Goal: Task Accomplishment & Management: Complete application form

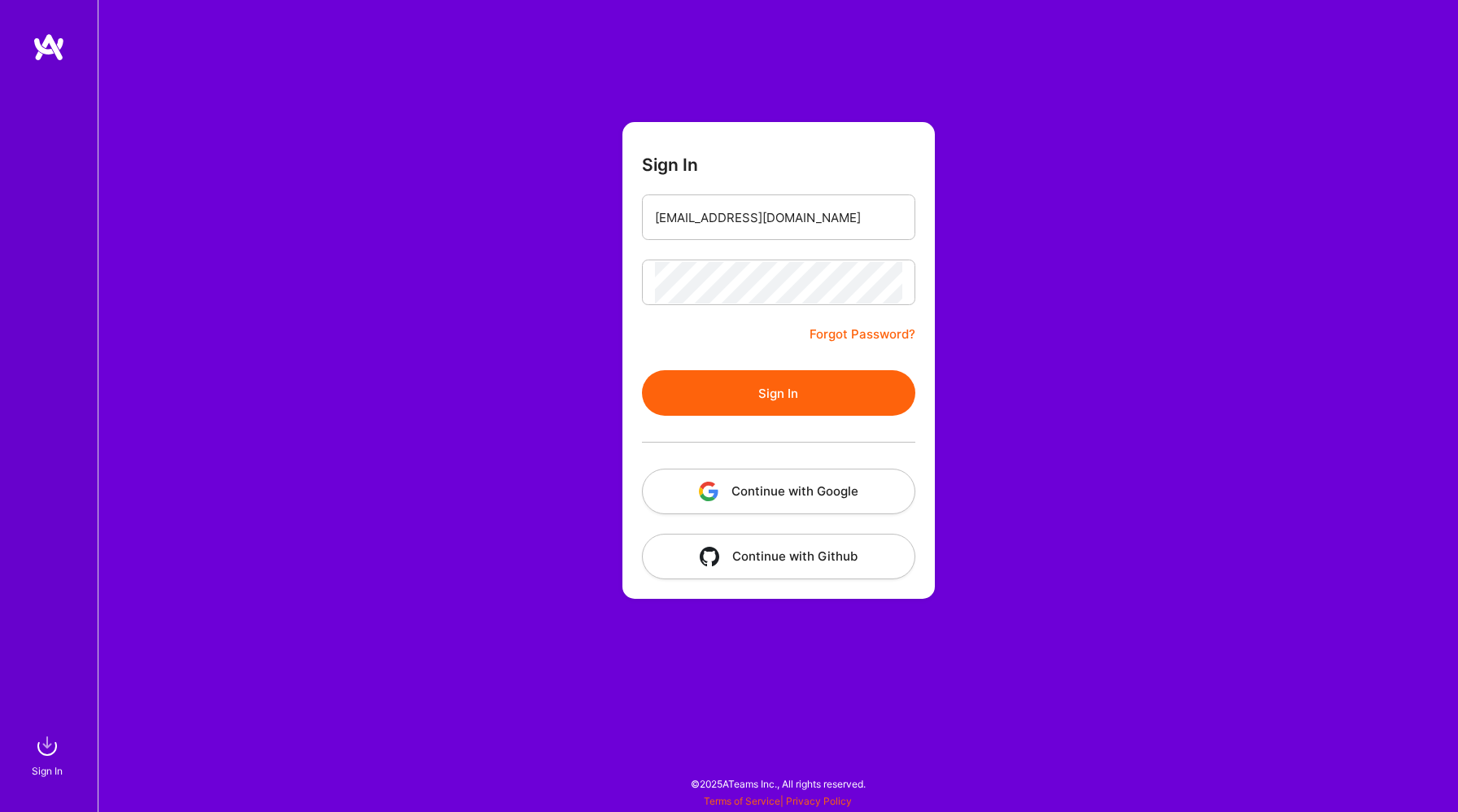
click at [760, 374] on button "Sign In" at bounding box center [778, 393] width 273 height 45
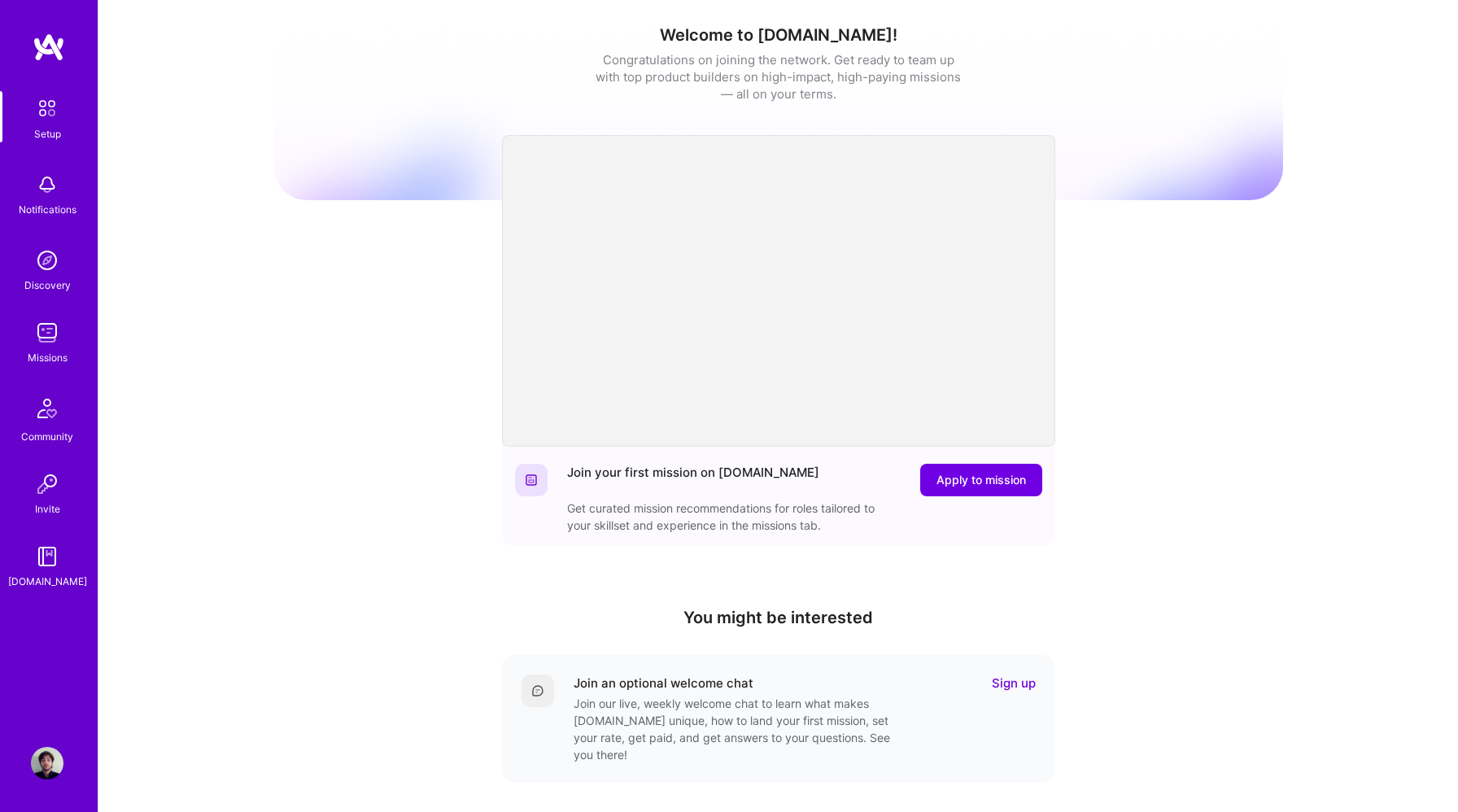
click at [50, 278] on div "Discovery" at bounding box center [47, 285] width 46 height 17
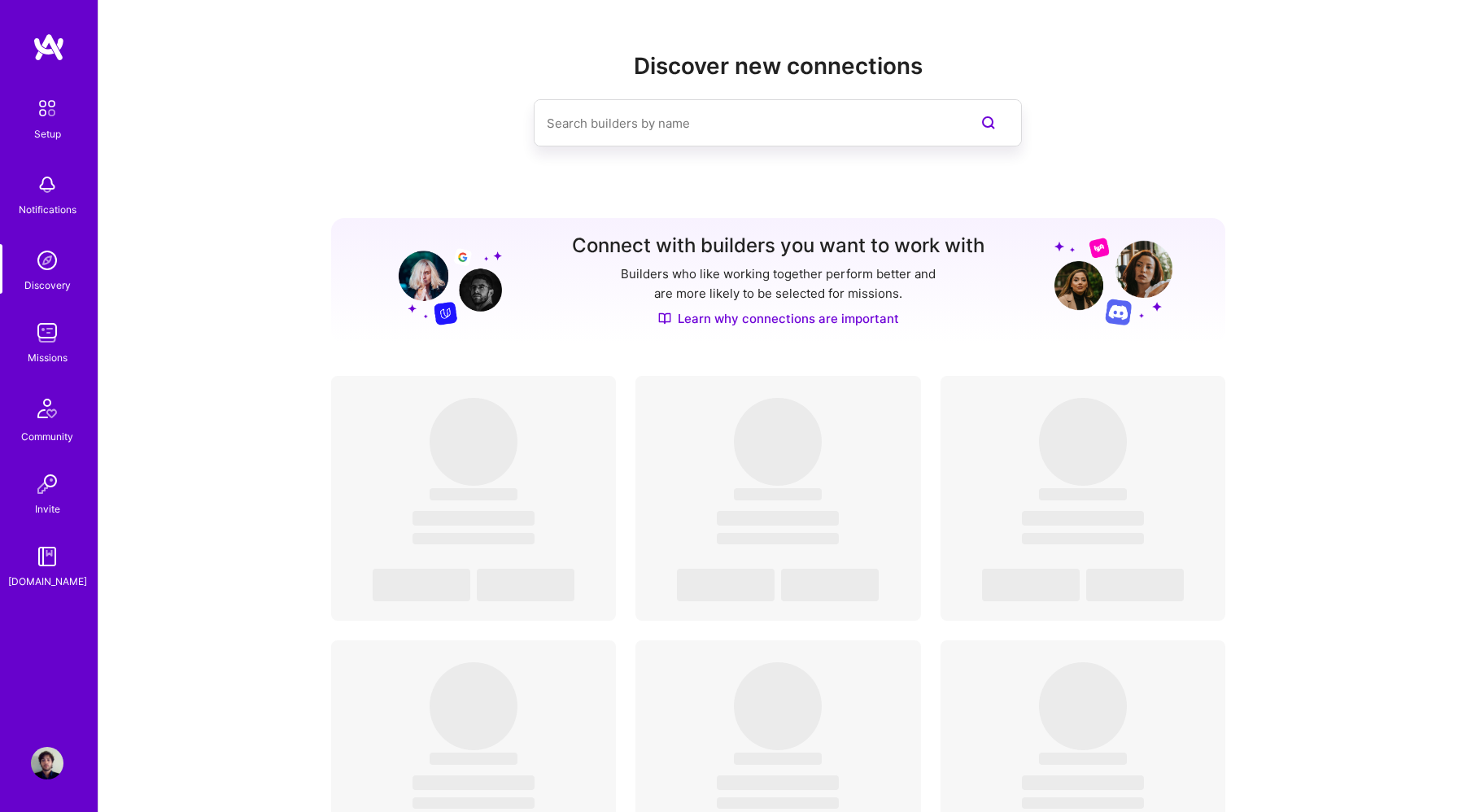
click at [44, 350] on div "Missions" at bounding box center [47, 357] width 40 height 17
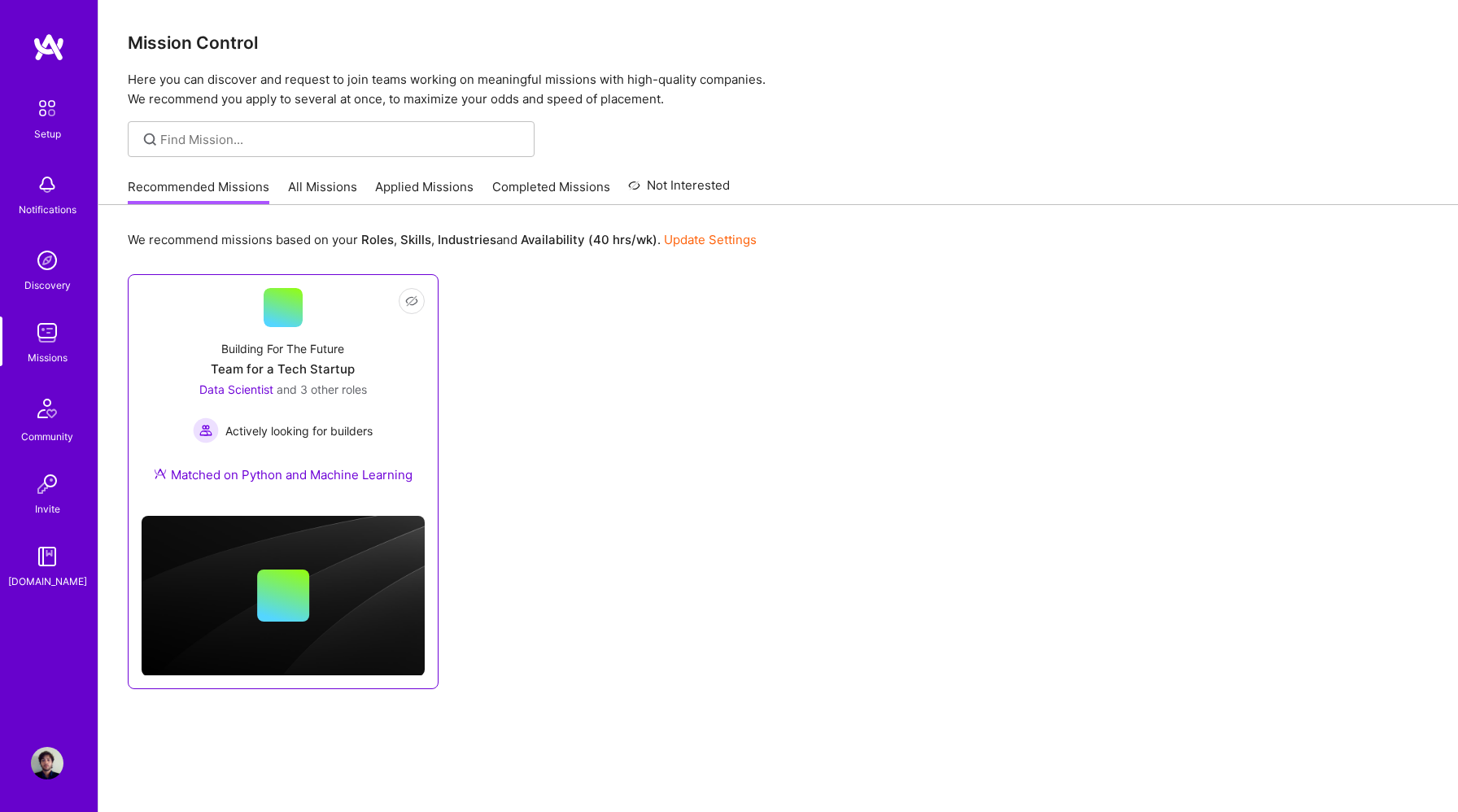
click at [347, 379] on div "Building For The Future Team for a Tech Startup Data Scientist and 3 other role…" at bounding box center [283, 415] width 283 height 176
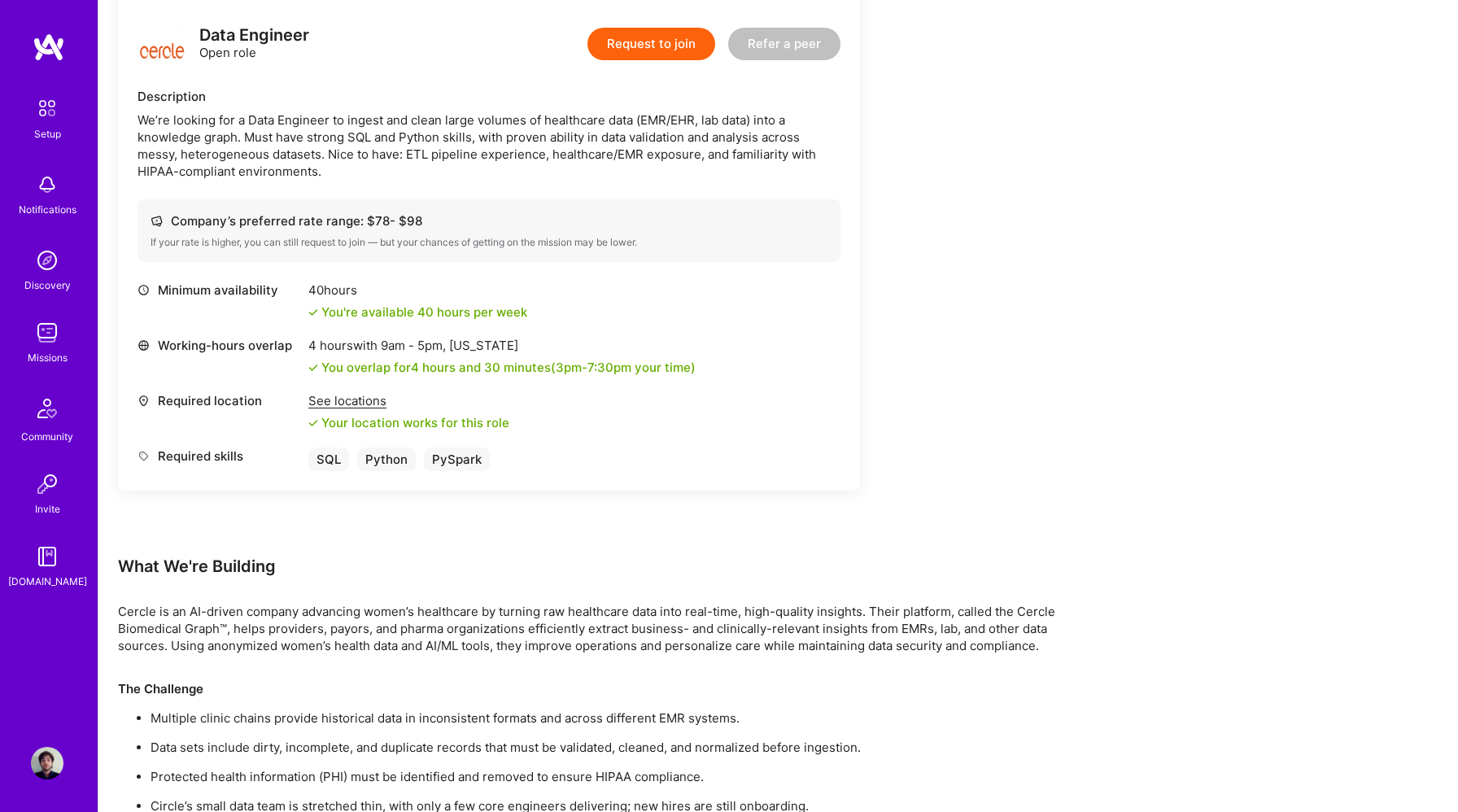
scroll to position [230, 0]
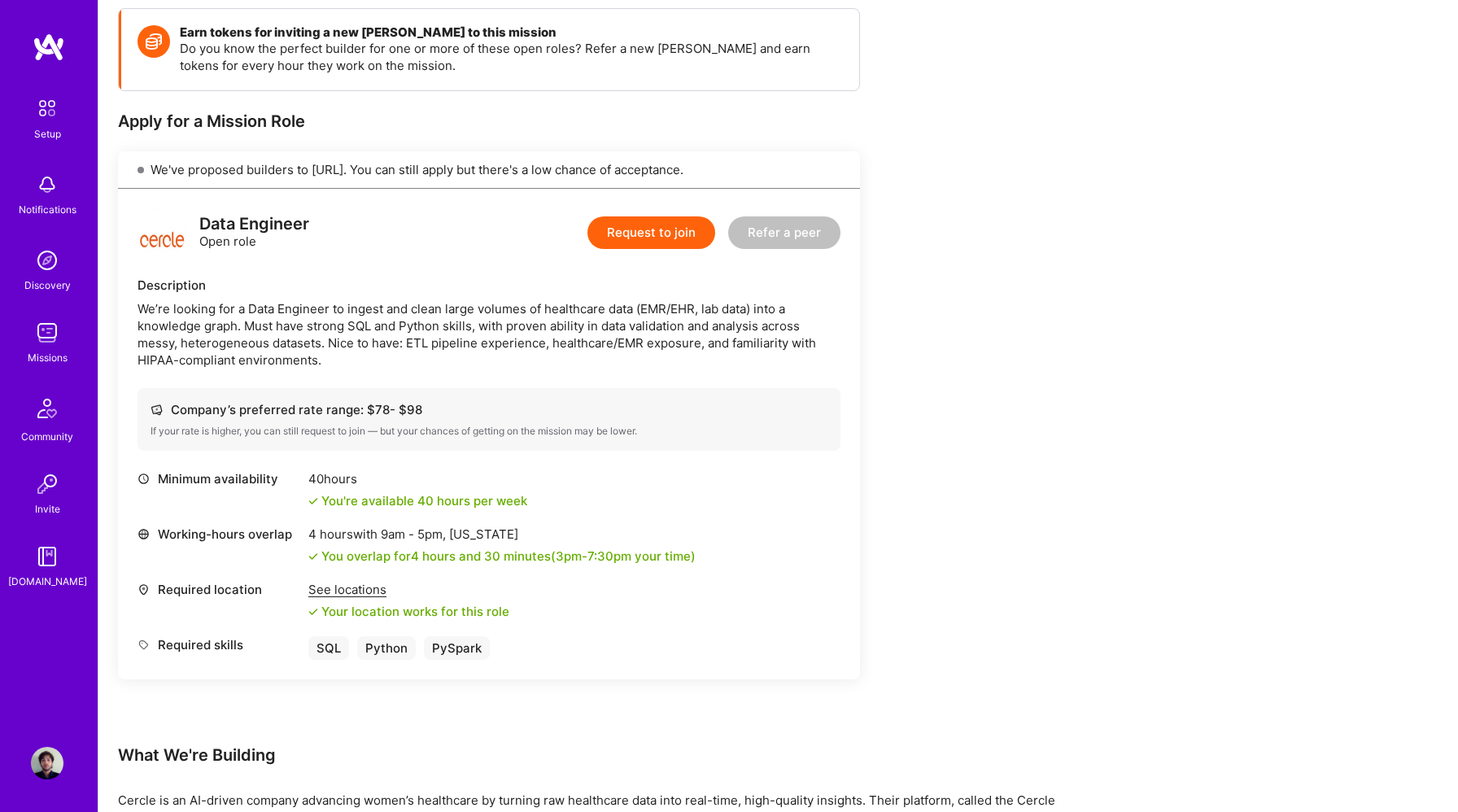
click at [634, 226] on button "Request to join" at bounding box center [651, 232] width 128 height 32
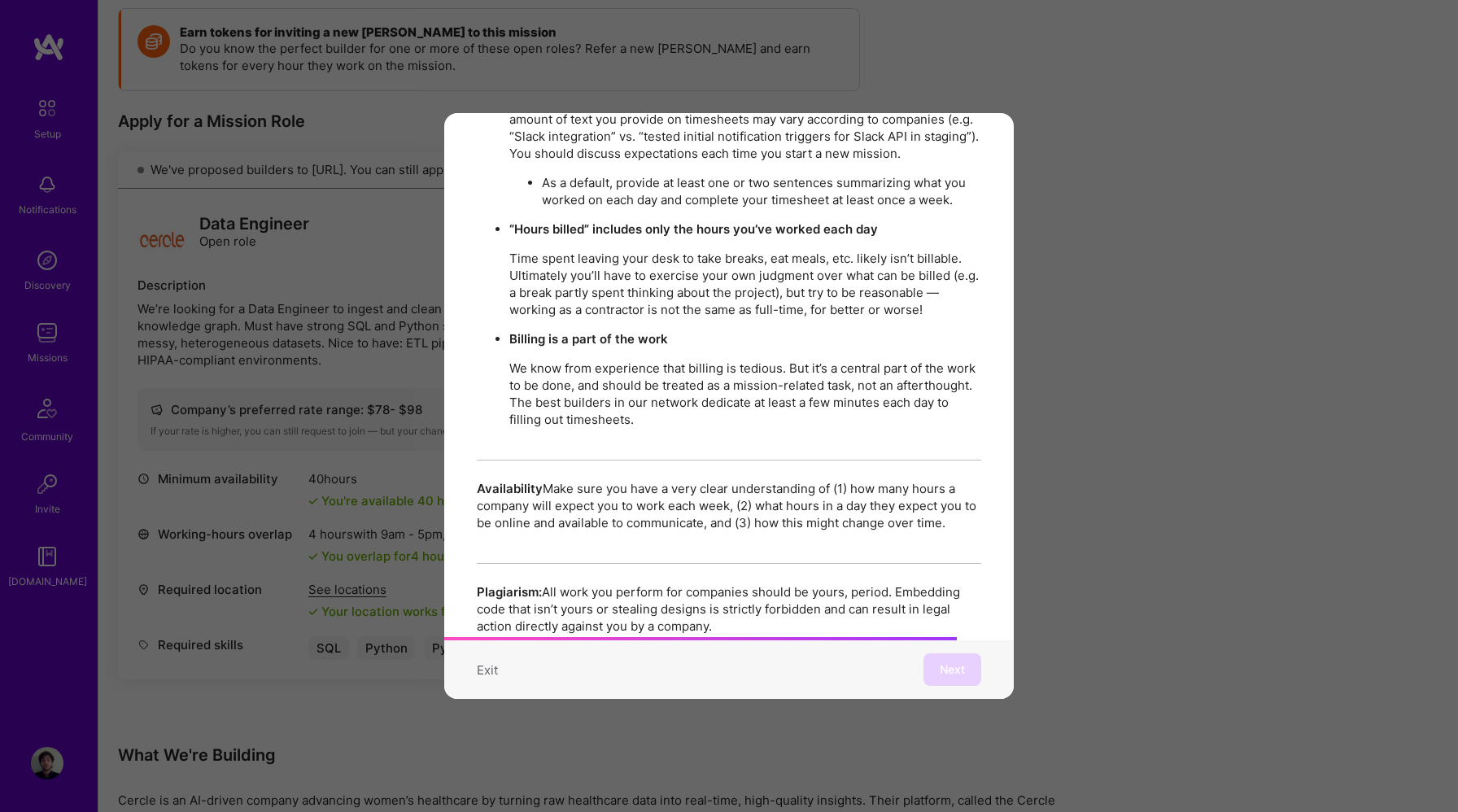
scroll to position [2791, 0]
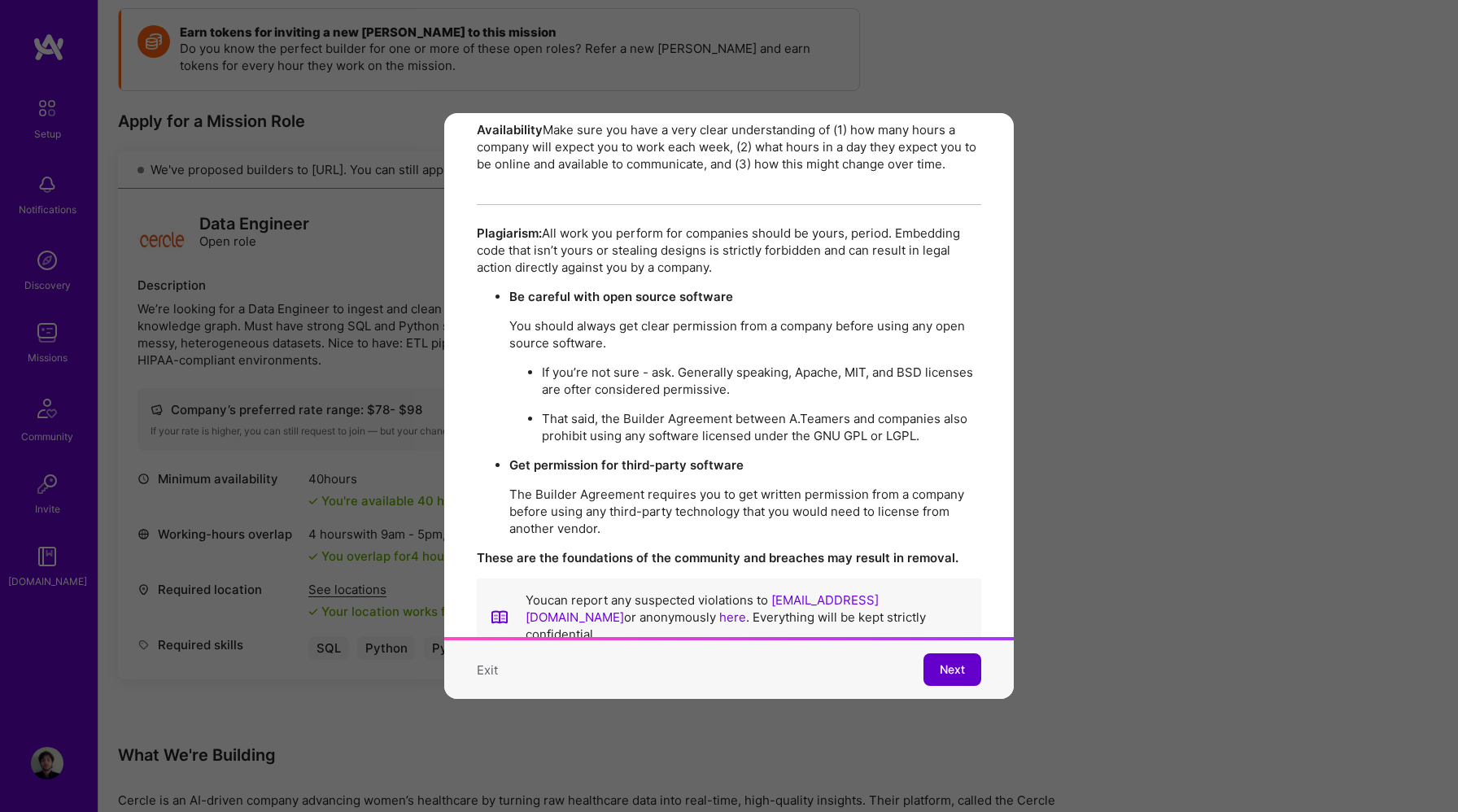
click at [949, 668] on span "Next" at bounding box center [952, 669] width 25 height 17
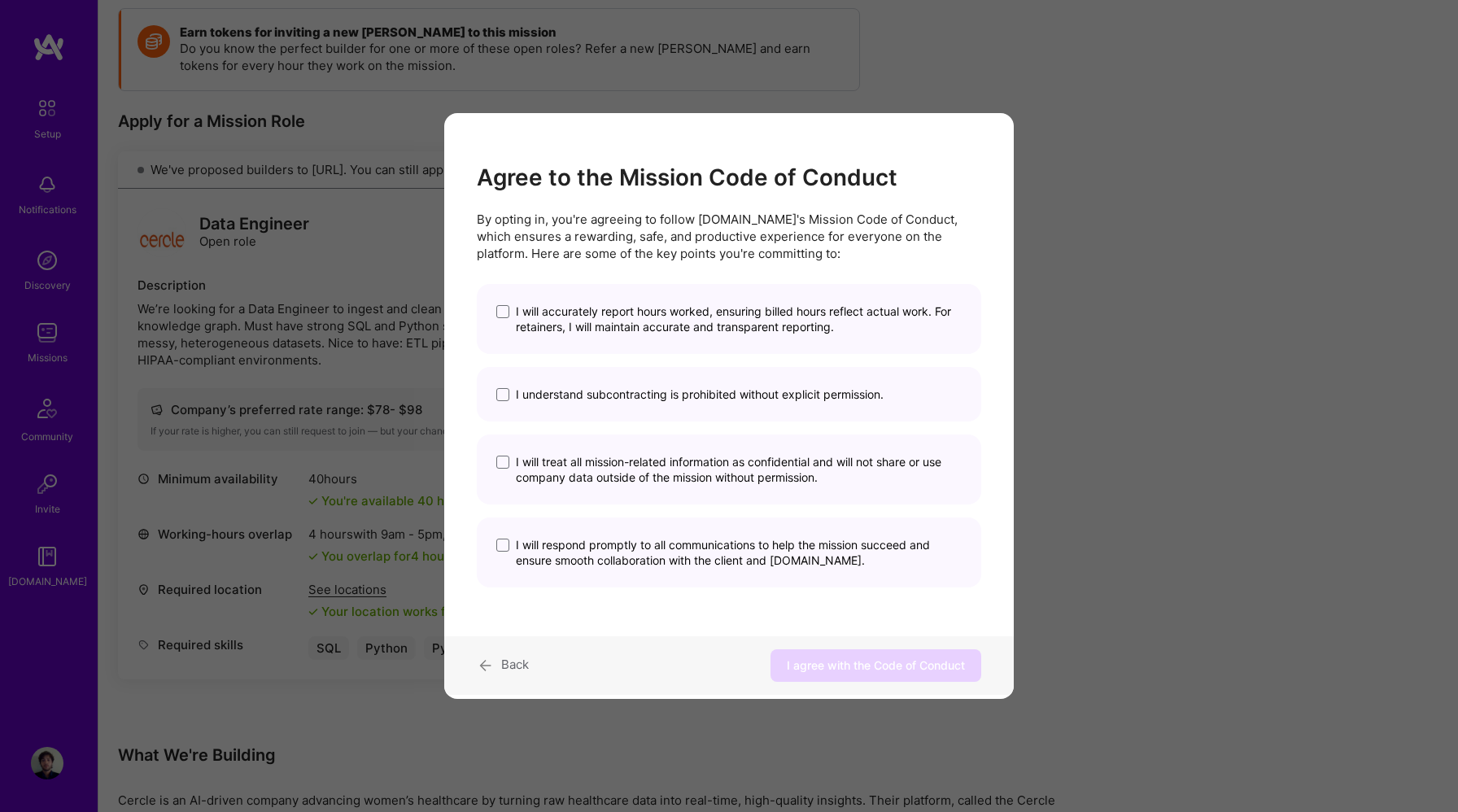
click at [522, 665] on span "Back" at bounding box center [515, 664] width 28 height 16
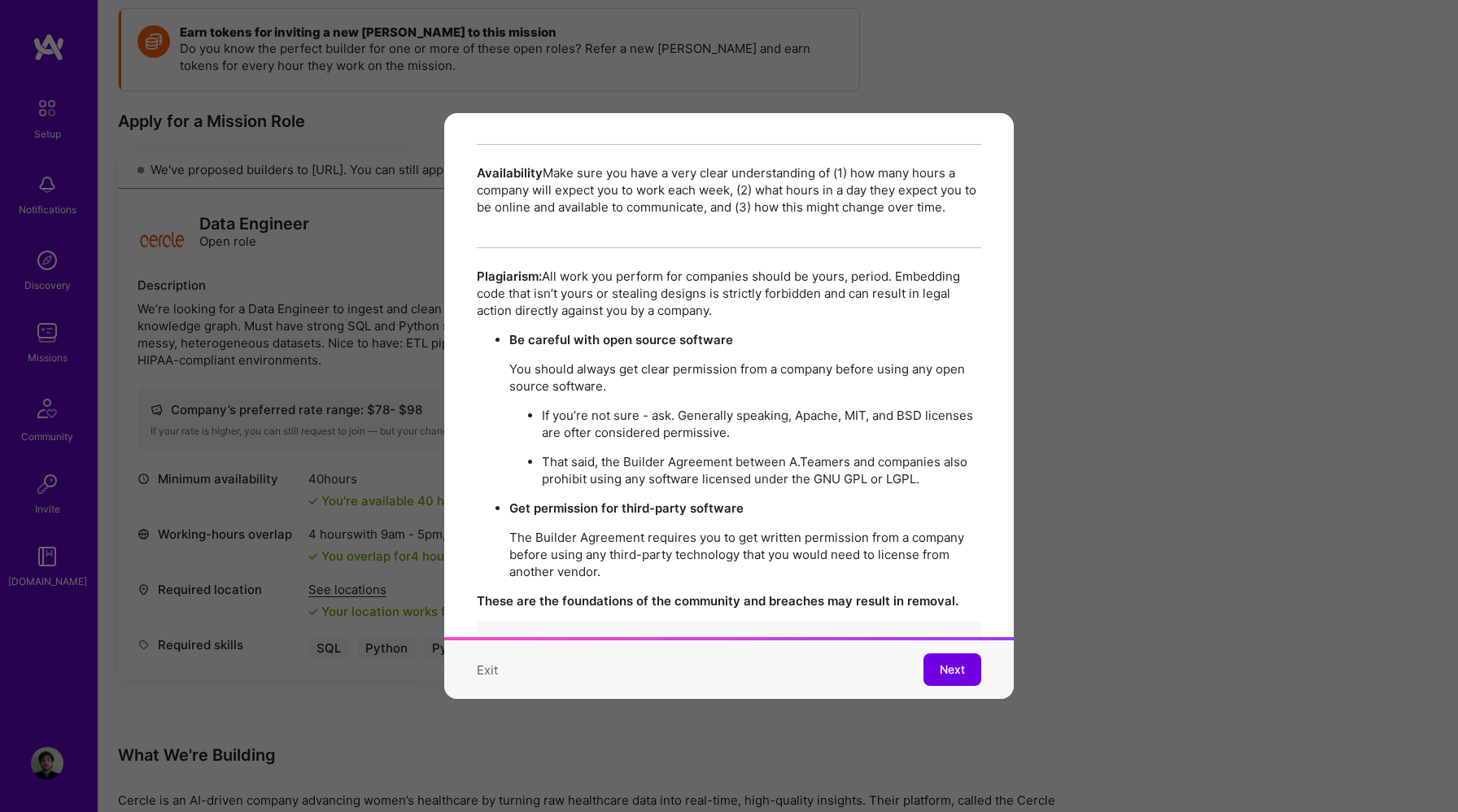
scroll to position [2791, 0]
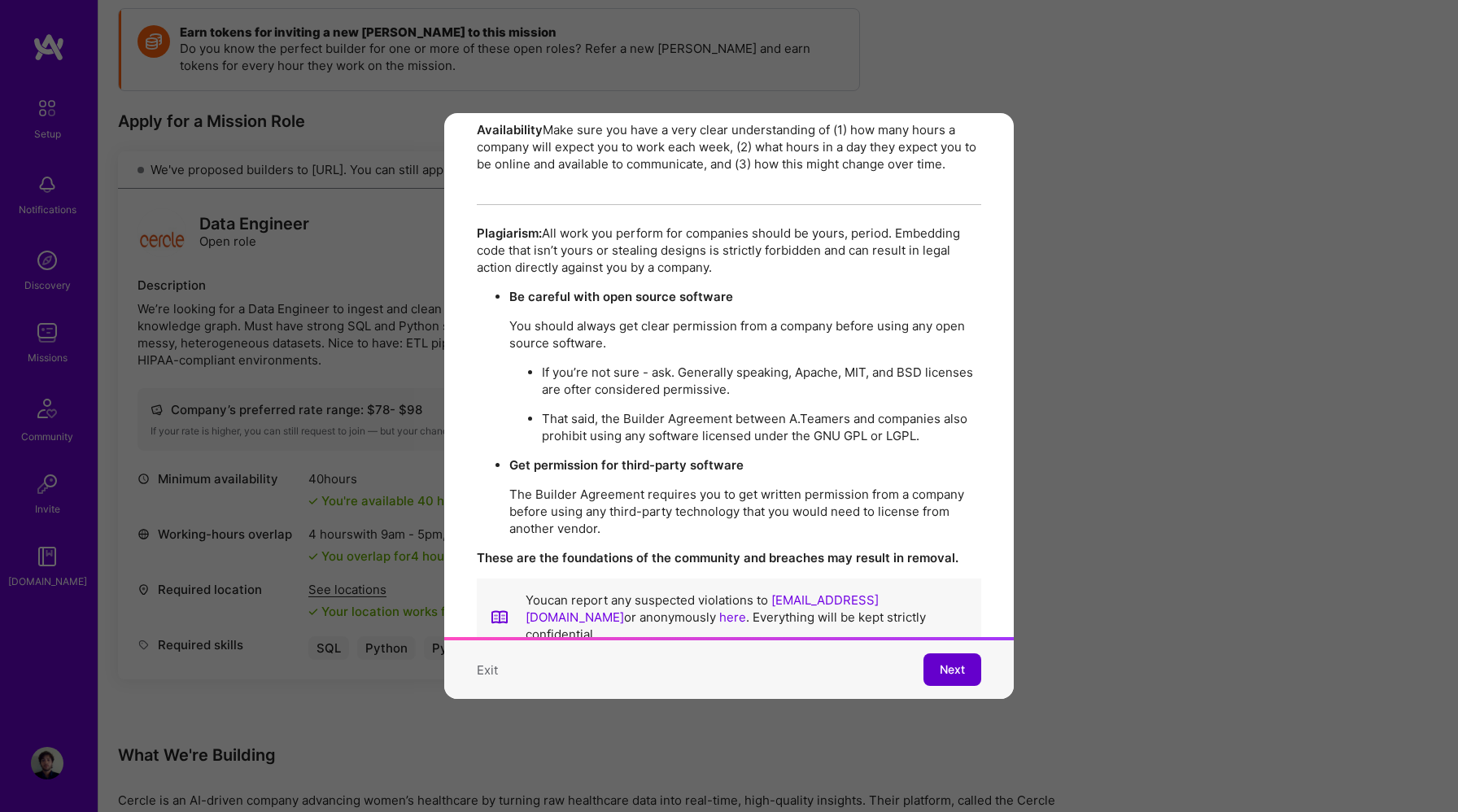
click at [951, 658] on button "Next" at bounding box center [952, 669] width 57 height 32
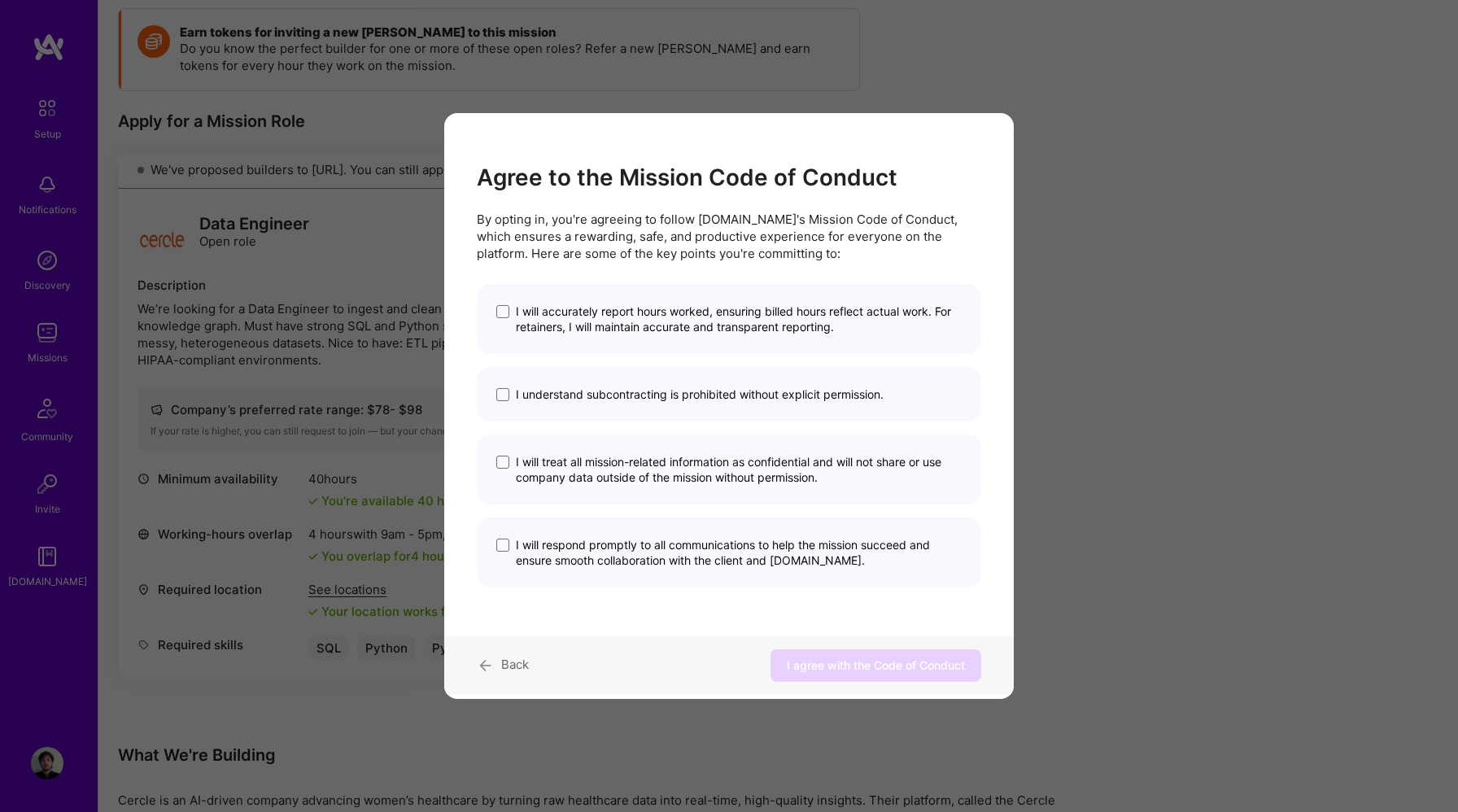
scroll to position [0, 0]
click at [791, 314] on span "I will accurately report hours worked, ensuring billed hours reflect actual wor…" at bounding box center [738, 319] width 446 height 31
click at [0, 0] on input "I will accurately report hours worked, ensuring billed hours reflect actual wor…" at bounding box center [0, 0] width 0 height 0
click at [768, 394] on span "I understand subcontracting is prohibited without explicit permission." at bounding box center [699, 394] width 368 height 16
click at [0, 0] on input "I understand subcontracting is prohibited without explicit permission." at bounding box center [0, 0] width 0 height 0
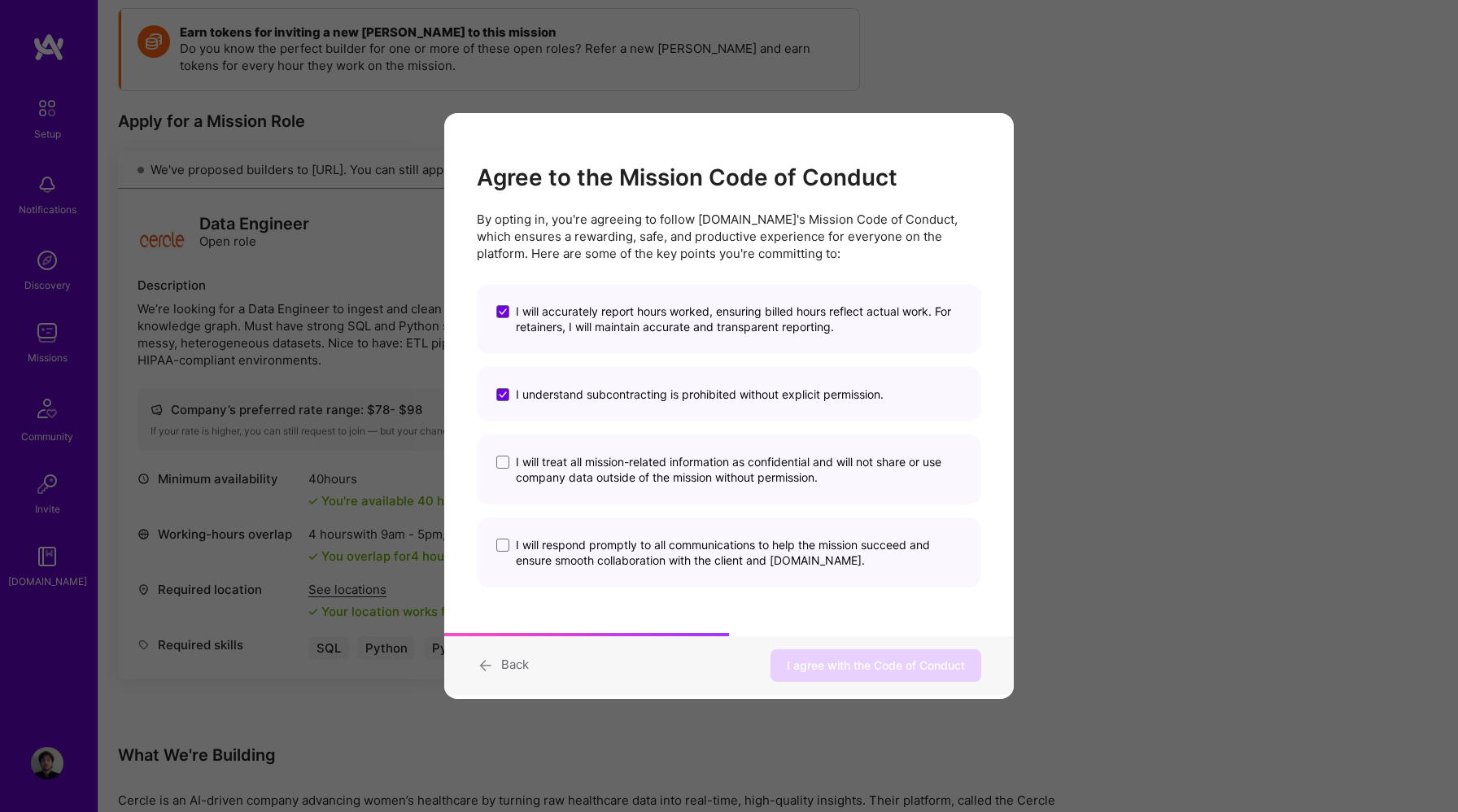
click at [706, 468] on span "I will treat all mission-related information as confidential and will not share…" at bounding box center [738, 468] width 446 height 31
click at [0, 0] on input "I will treat all mission-related information as confidential and will not share…" at bounding box center [0, 0] width 0 height 0
click at [714, 546] on span "I will respond promptly to all communications to help the mission succeed and e…" at bounding box center [738, 552] width 446 height 31
click at [0, 0] on input "I will respond promptly to all communications to help the mission succeed and e…" at bounding box center [0, 0] width 0 height 0
click at [839, 669] on span "I agree with the Code of Conduct" at bounding box center [876, 666] width 178 height 17
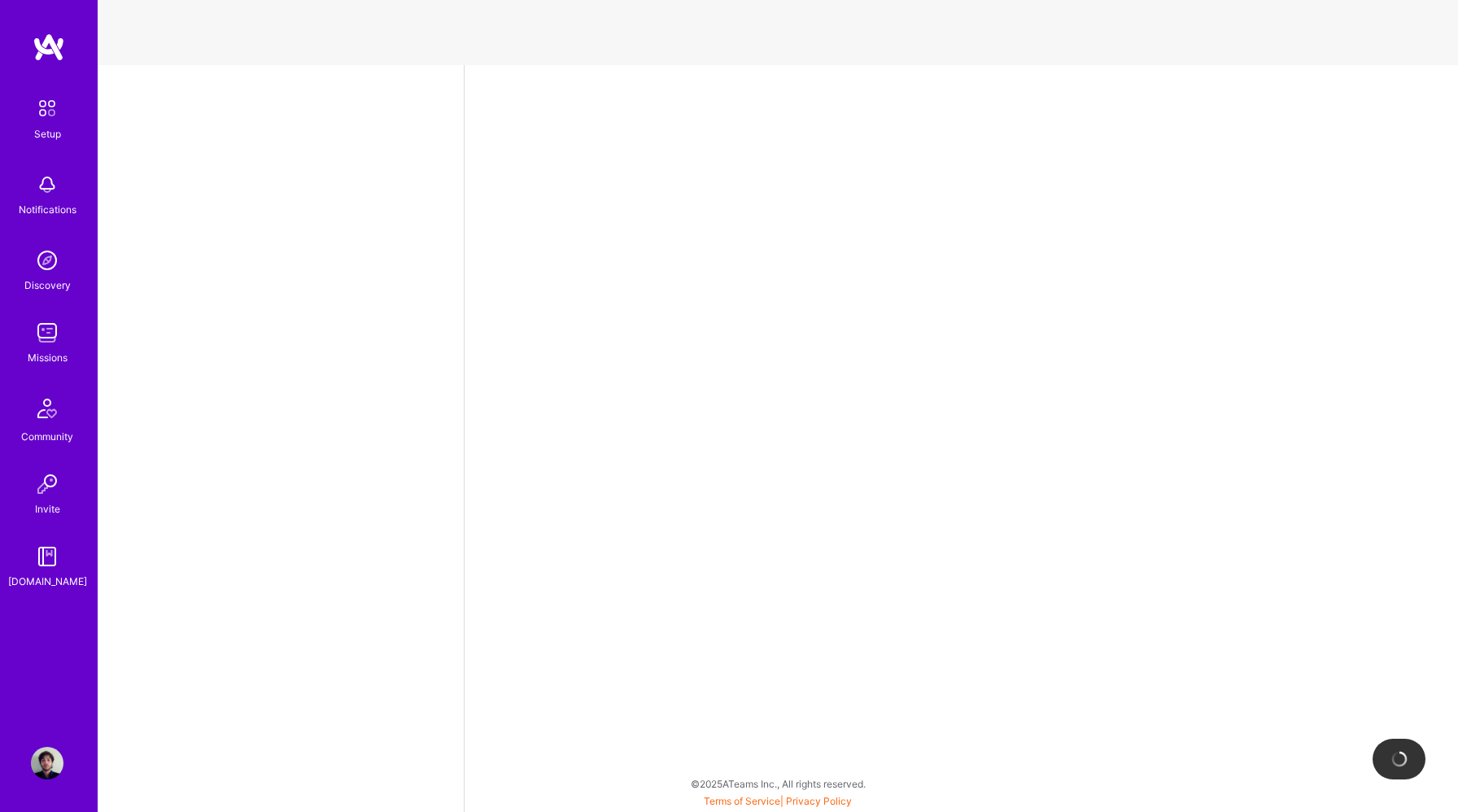
select select "US"
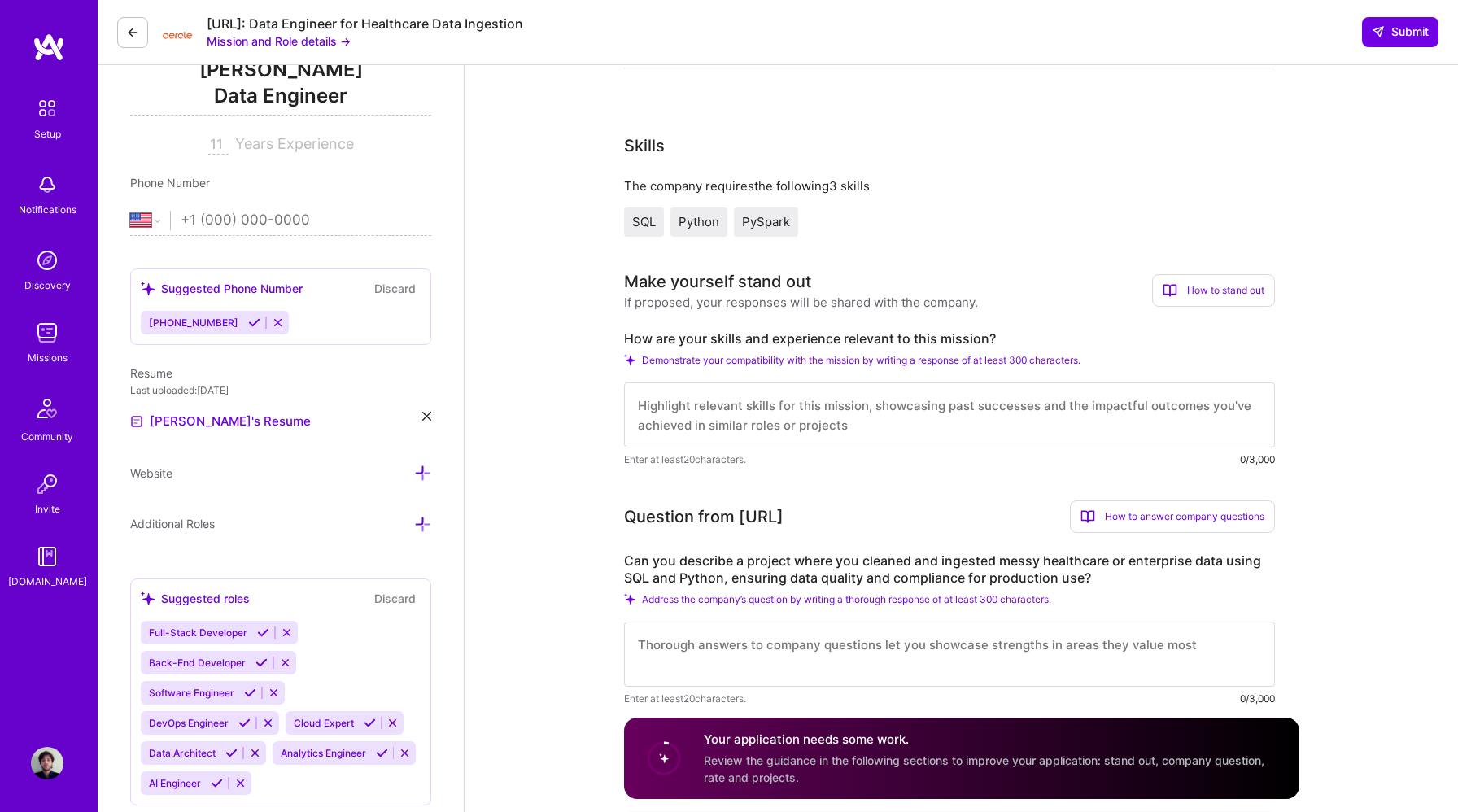
scroll to position [223, 0]
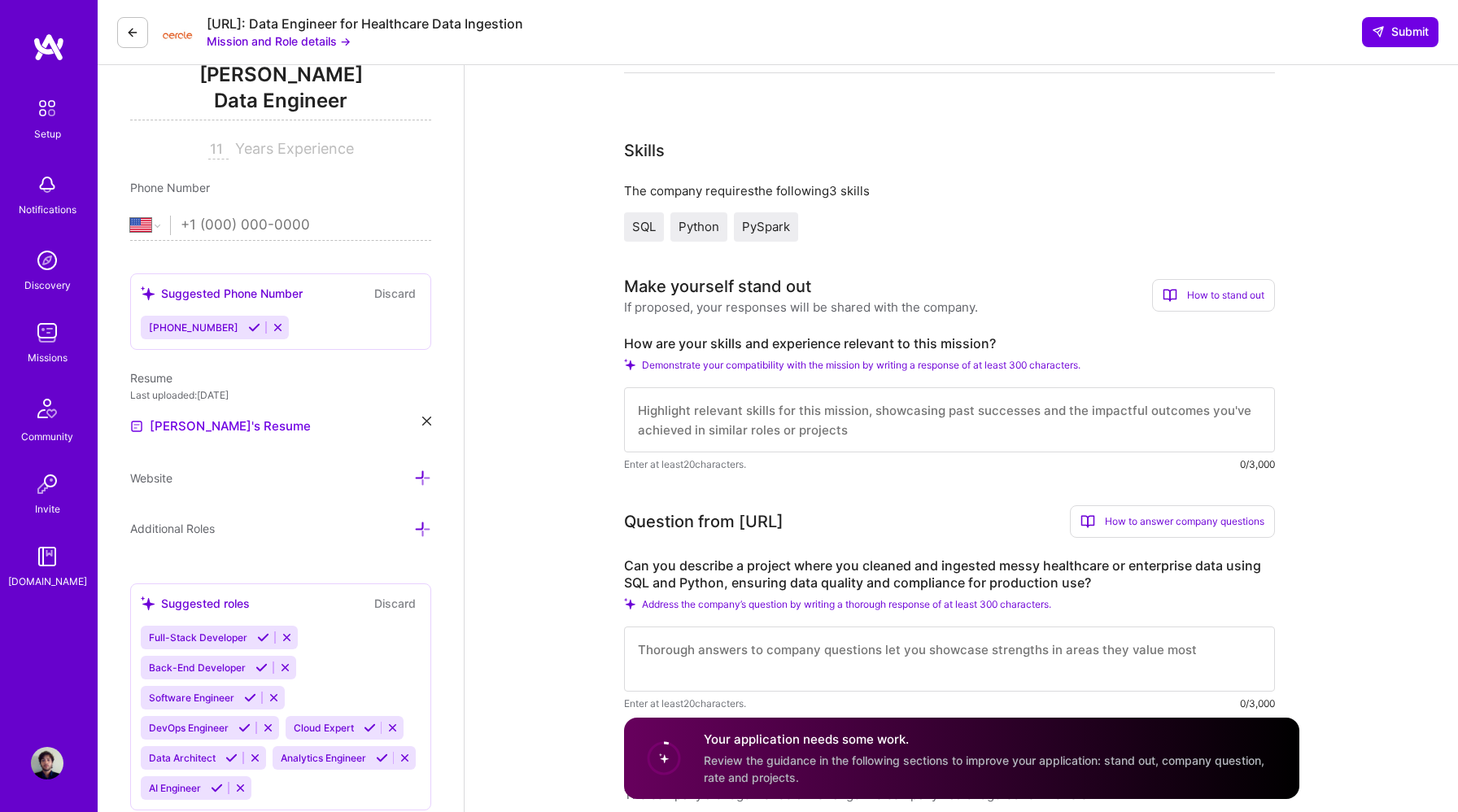
click at [786, 418] on textarea at bounding box center [949, 419] width 651 height 65
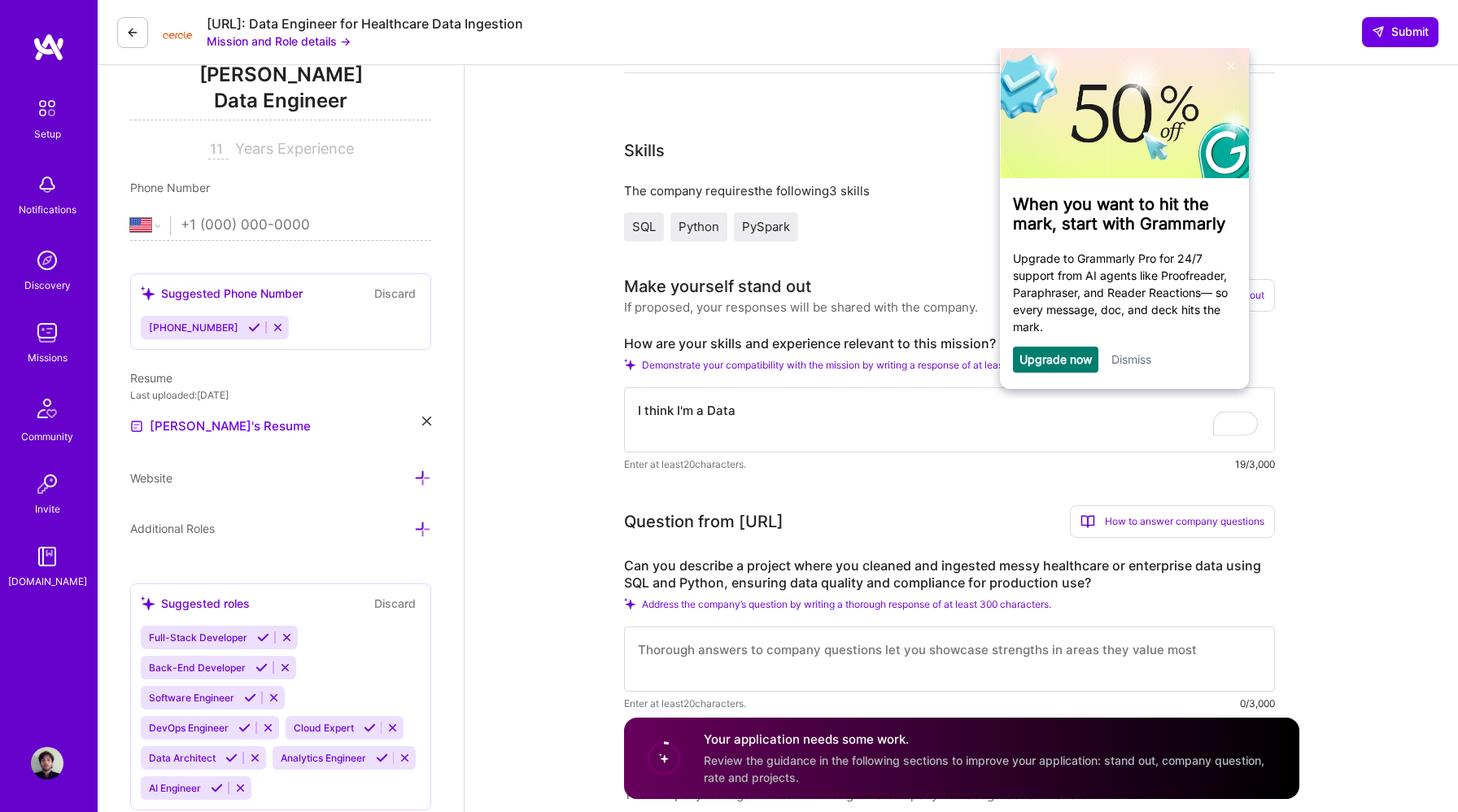
click at [1131, 356] on link "Dismiss" at bounding box center [1130, 358] width 40 height 14
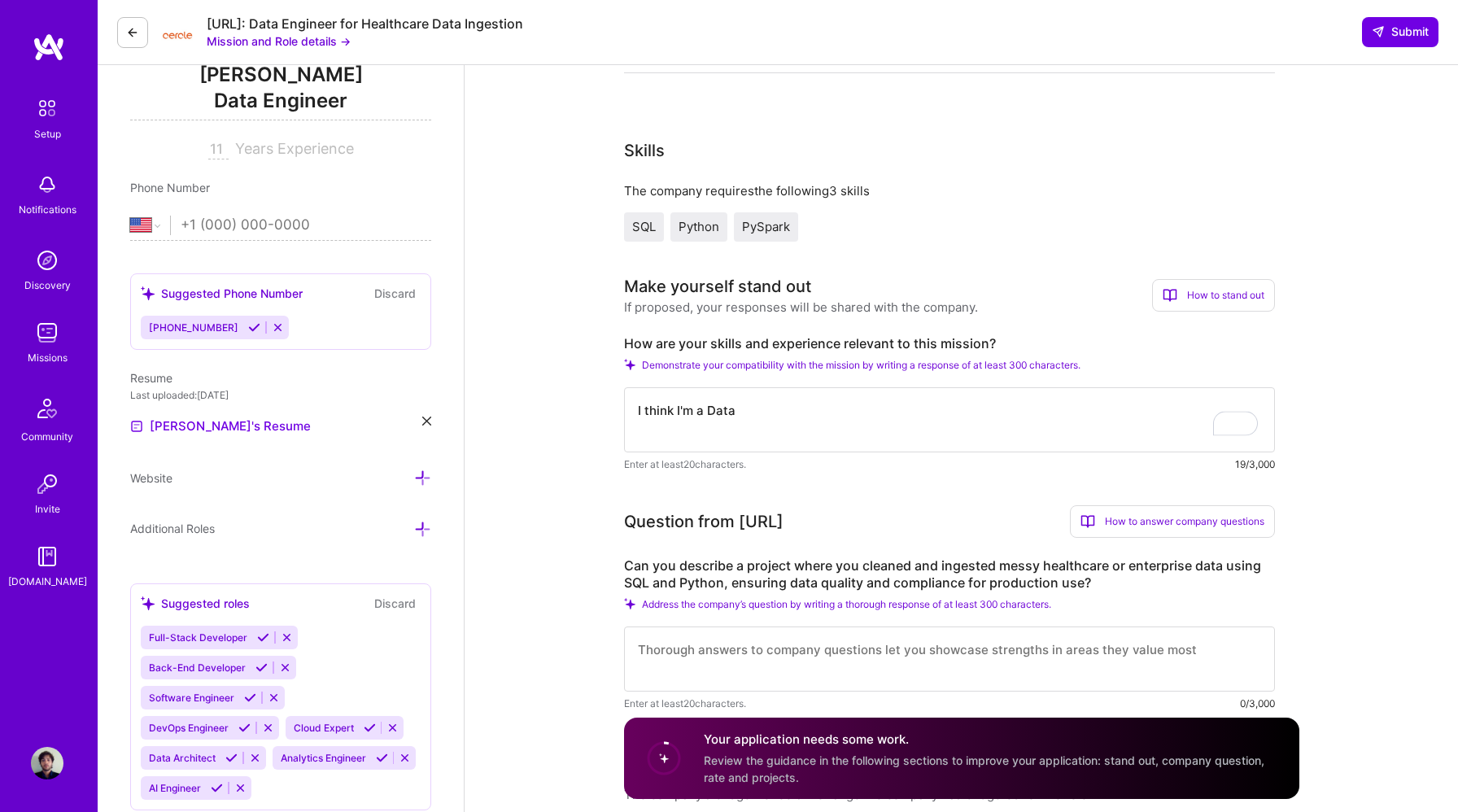
click at [983, 420] on textarea "I think I'm a Data" at bounding box center [949, 419] width 651 height 65
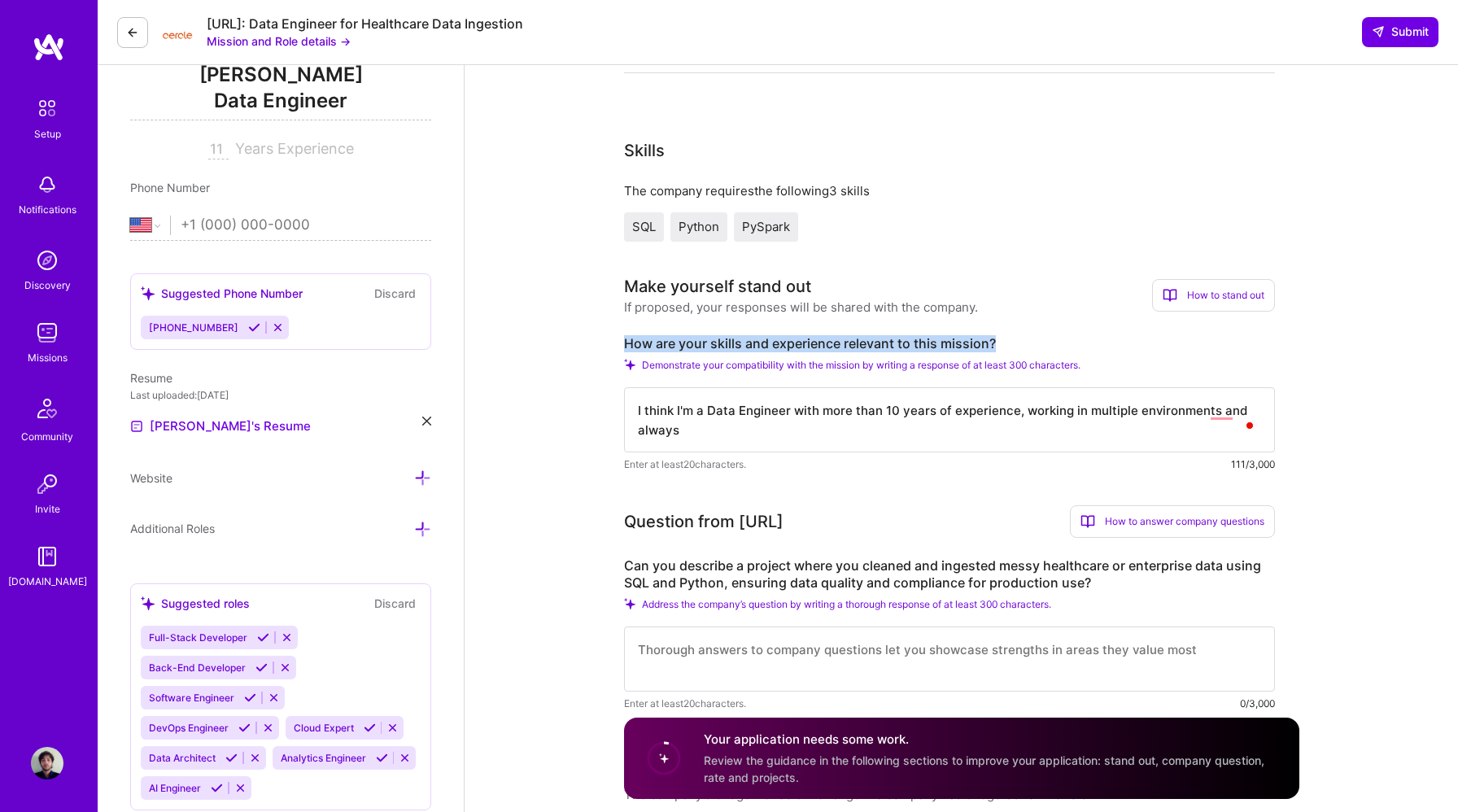
drag, startPoint x: 1041, startPoint y: 345, endPoint x: 600, endPoint y: 342, distance: 441.0
copy label "How are your skills and experience relevant to this mission?"
drag, startPoint x: 782, startPoint y: 427, endPoint x: 572, endPoint y: 381, distance: 215.0
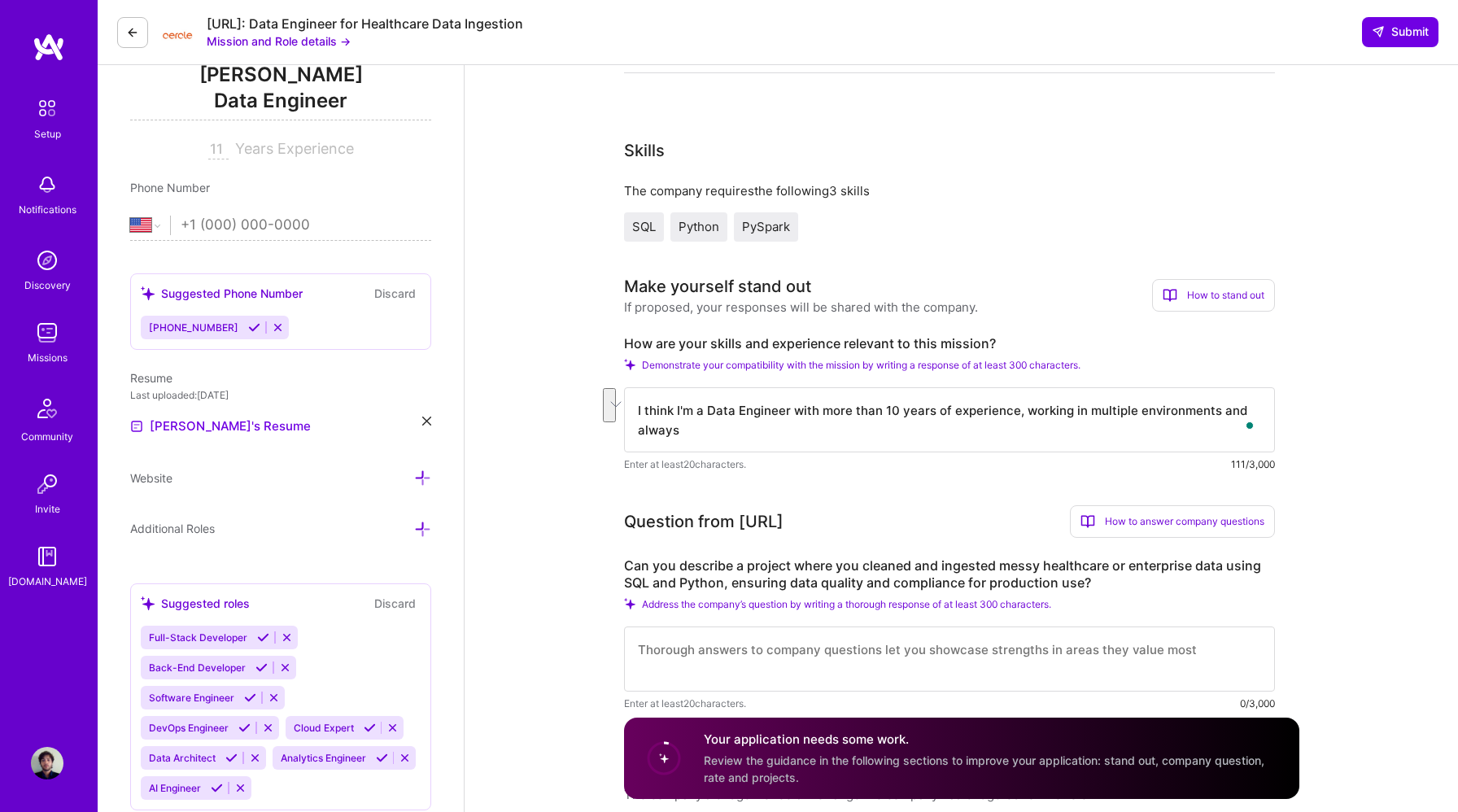
paste textarea "have over 10 years of experience building scalable ETL pipelines and managing l…"
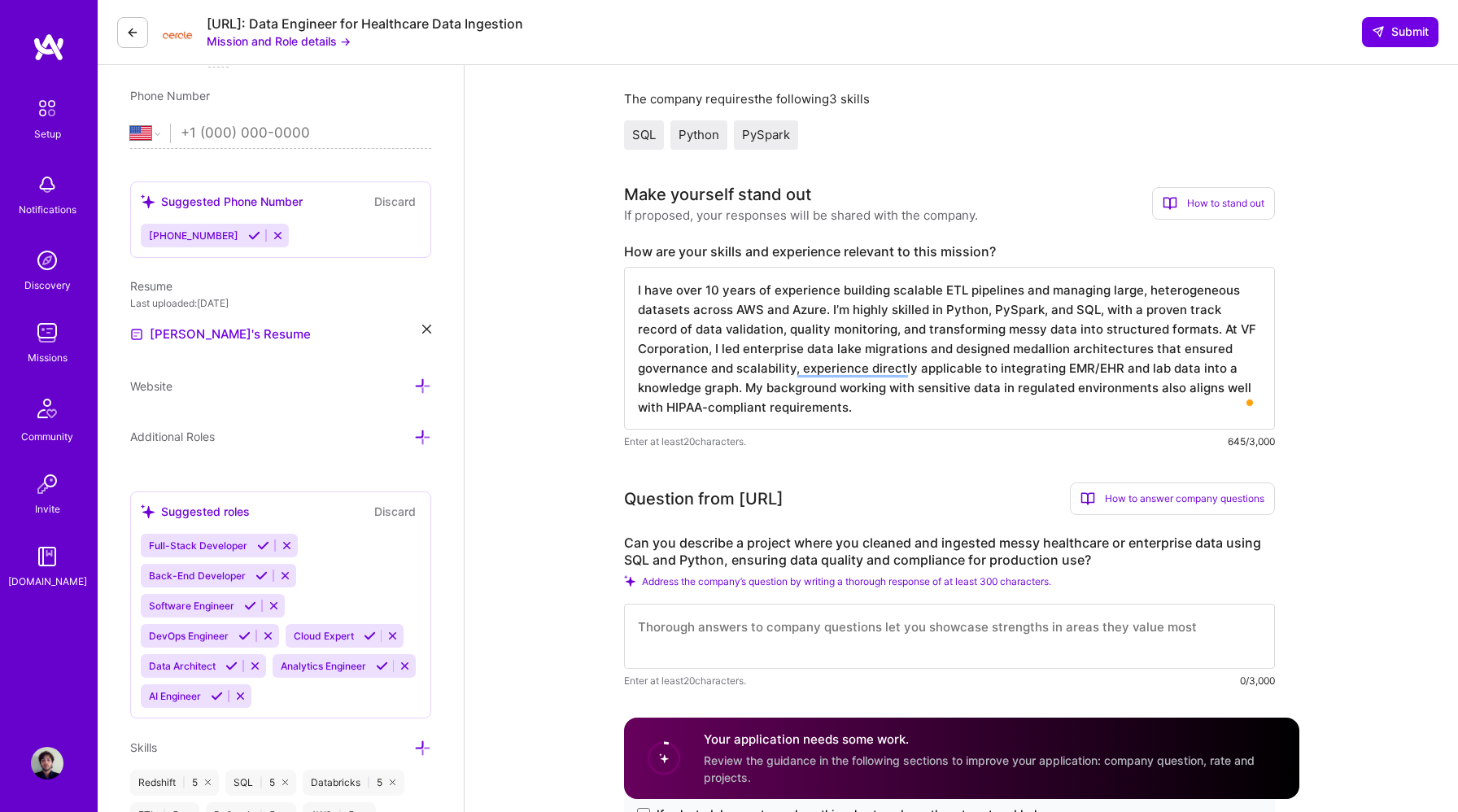
scroll to position [345, 0]
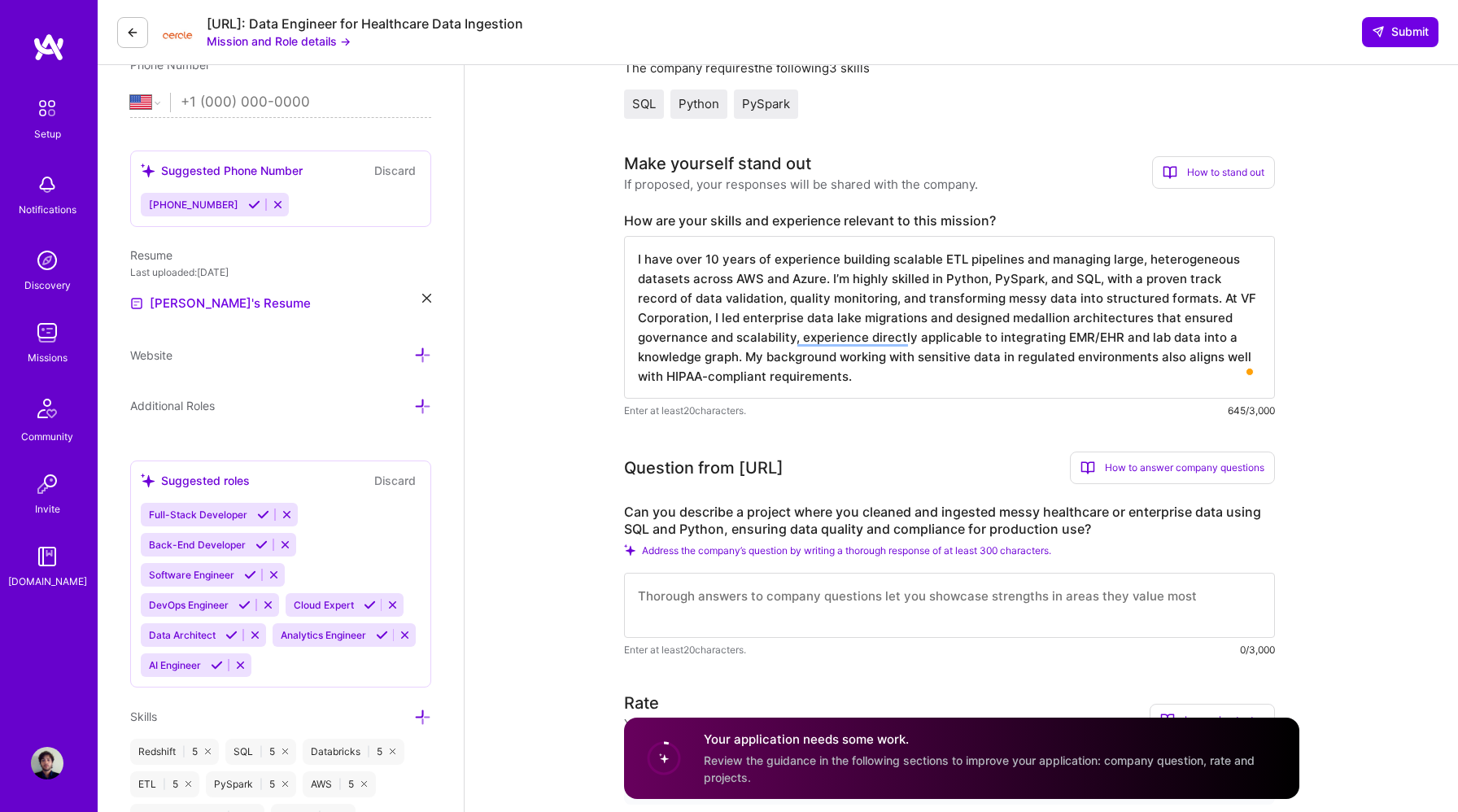
type textarea "I have over 10 years of experience building scalable ETL pipelines and managing…"
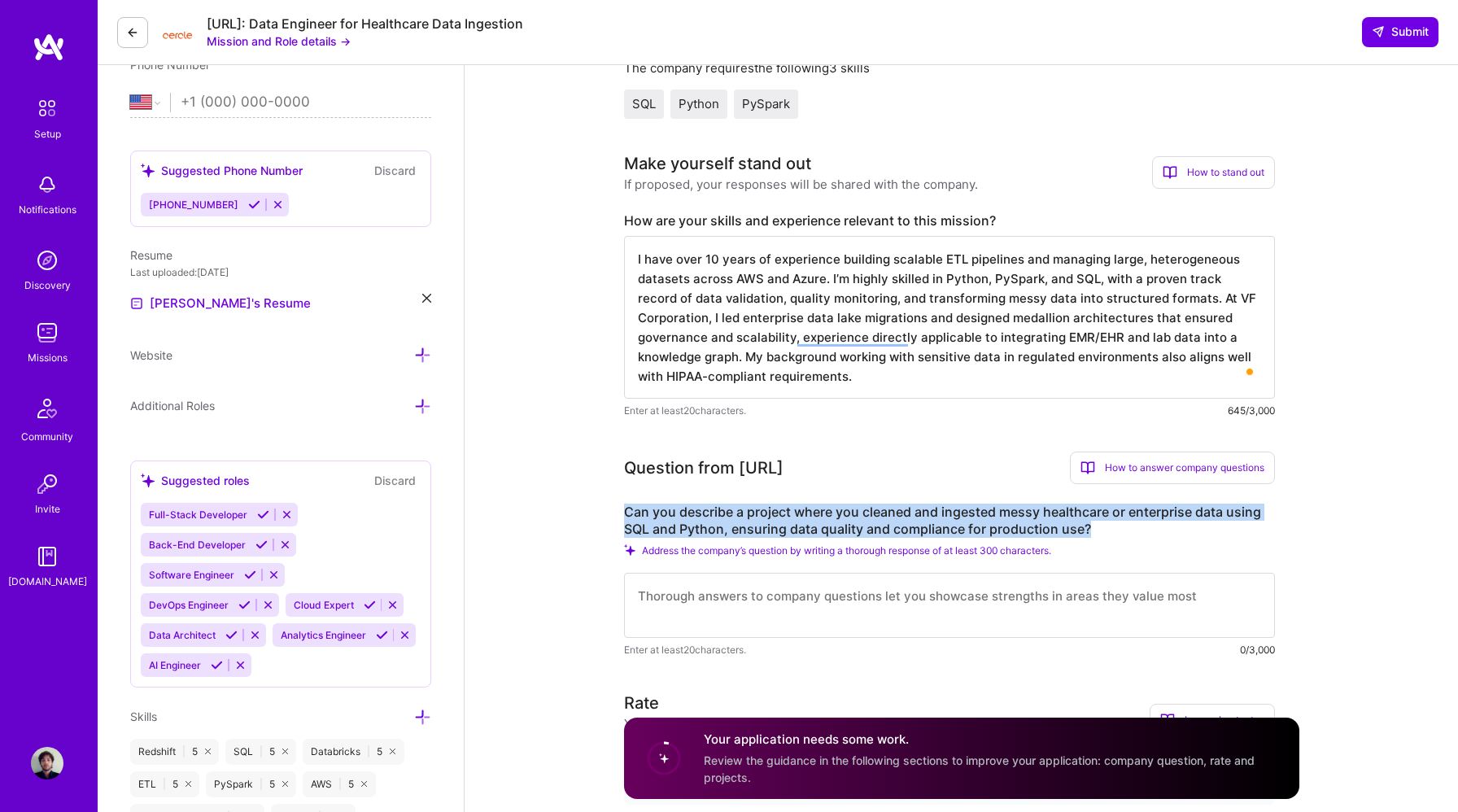
drag, startPoint x: 1120, startPoint y: 524, endPoint x: 618, endPoint y: 512, distance: 502.1
copy label "Can you describe a project where you cleaned and ingested messy healthcare or e…"
click at [785, 594] on textarea at bounding box center [949, 606] width 651 height 65
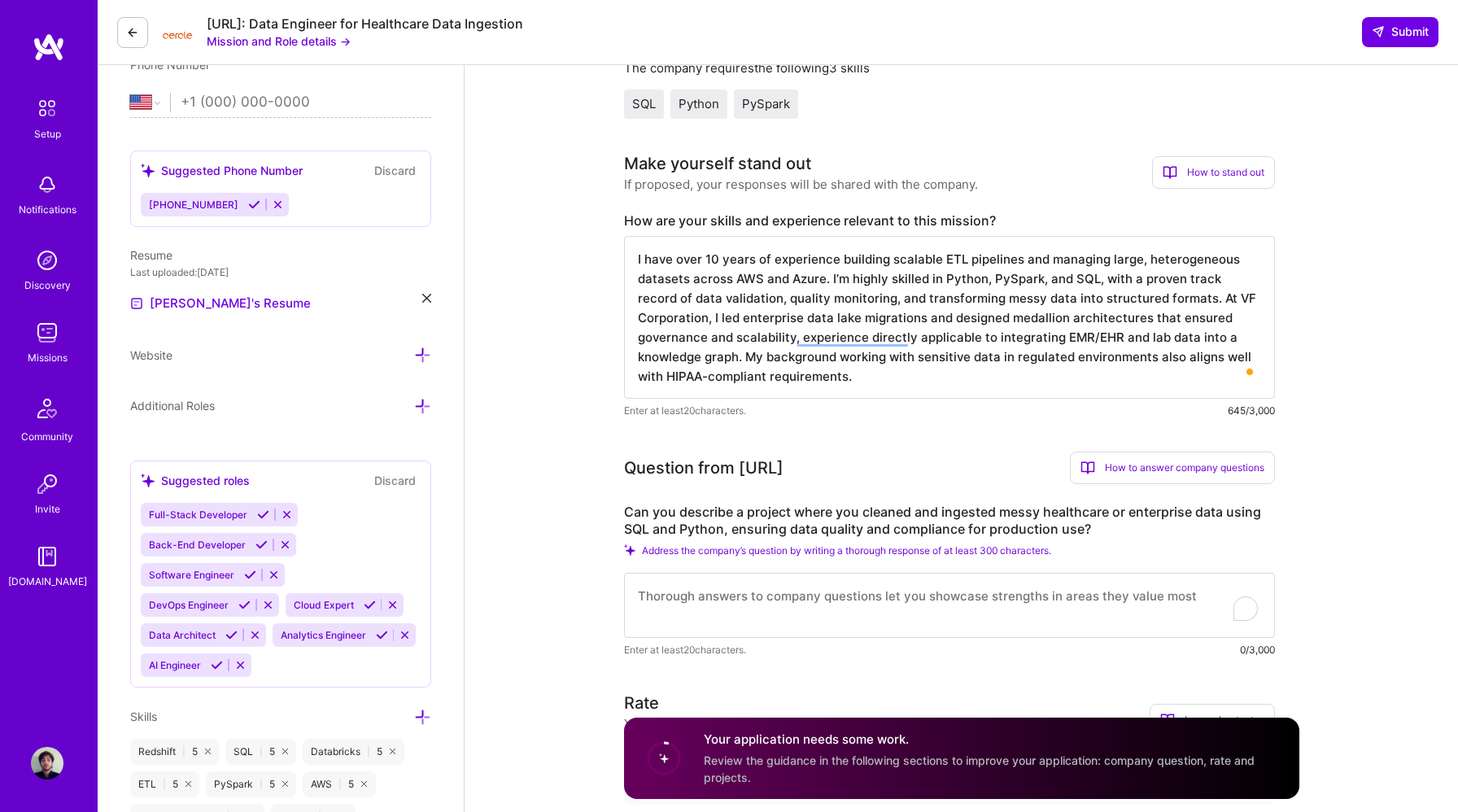
paste textarea "At VF Corporation, I led the ingestion and transformation of data from more tha…"
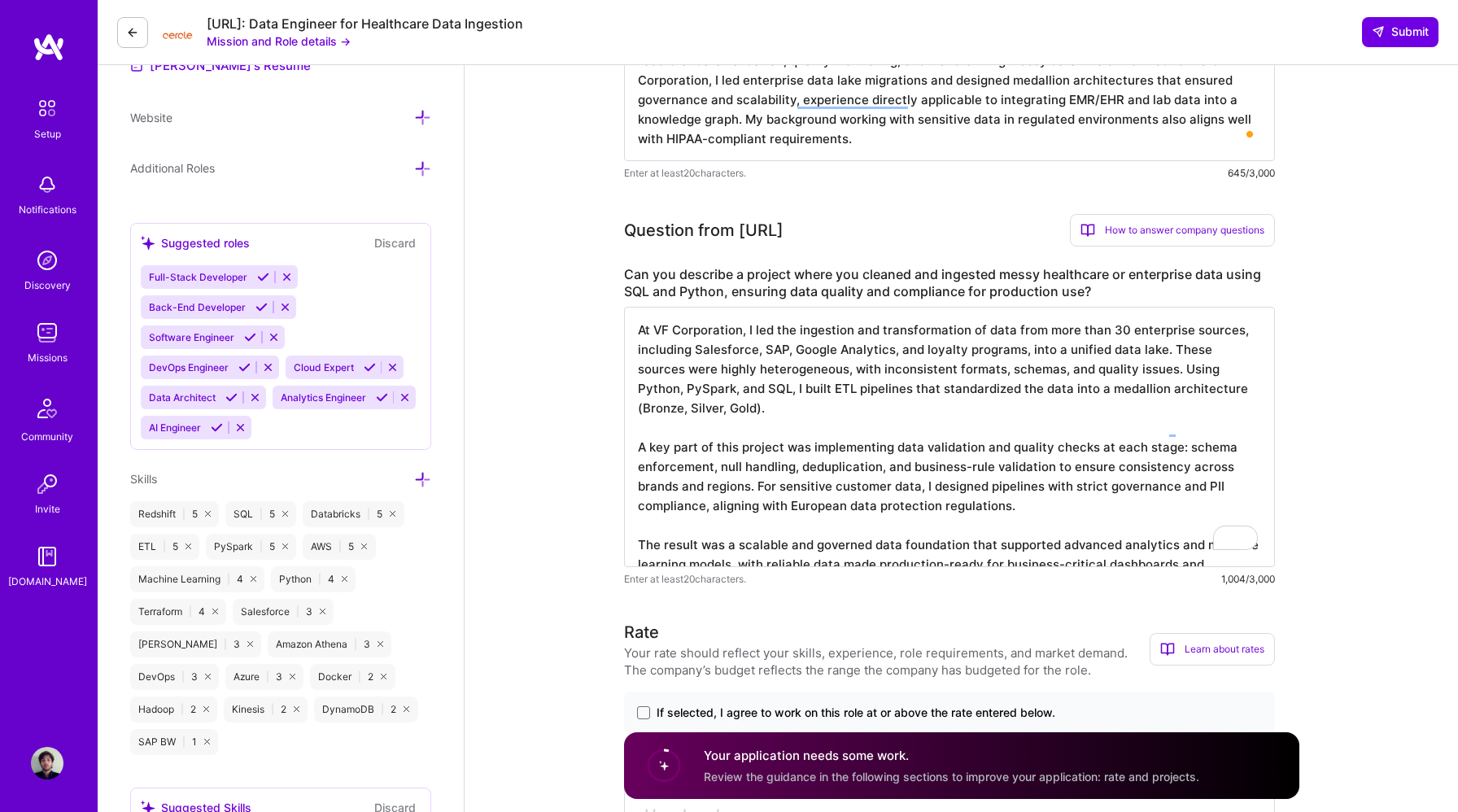
scroll to position [2, 0]
type textarea "At VF Corporation, I led the ingestion and transformation of data from more tha…"
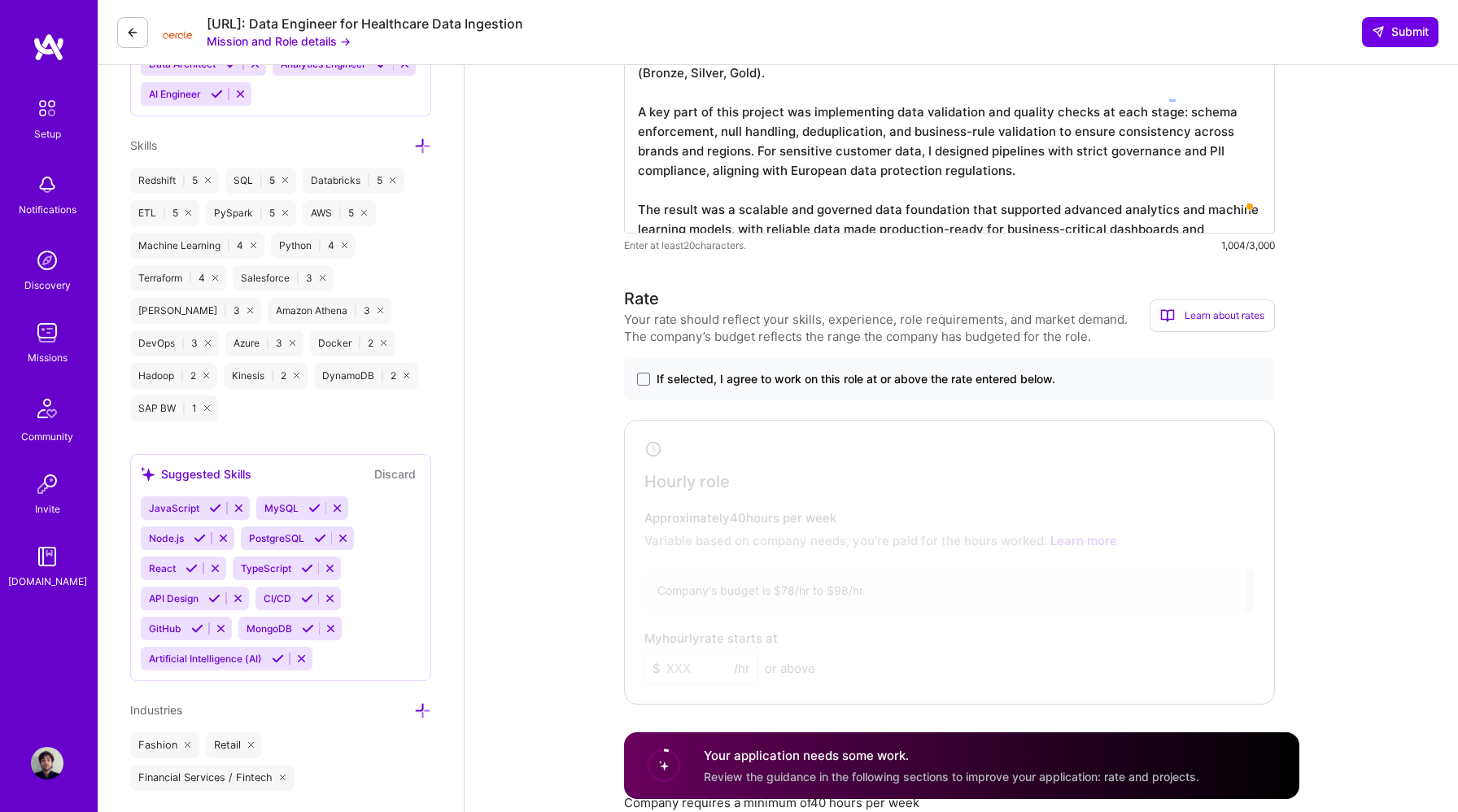
scroll to position [965, 0]
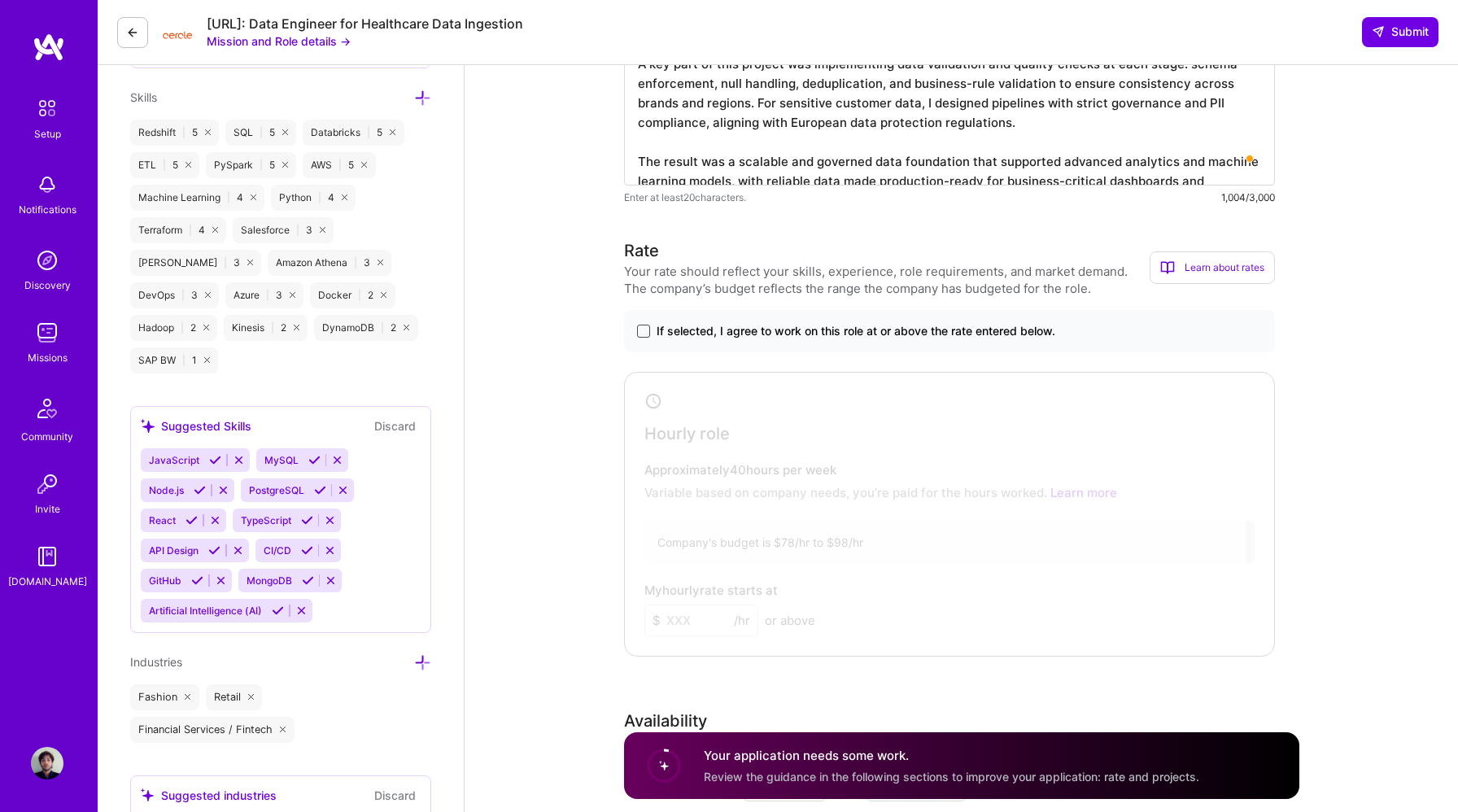
click at [641, 332] on span at bounding box center [644, 331] width 13 height 13
click at [0, 0] on input "If selected, I agree to work on this role at or above the rate entered below." at bounding box center [0, 0] width 0 height 0
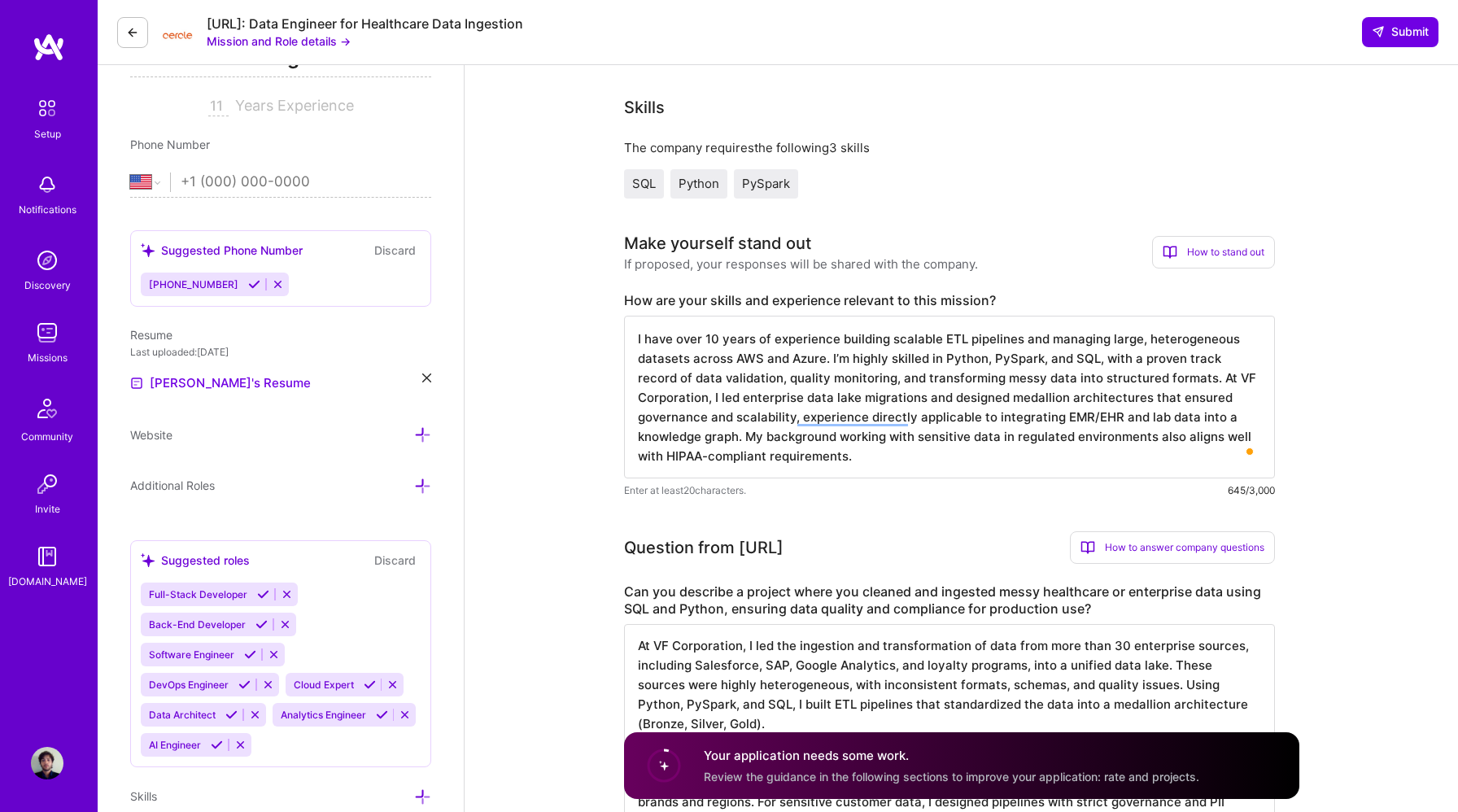
scroll to position [260, 0]
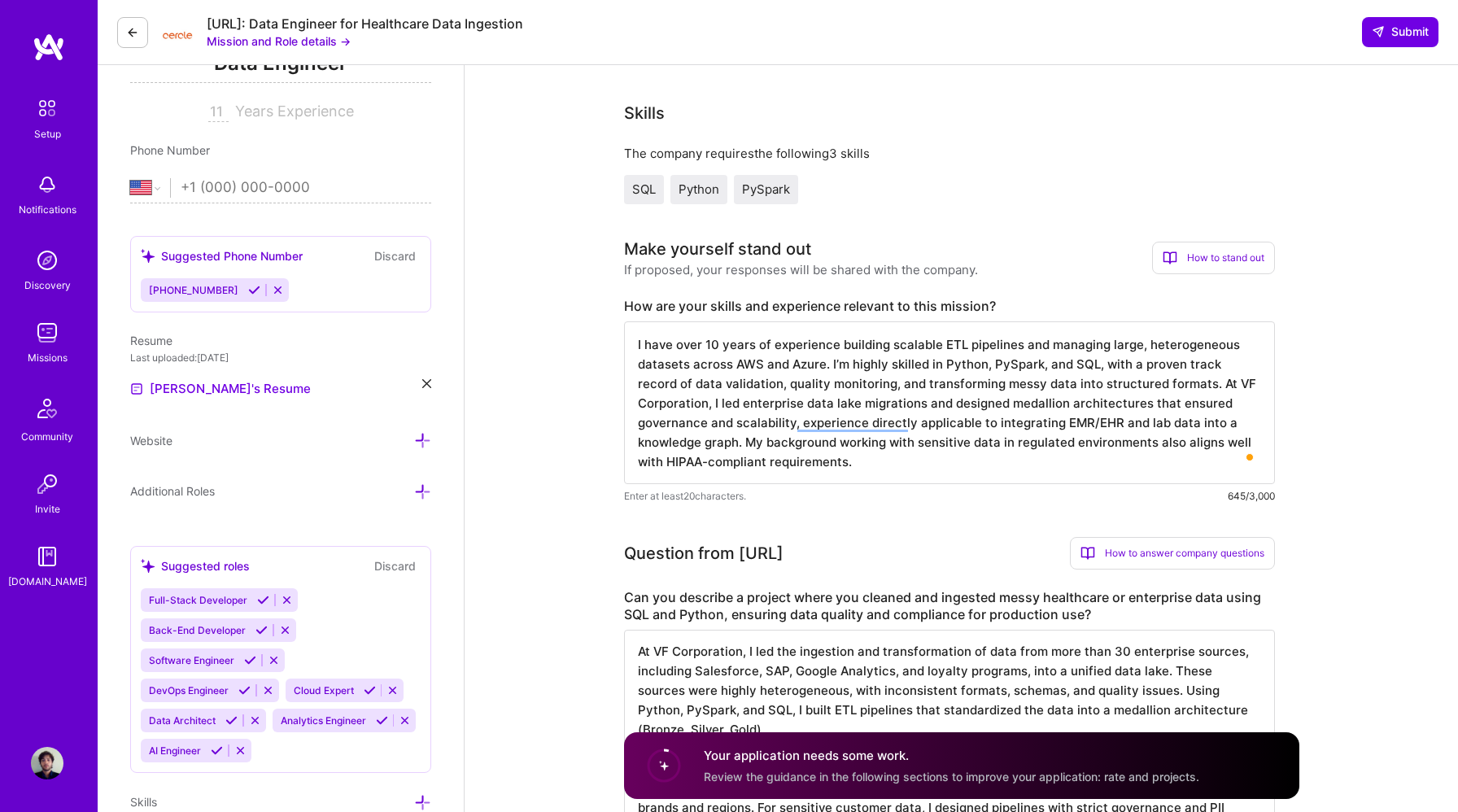
click at [195, 191] on input "tel" at bounding box center [306, 187] width 251 height 47
type input "+34 663 55 59 11"
select select "ES"
click at [344, 184] on input "+34 663 55 59 11" at bounding box center [306, 187] width 251 height 47
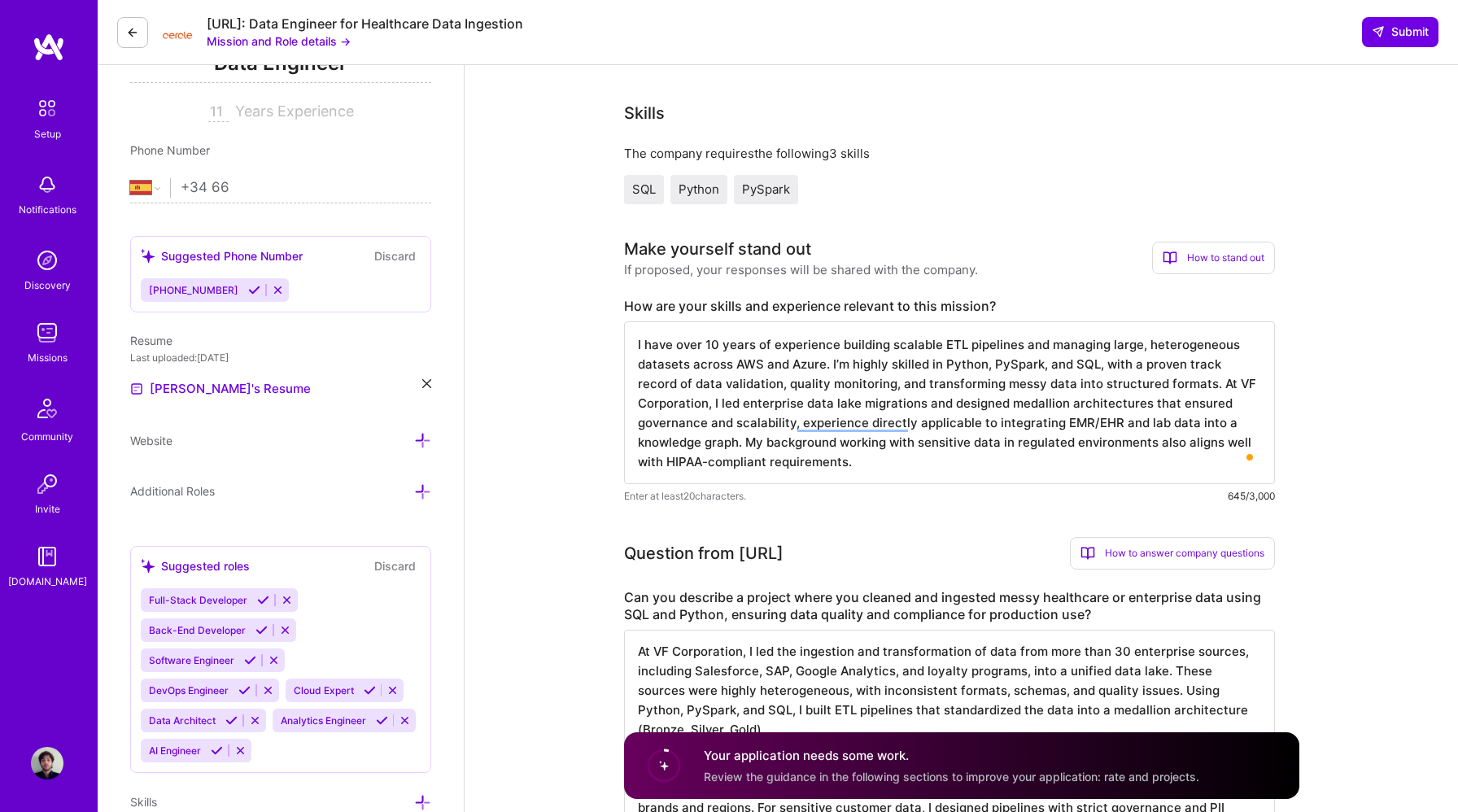
type input "+34 6"
select select "US"
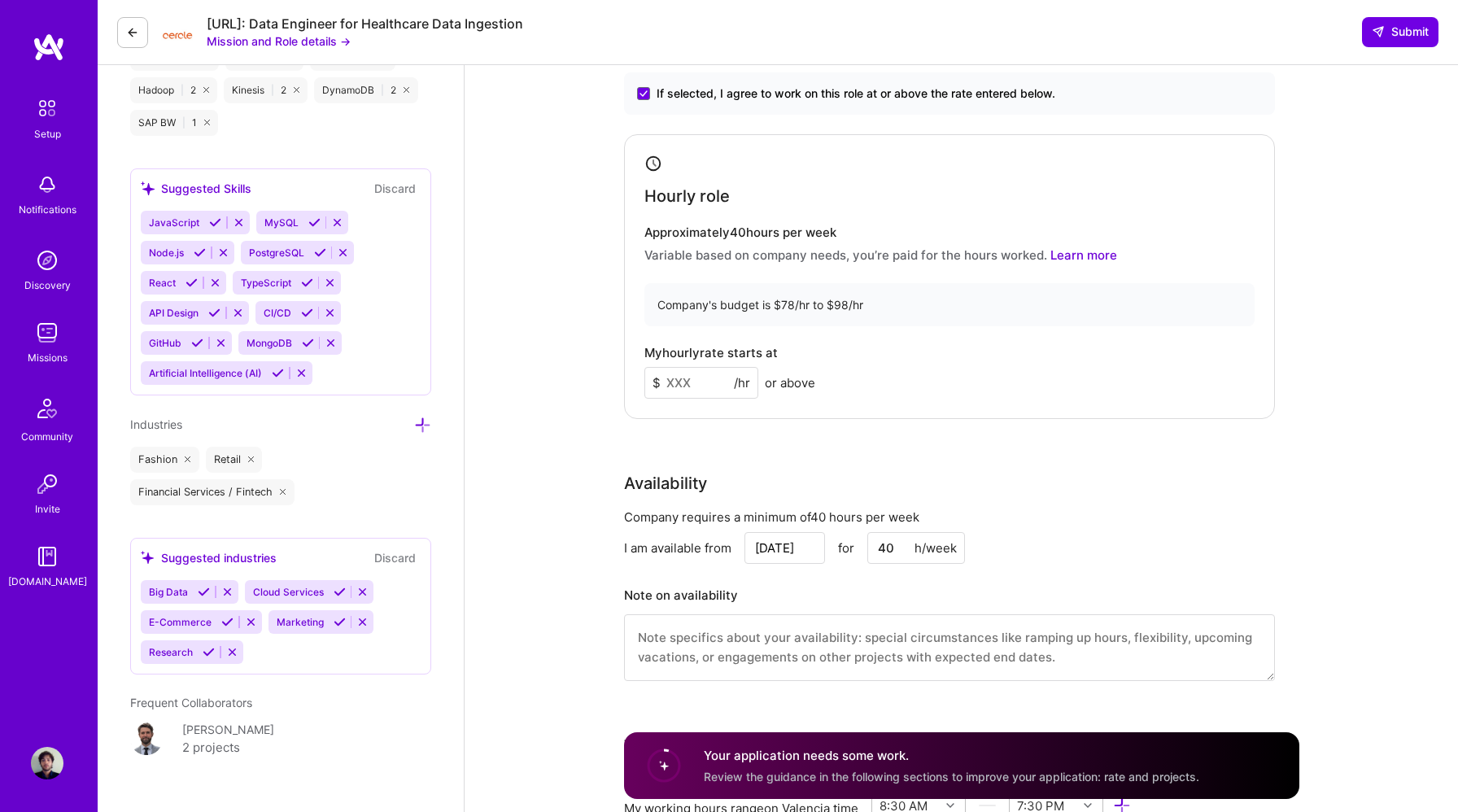
scroll to position [1227, 0]
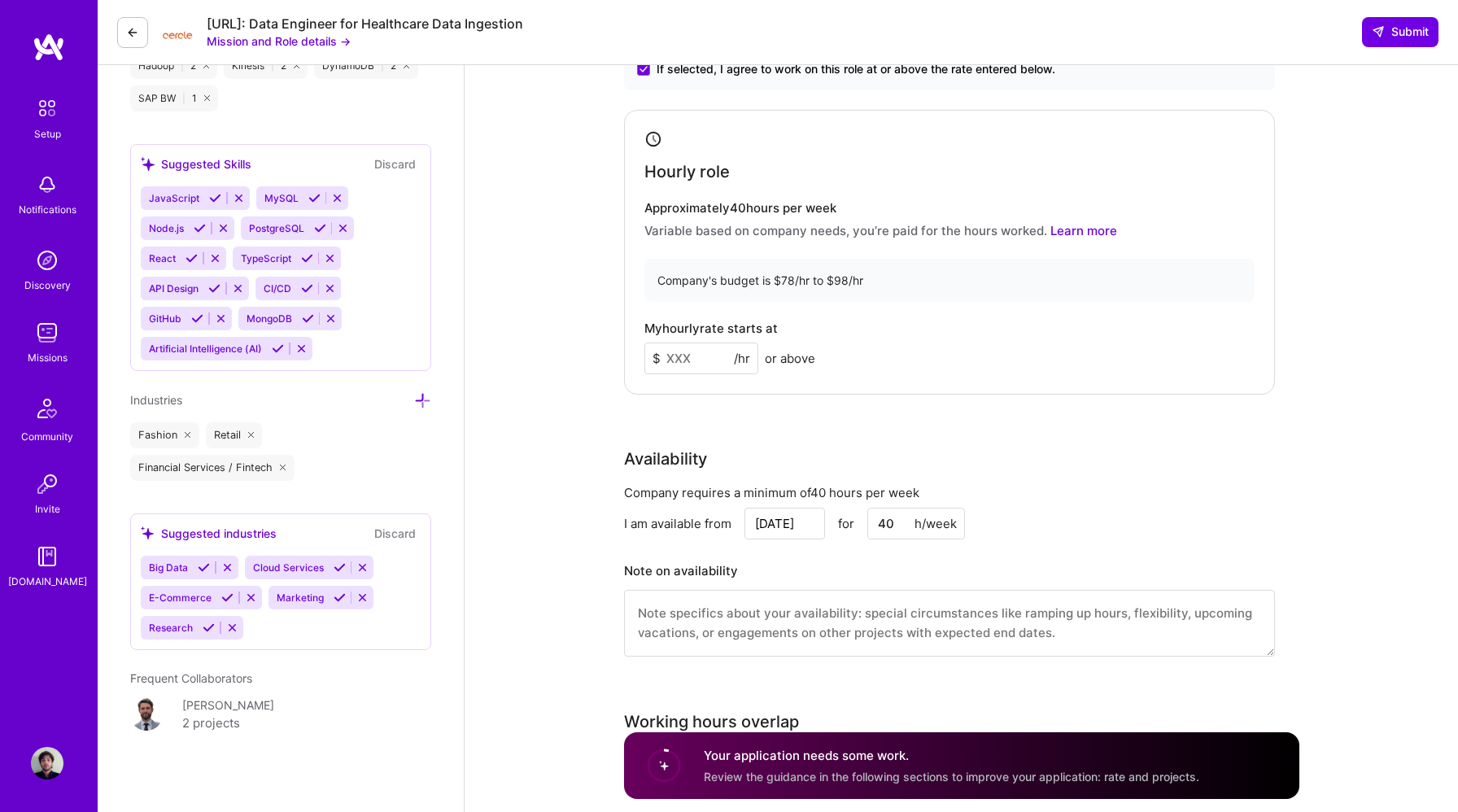
click at [692, 358] on input at bounding box center [701, 358] width 114 height 31
type input "8"
type input "90"
click at [1066, 283] on div "Company's budget is $78/hr to $98/hr" at bounding box center [949, 280] width 610 height 44
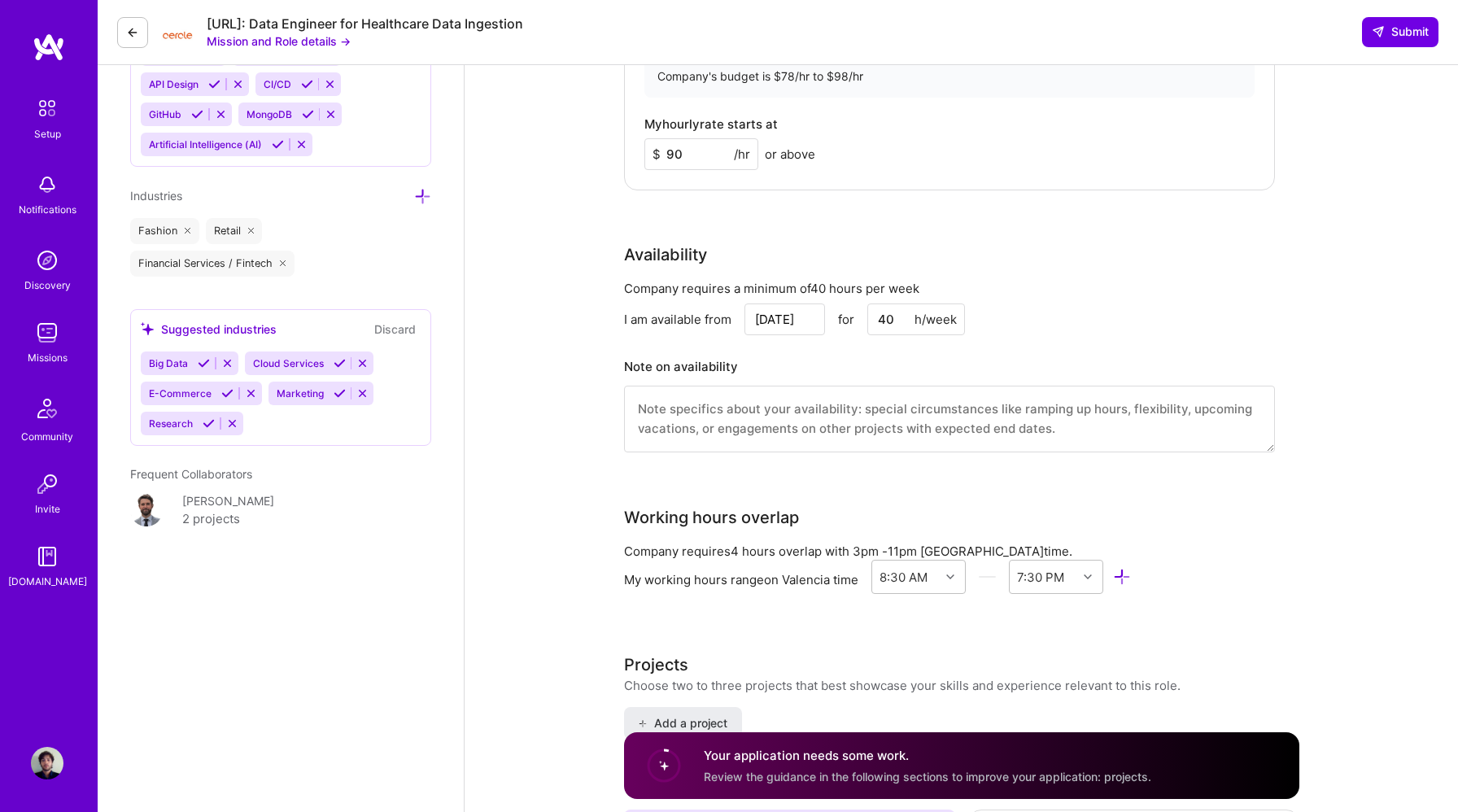
scroll to position [1444, 0]
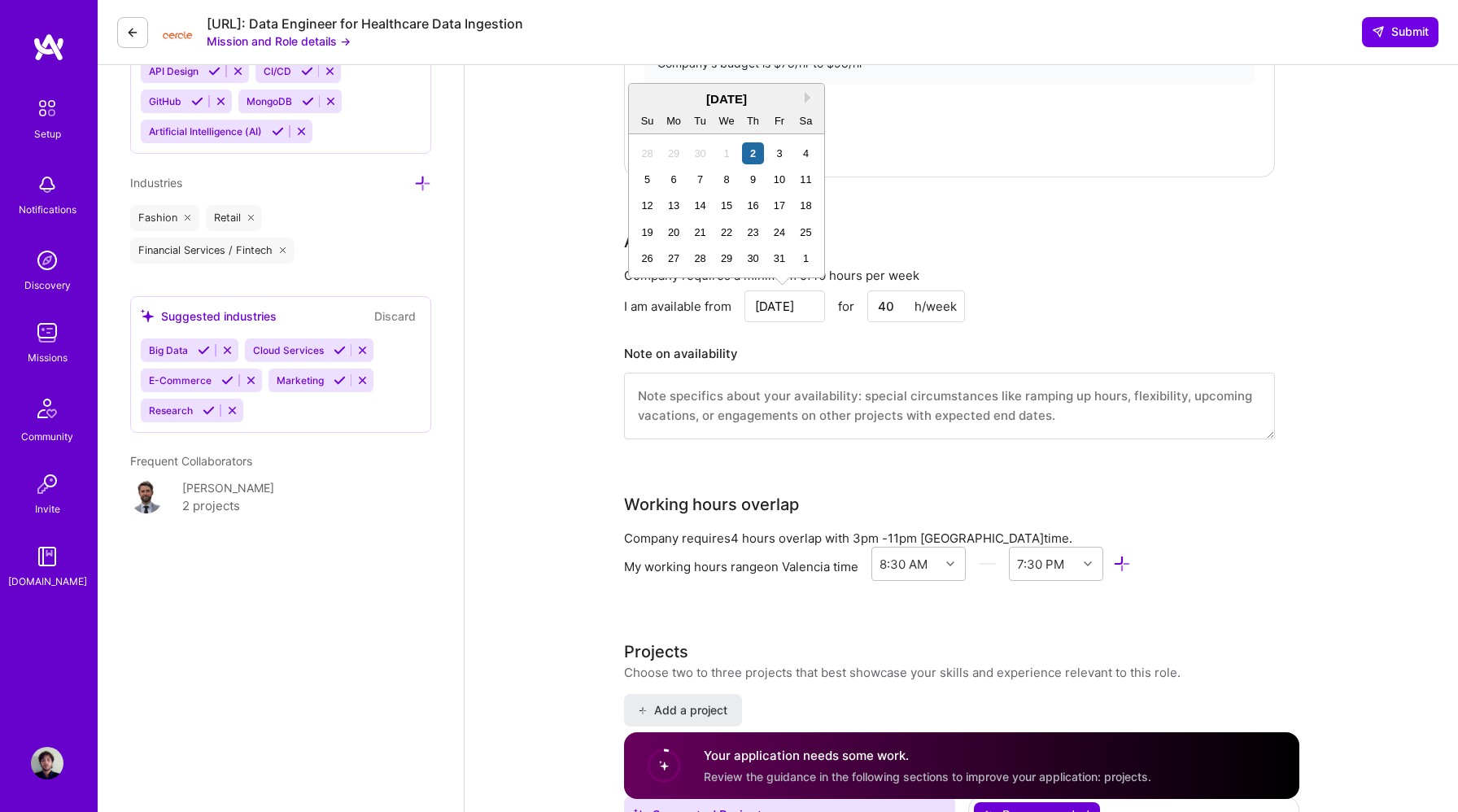
click at [800, 301] on input "Oct 2" at bounding box center [785, 306] width 81 height 31
click at [671, 229] on div "20" at bounding box center [674, 232] width 22 height 22
type input "Oct 20"
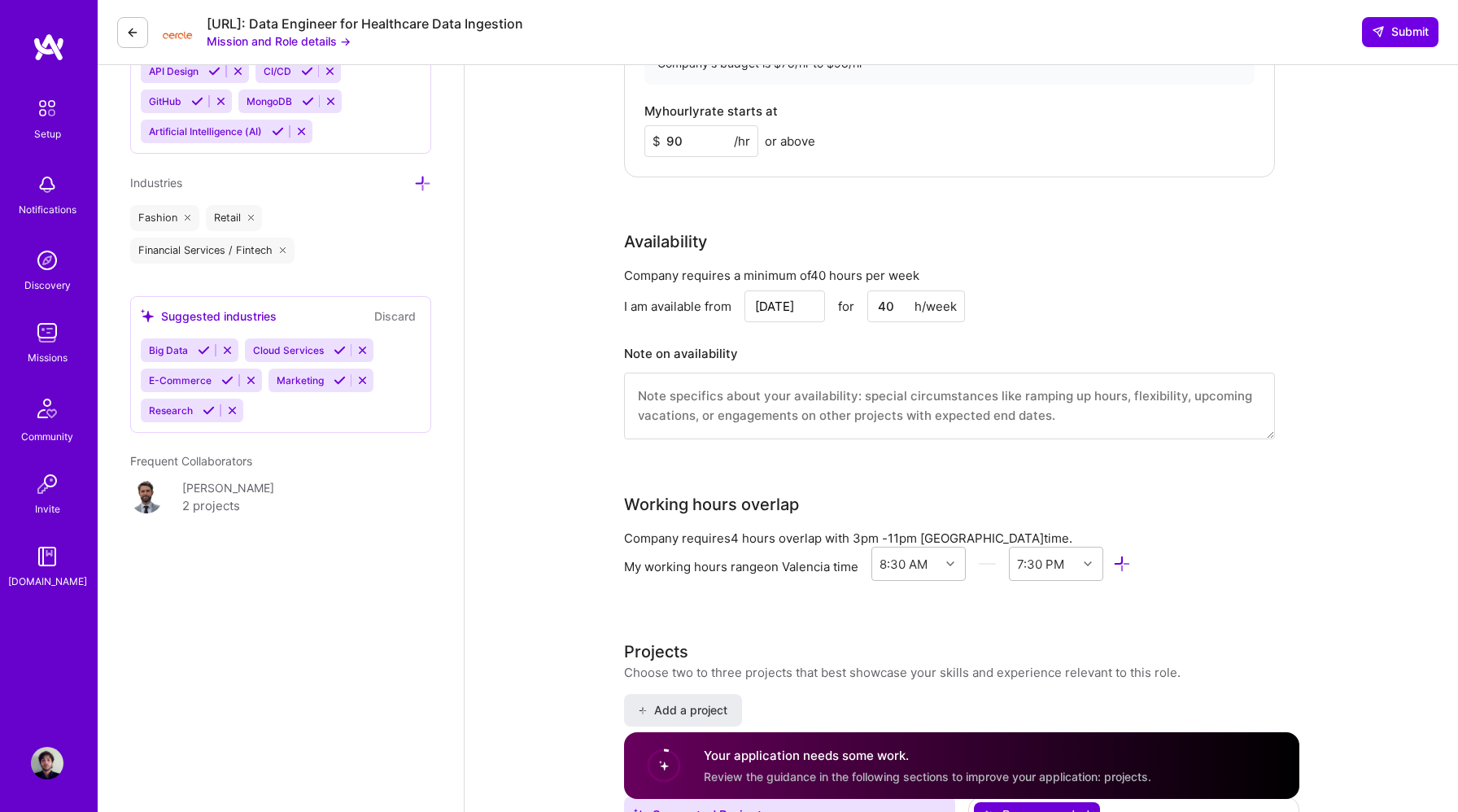
click at [1036, 288] on div "Company requires a minimum of 40 hours per week I am available from Oct 20 for …" at bounding box center [949, 363] width 651 height 193
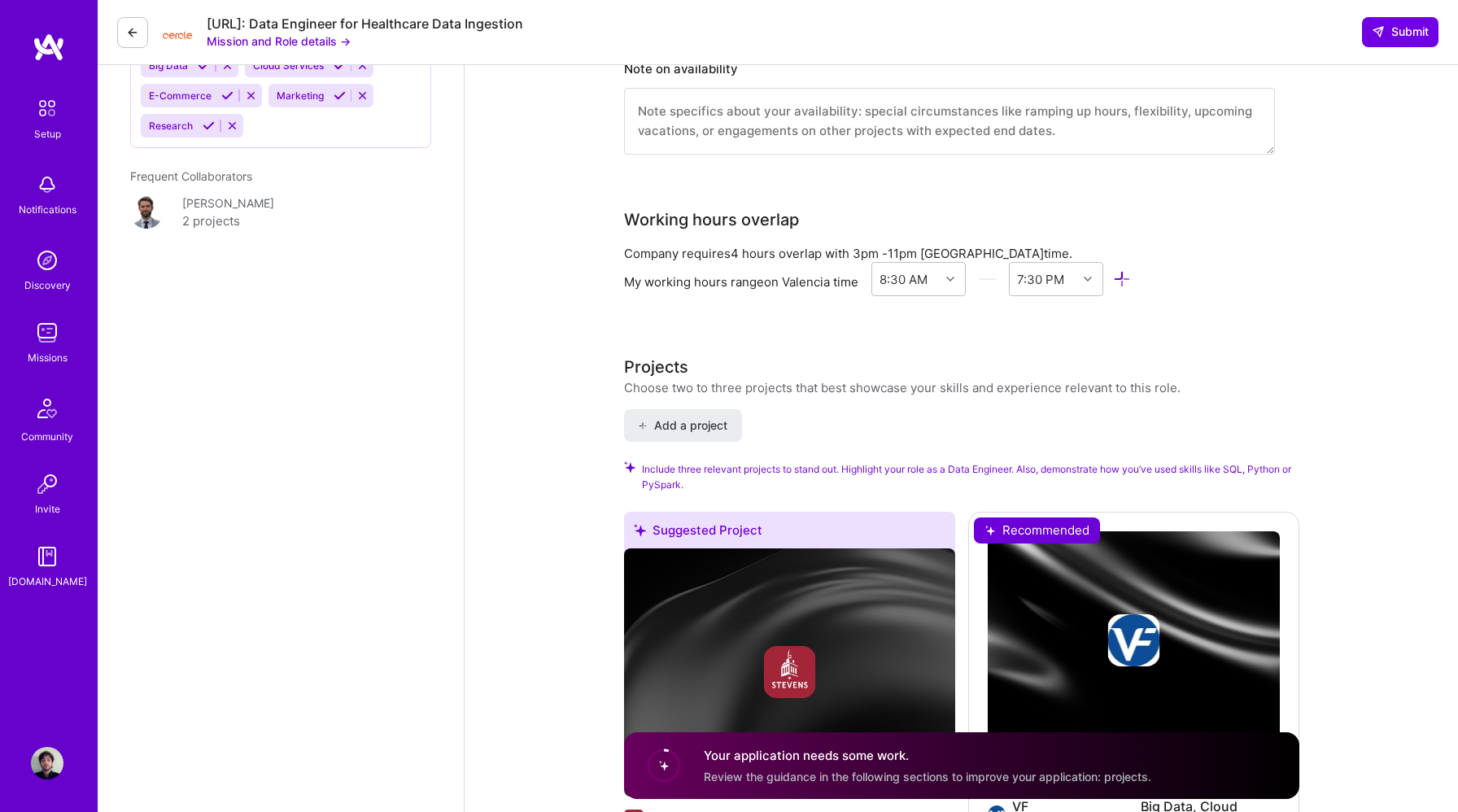
scroll to position [1730, 0]
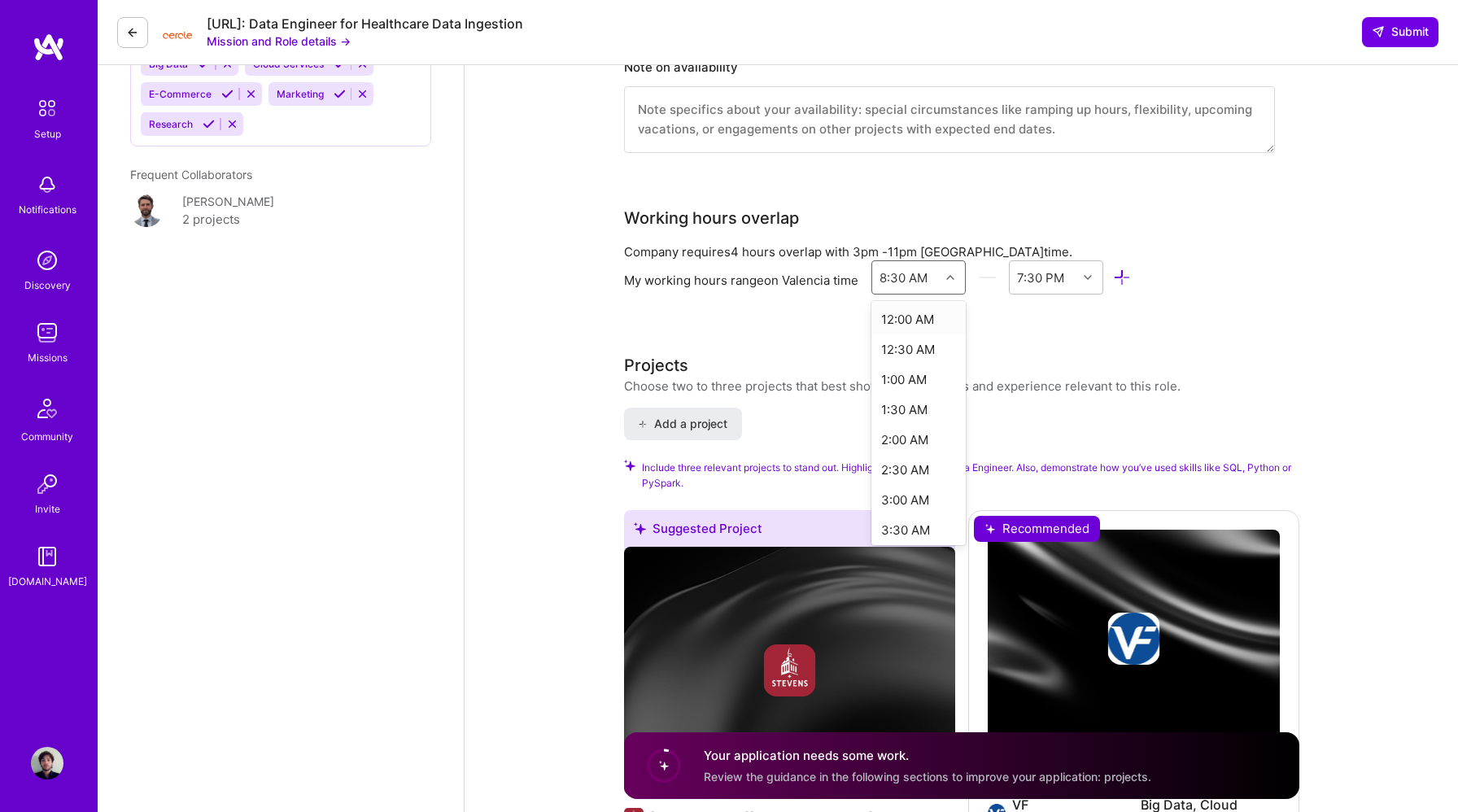
click at [954, 276] on icon at bounding box center [950, 277] width 8 height 8
click at [1016, 356] on h3 "Projects" at bounding box center [902, 365] width 557 height 24
click at [952, 282] on div at bounding box center [952, 277] width 25 height 21
click at [911, 430] on div "9:00 AM" at bounding box center [919, 429] width 95 height 31
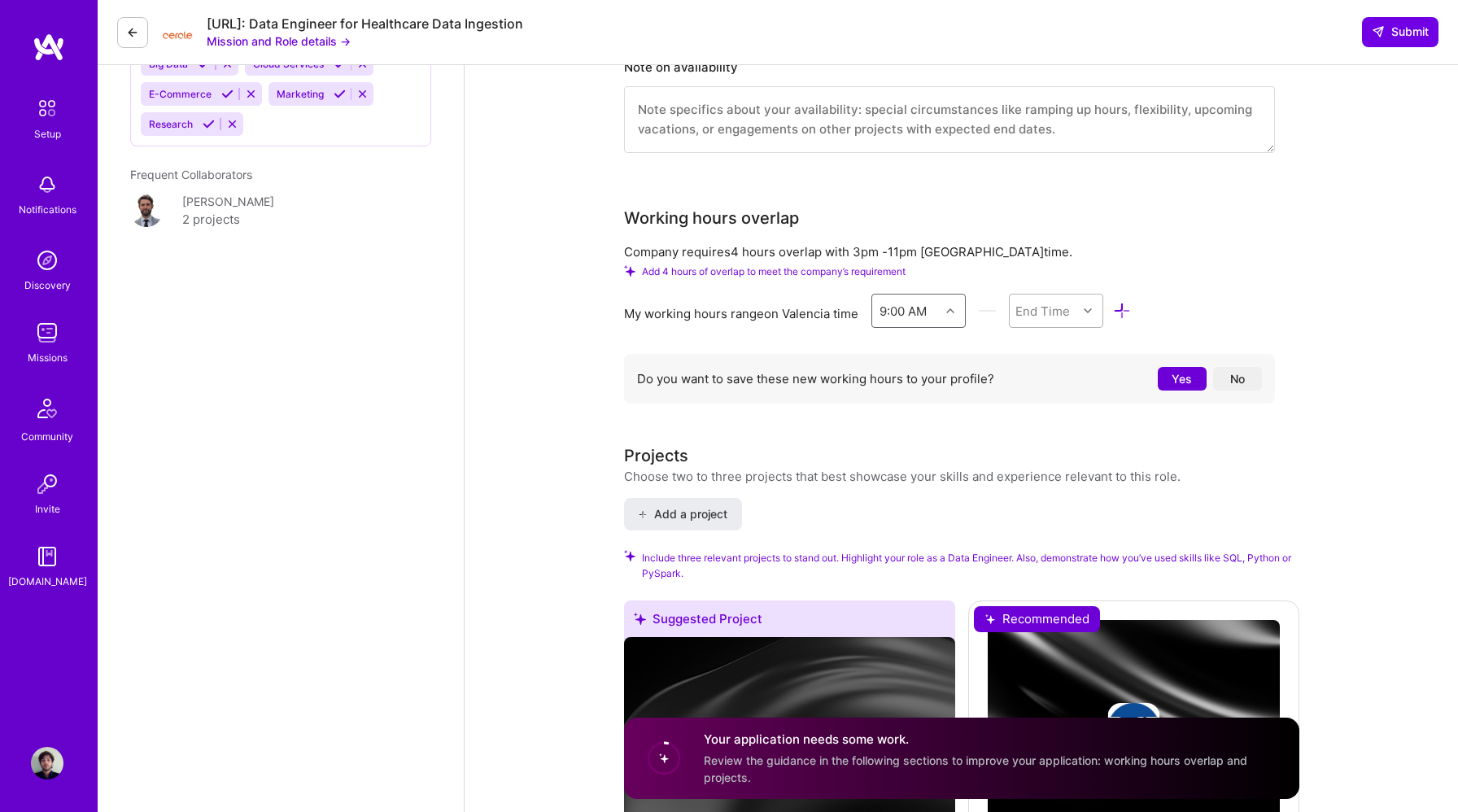
click at [1057, 305] on div "End Time" at bounding box center [1043, 310] width 55 height 17
click at [1052, 499] on div "12:00 PM" at bounding box center [1056, 501] width 95 height 31
click at [1212, 278] on div "Company requires 4 hours overlap with 3pm - 11pm Madrid time. Add 4 hours of ov…" at bounding box center [949, 327] width 651 height 168
click at [1062, 319] on div "12:00 PM" at bounding box center [1044, 310] width 69 height 32
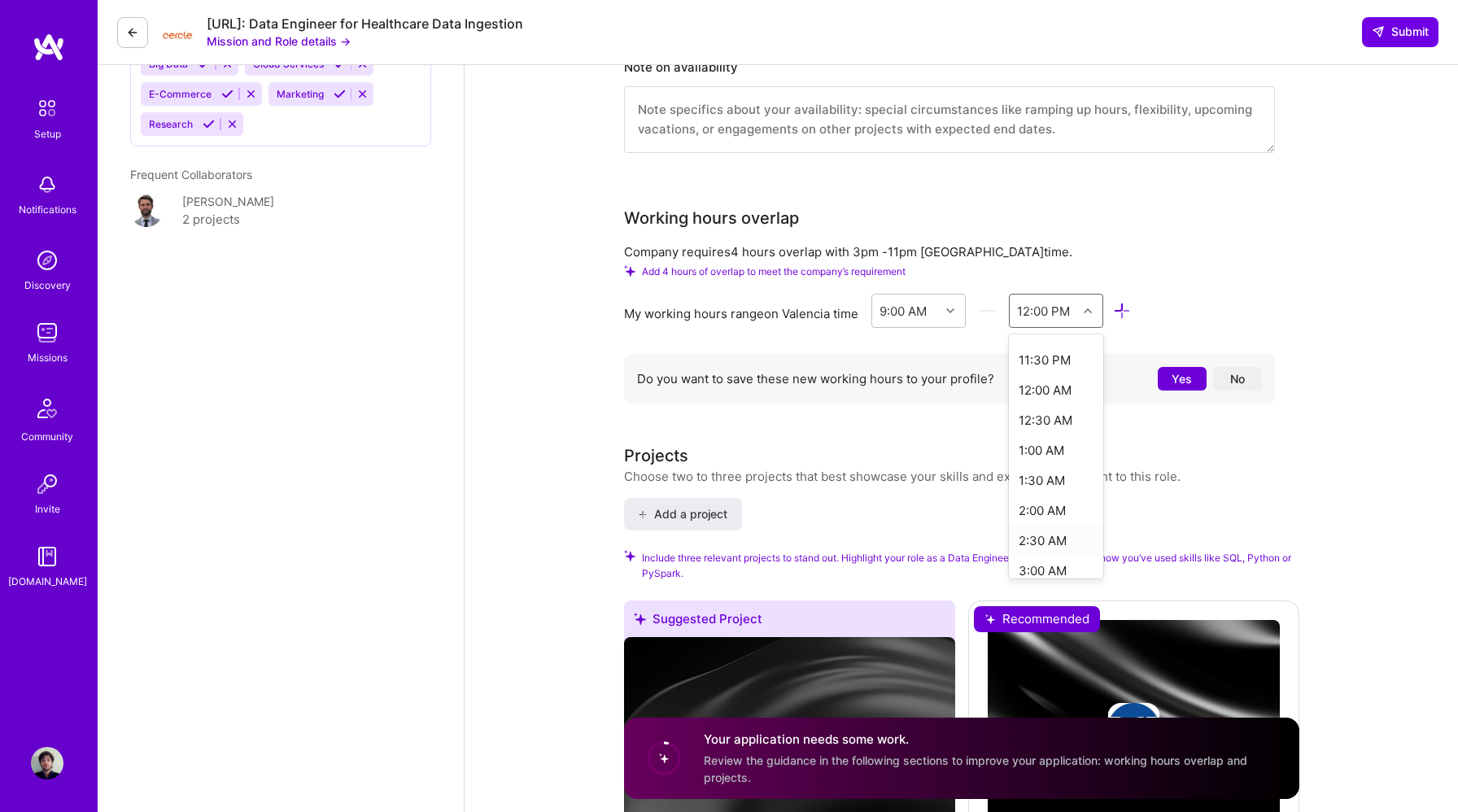
scroll to position [861, 0]
click at [1075, 362] on div "11:30 PM" at bounding box center [1056, 364] width 95 height 31
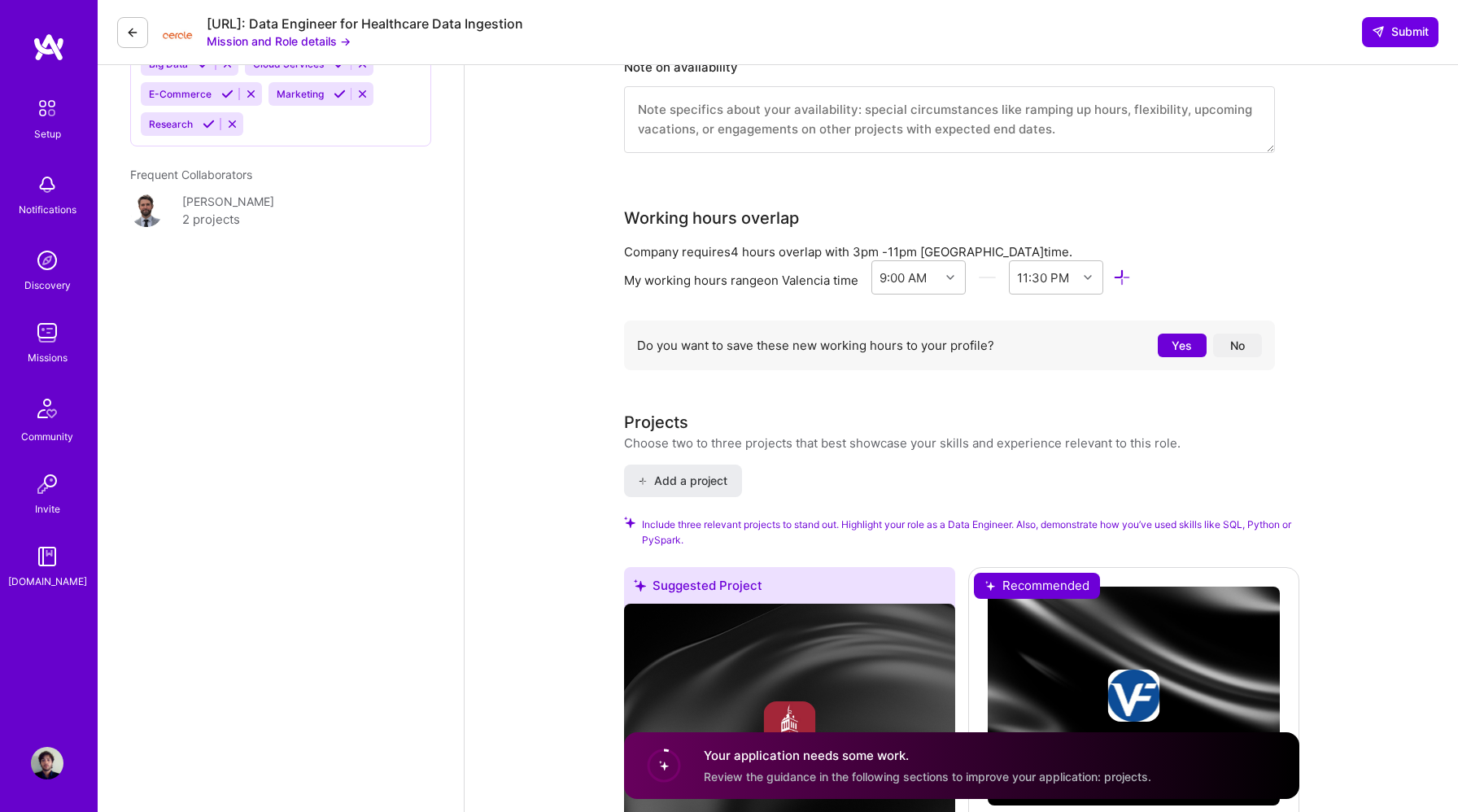
click at [1234, 263] on div "My working hours range on Valencia time 9:00 AM 11:30 PM" at bounding box center [949, 281] width 651 height 41
click at [1172, 339] on button "Yes" at bounding box center [1182, 344] width 49 height 23
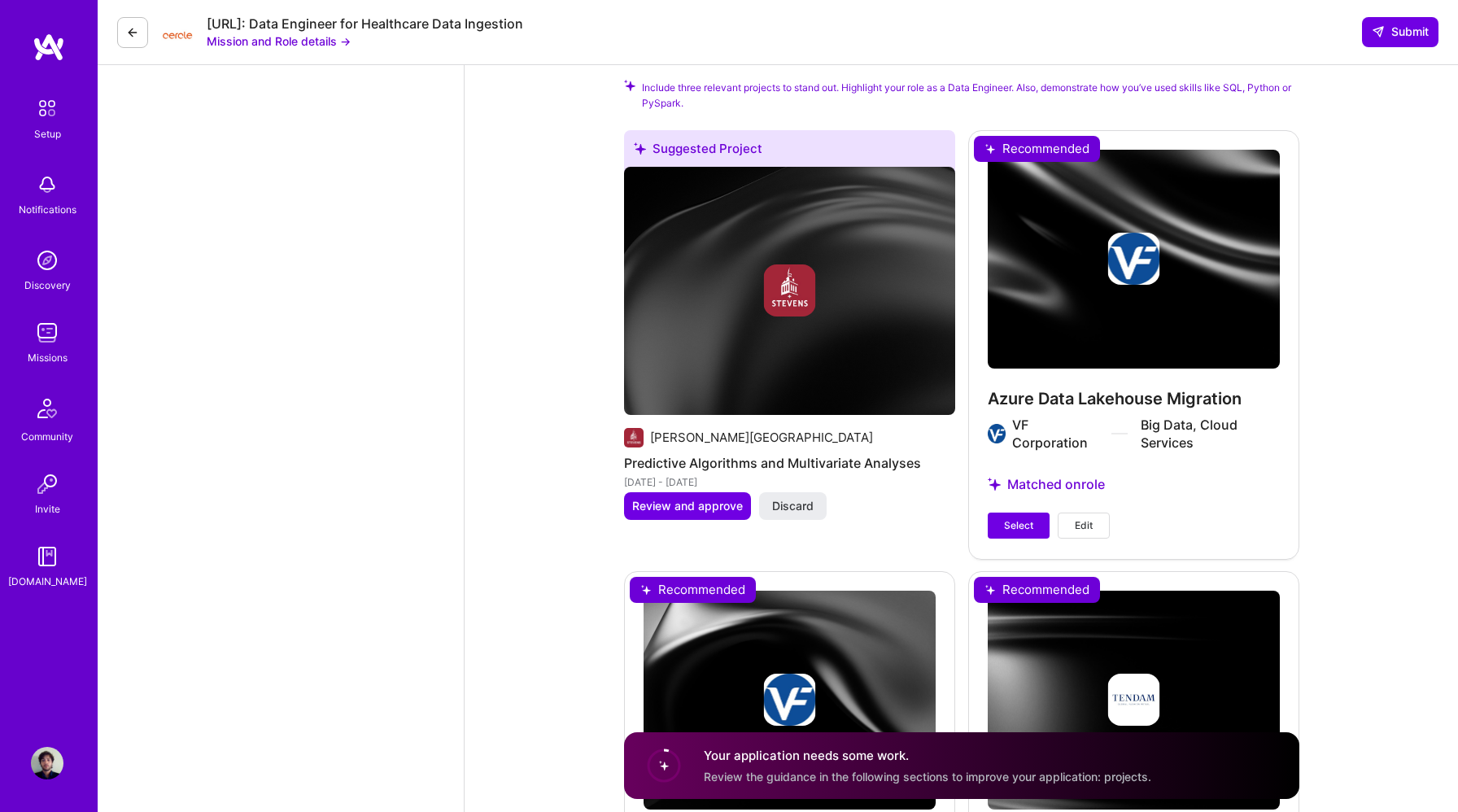
scroll to position [2151, 0]
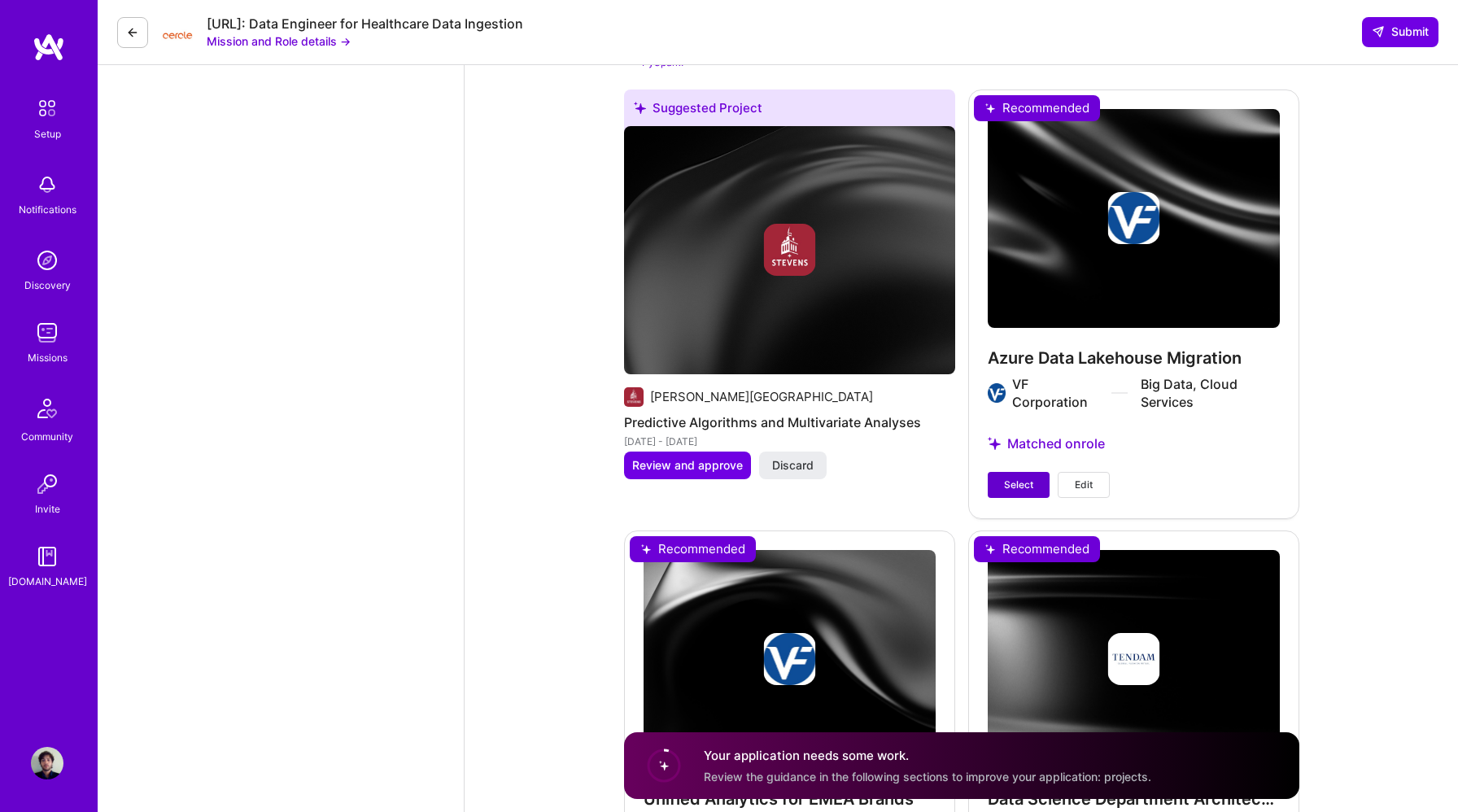
click at [1004, 483] on span "Select" at bounding box center [1019, 485] width 30 height 15
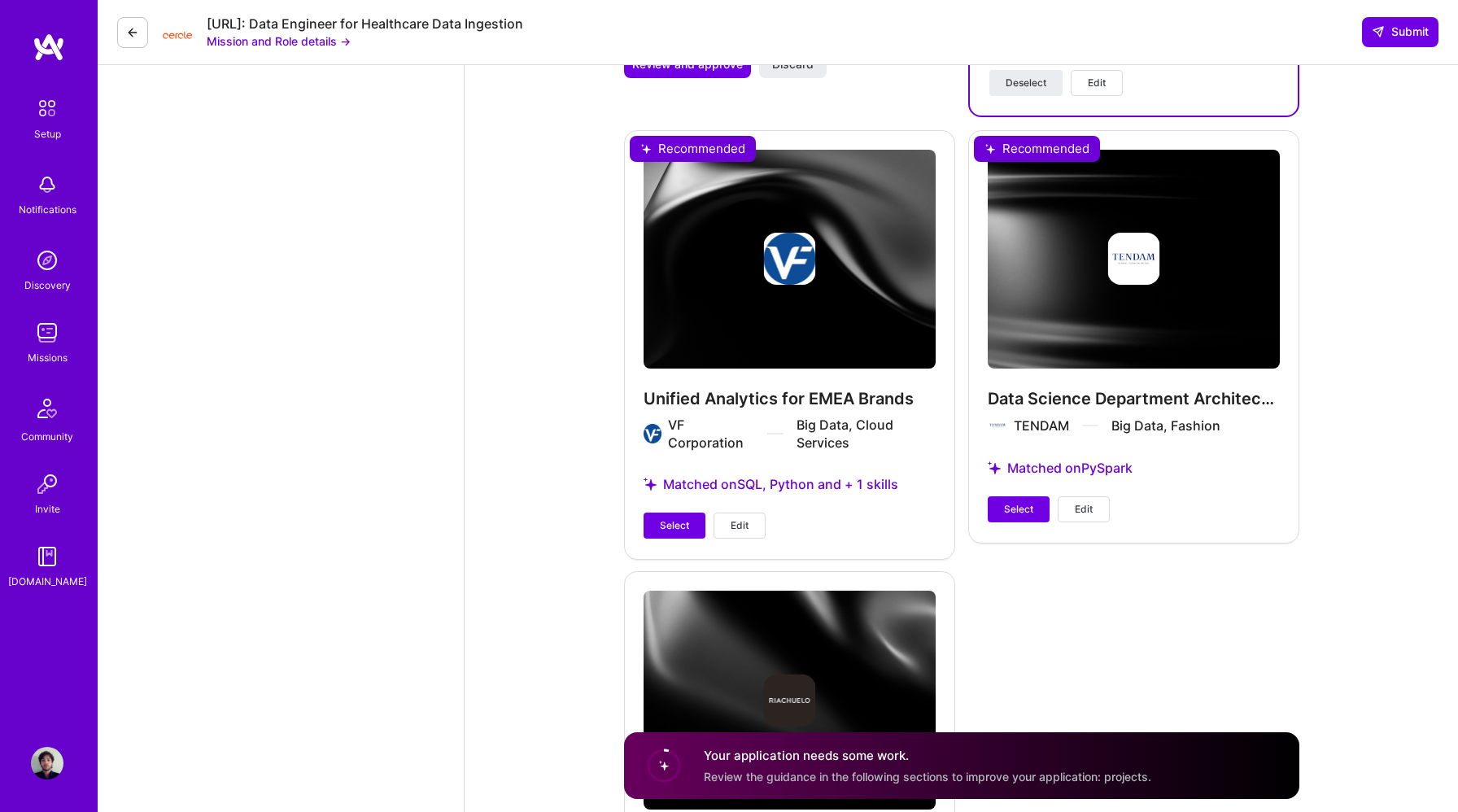
scroll to position [2577, 0]
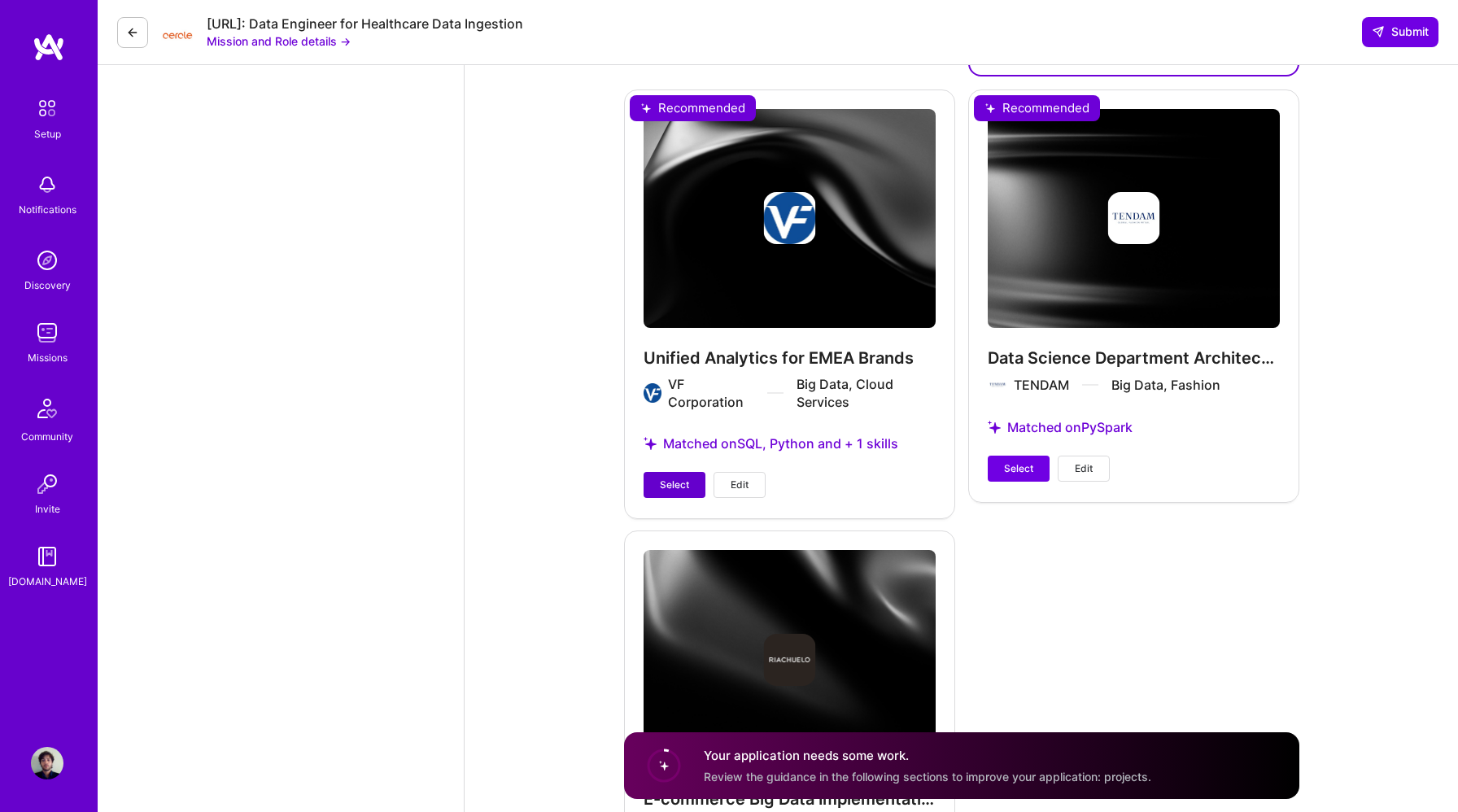
click at [674, 480] on span "Select" at bounding box center [675, 485] width 30 height 15
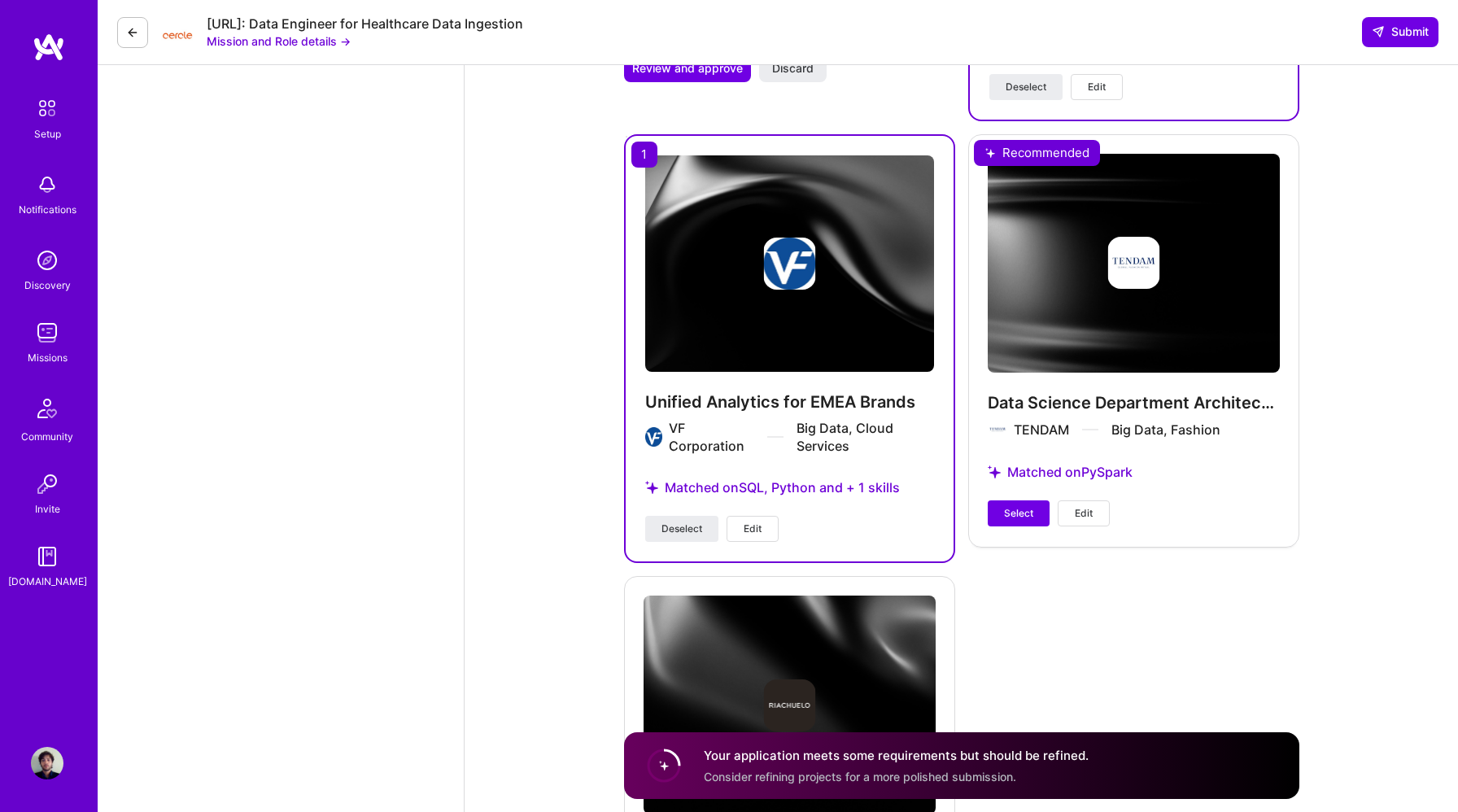
scroll to position [2583, 0]
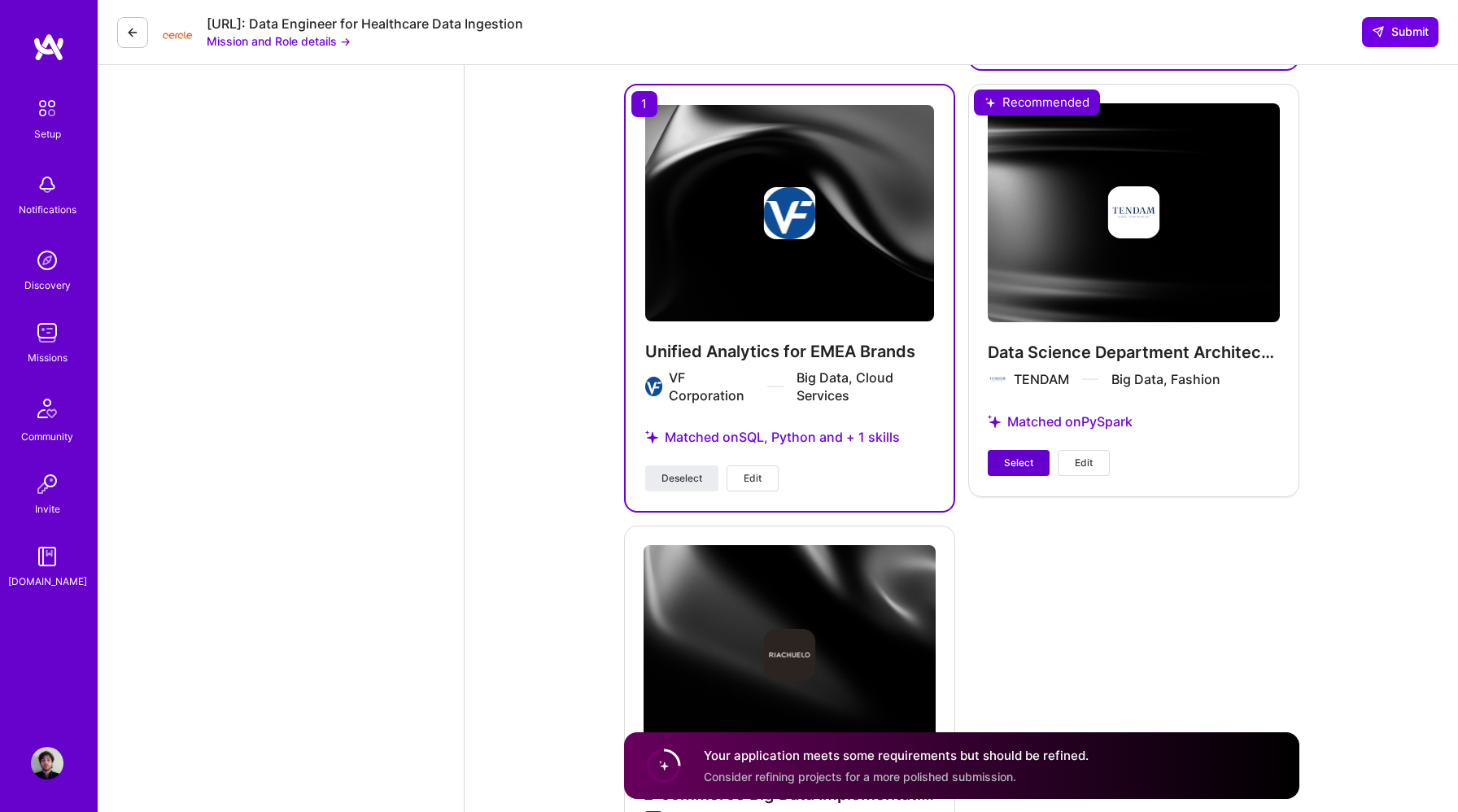
click at [1023, 461] on span "Select" at bounding box center [1019, 463] width 30 height 15
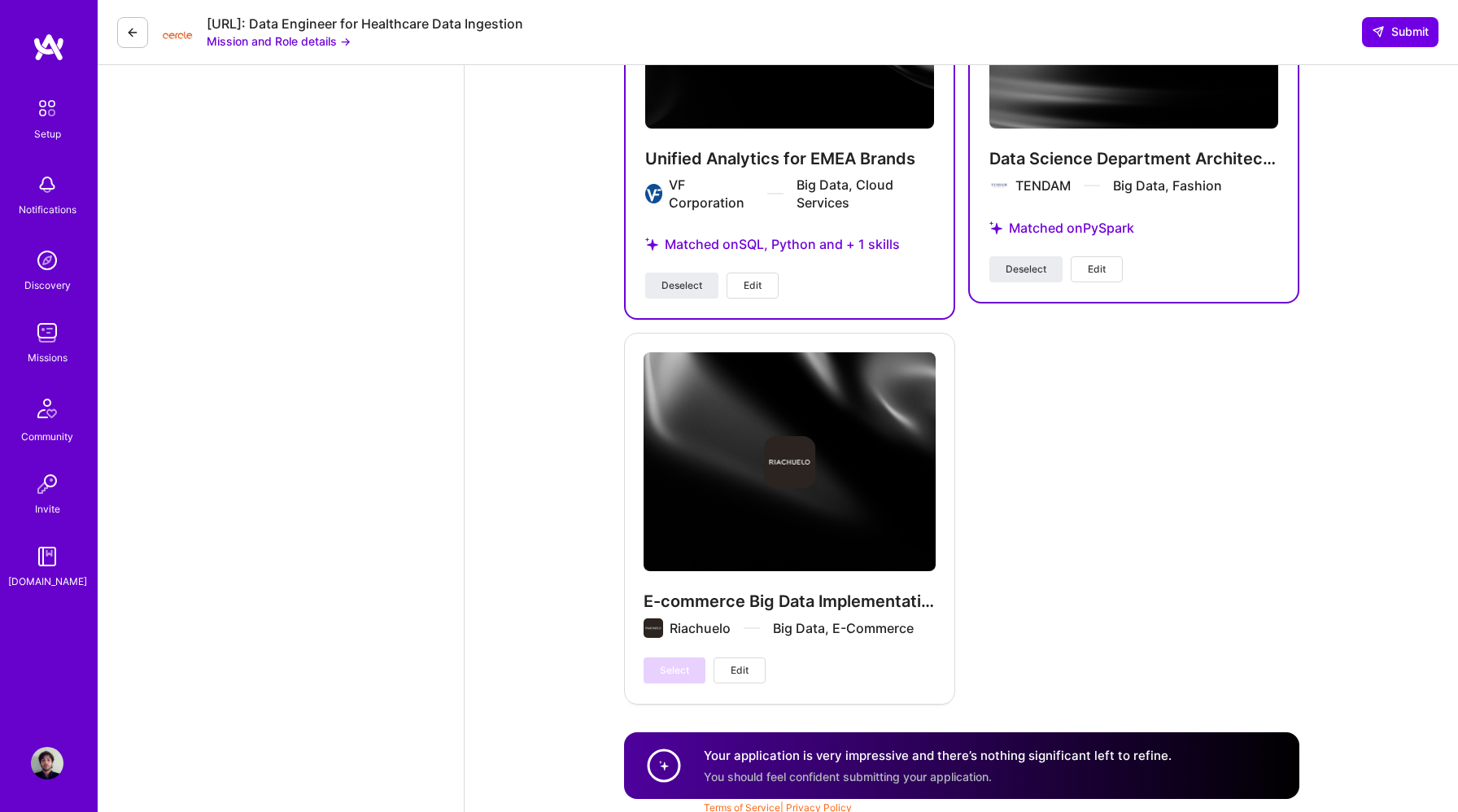
scroll to position [2747, 0]
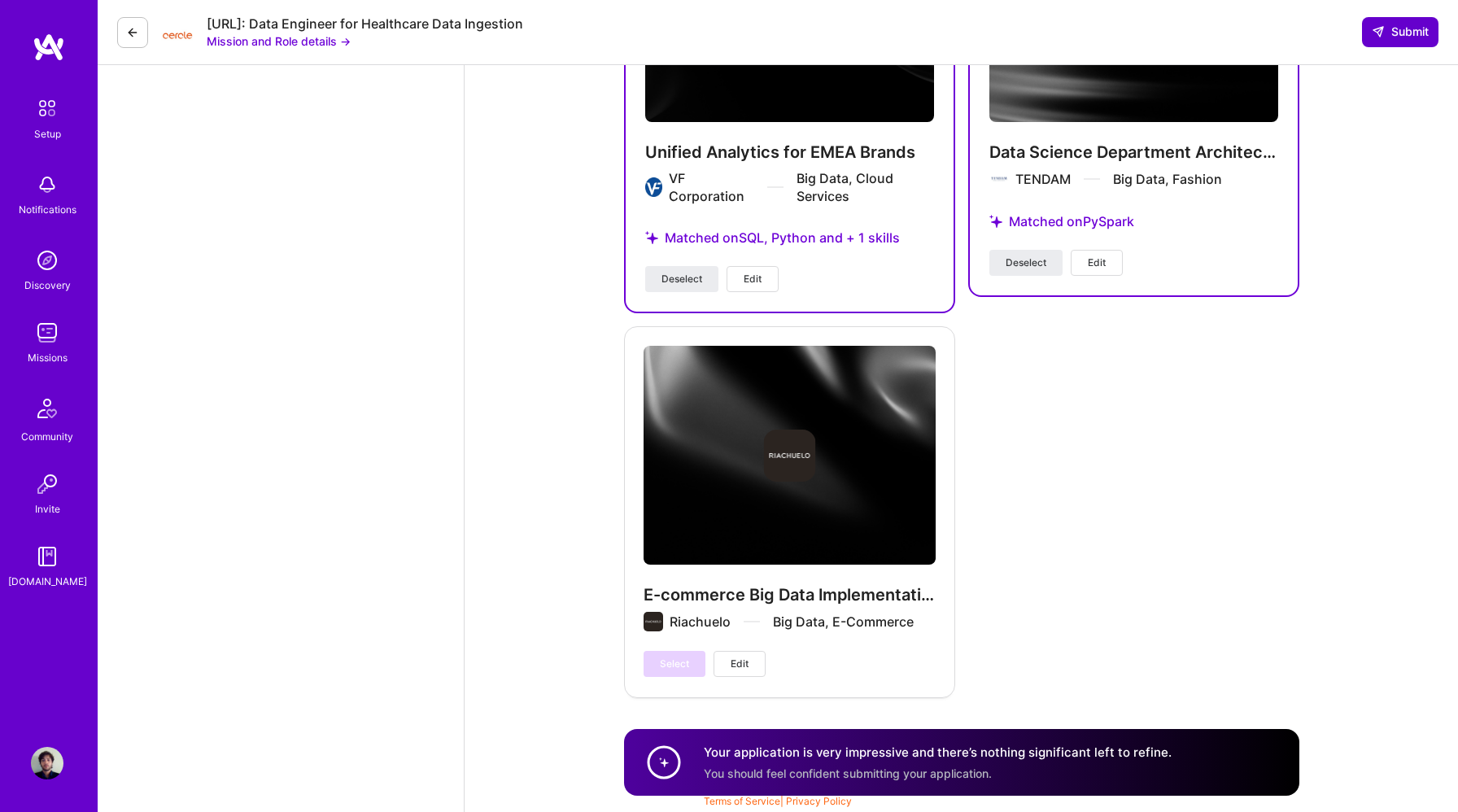
click at [1418, 37] on span "Submit" at bounding box center [1401, 31] width 57 height 17
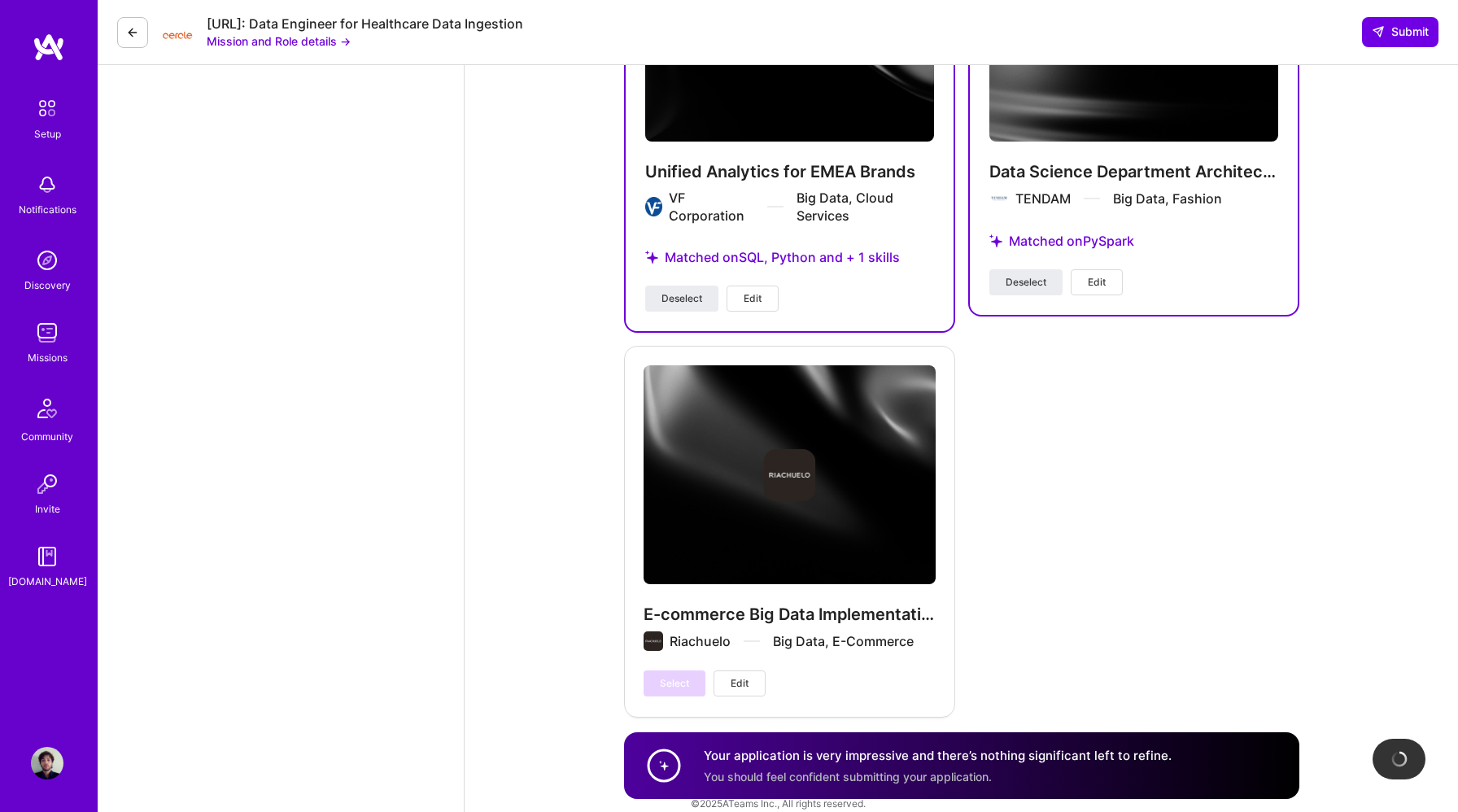
scroll to position [2726, 0]
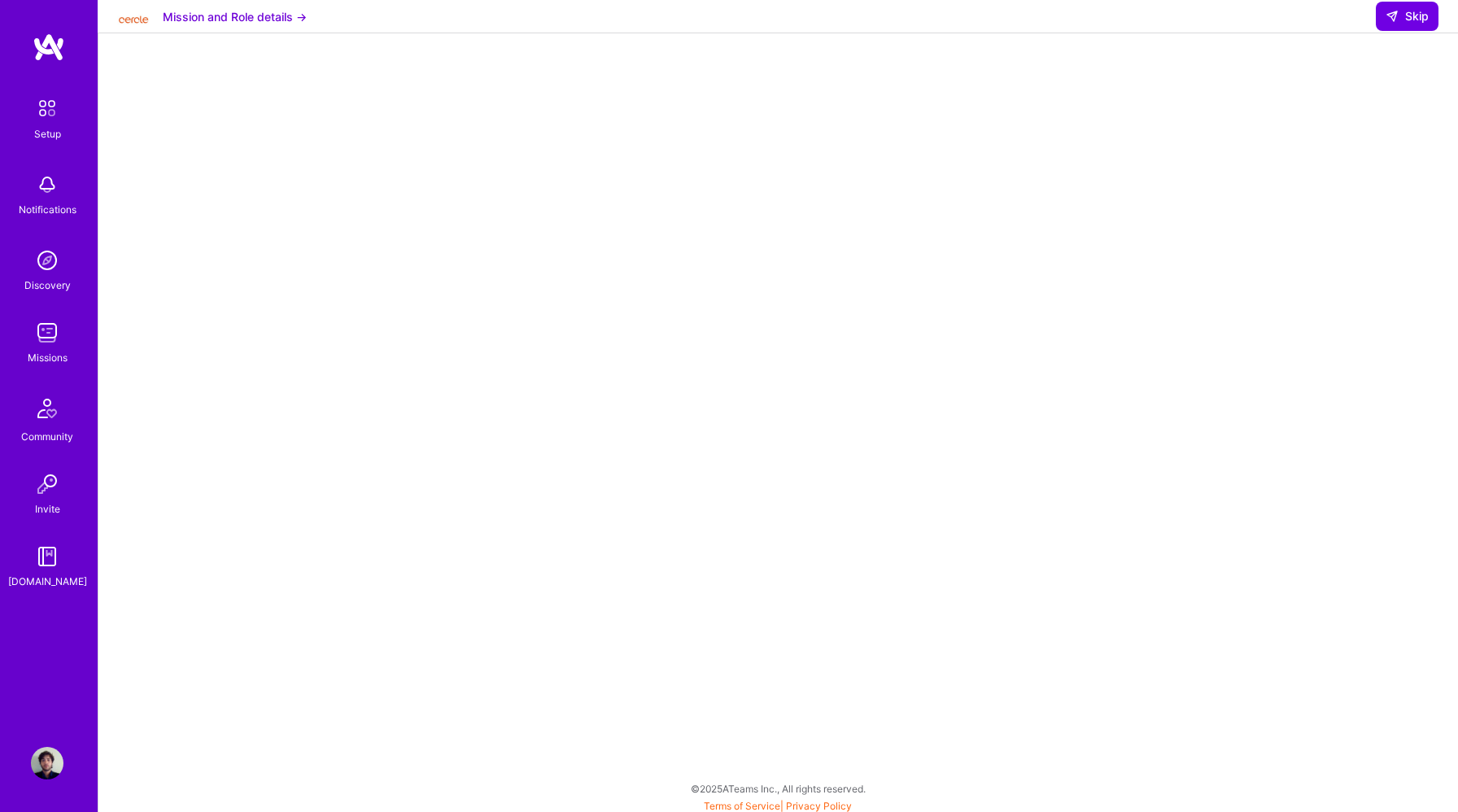
scroll to position [104, 0]
click at [1401, 24] on span "Skip" at bounding box center [1407, 17] width 44 height 17
select select "US"
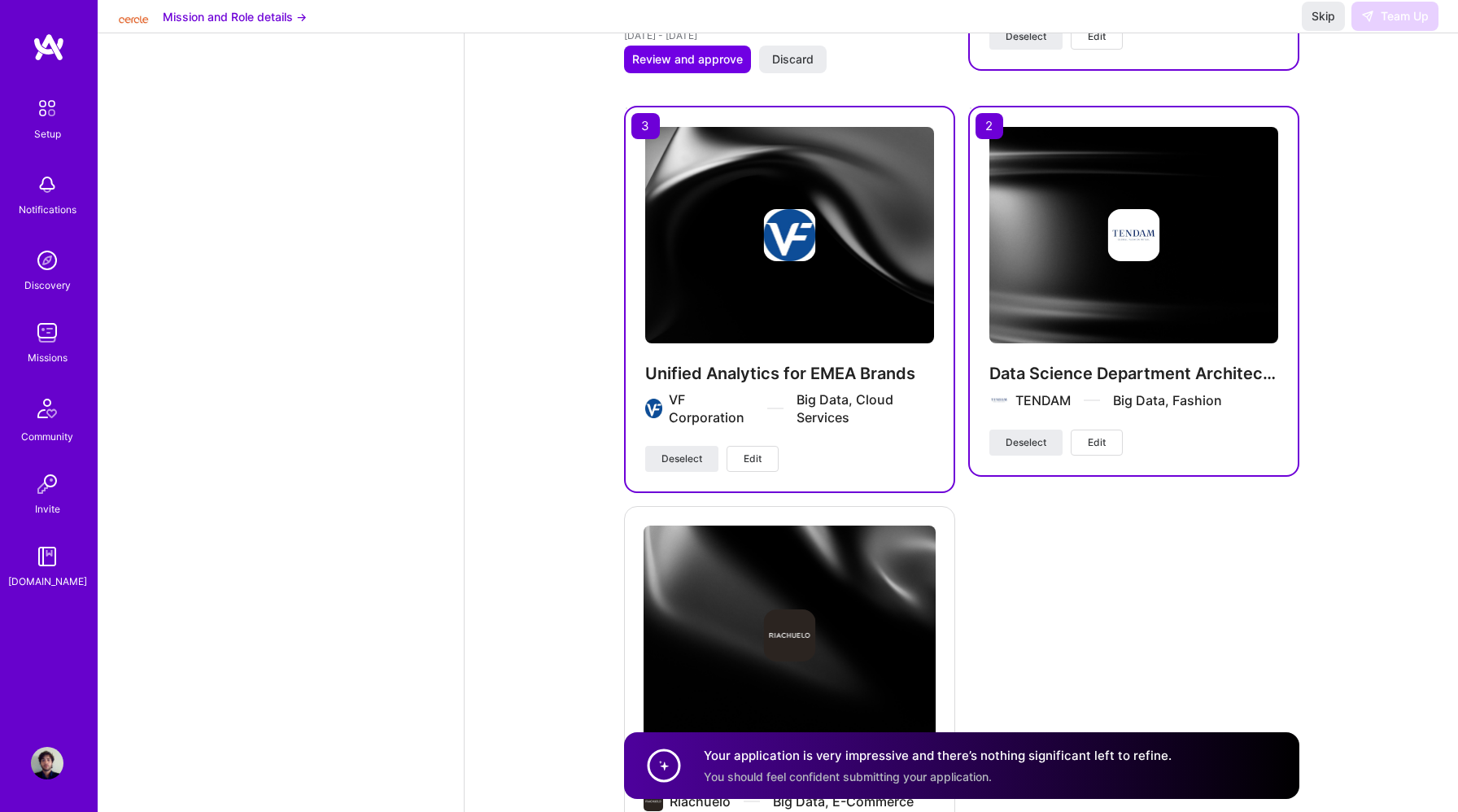
scroll to position [2686, 0]
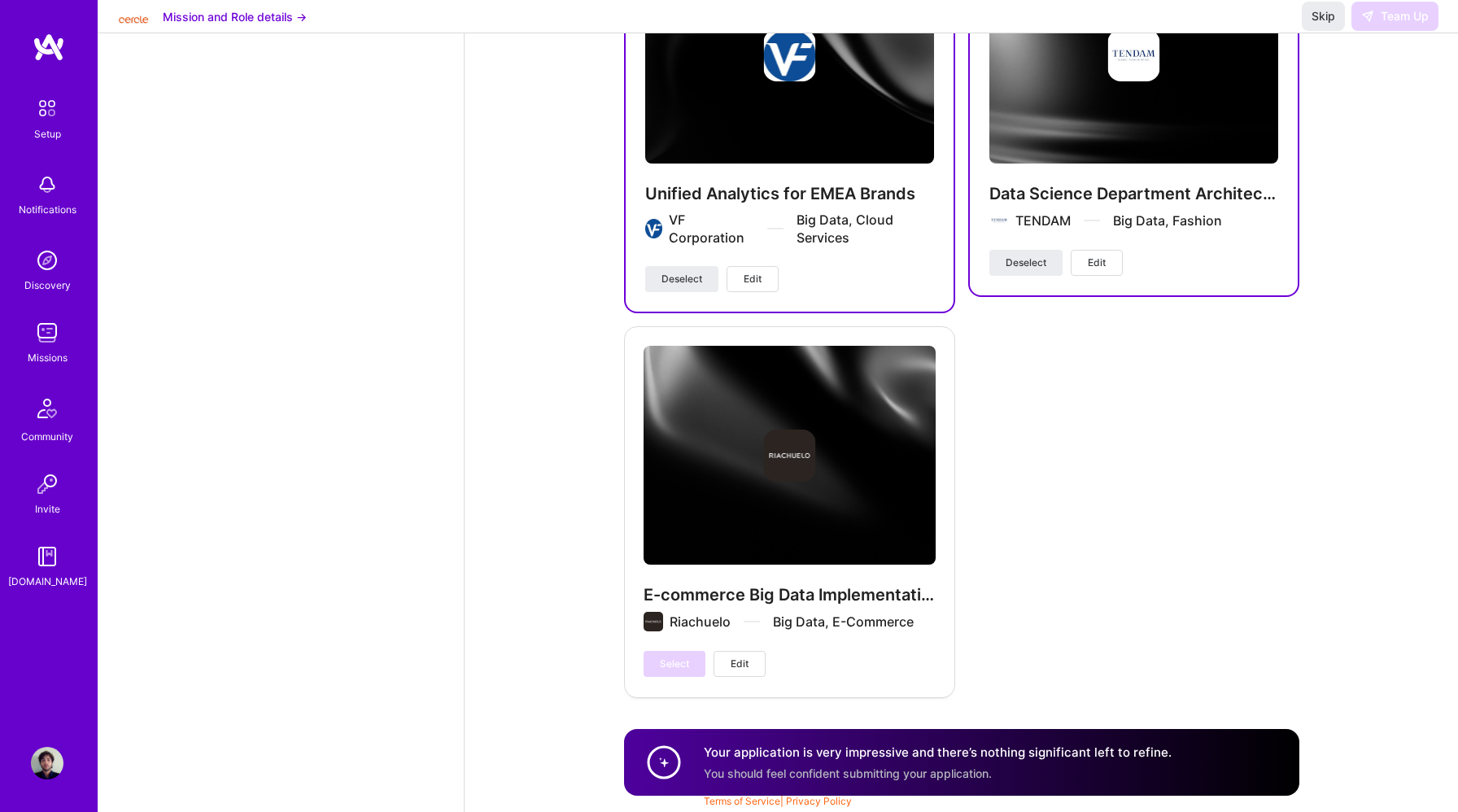
click at [1199, 538] on div "Suggested Project Stevens Institute of Technology Predictive Algorithms and Mul…" at bounding box center [962, 100] width 675 height 1193
click at [1122, 660] on div "Suggested Project Stevens Institute of Technology Predictive Algorithms and Mul…" at bounding box center [962, 100] width 675 height 1193
click at [1382, 31] on div "Skip Team Up" at bounding box center [1371, 17] width 137 height 30
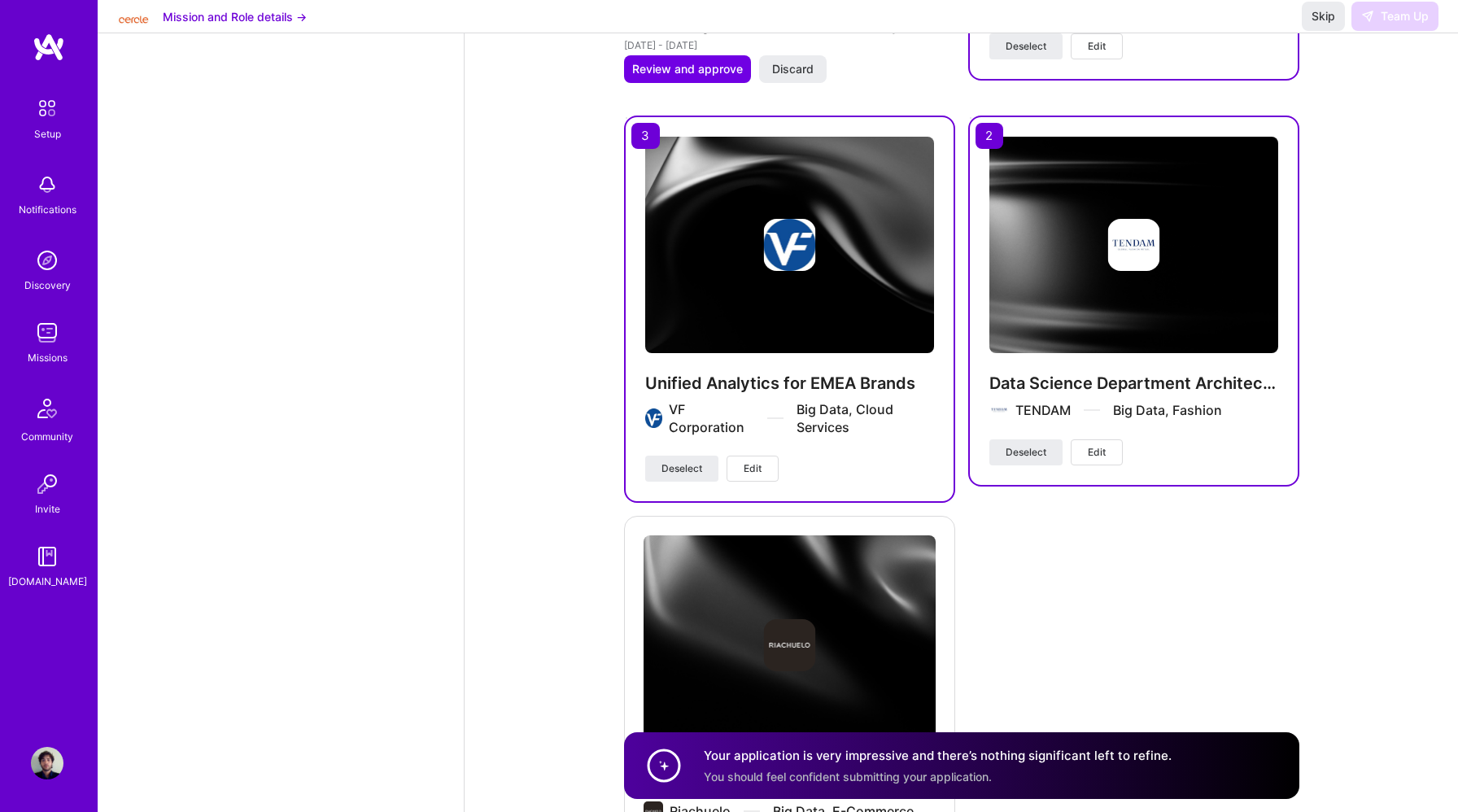
scroll to position [2485, 0]
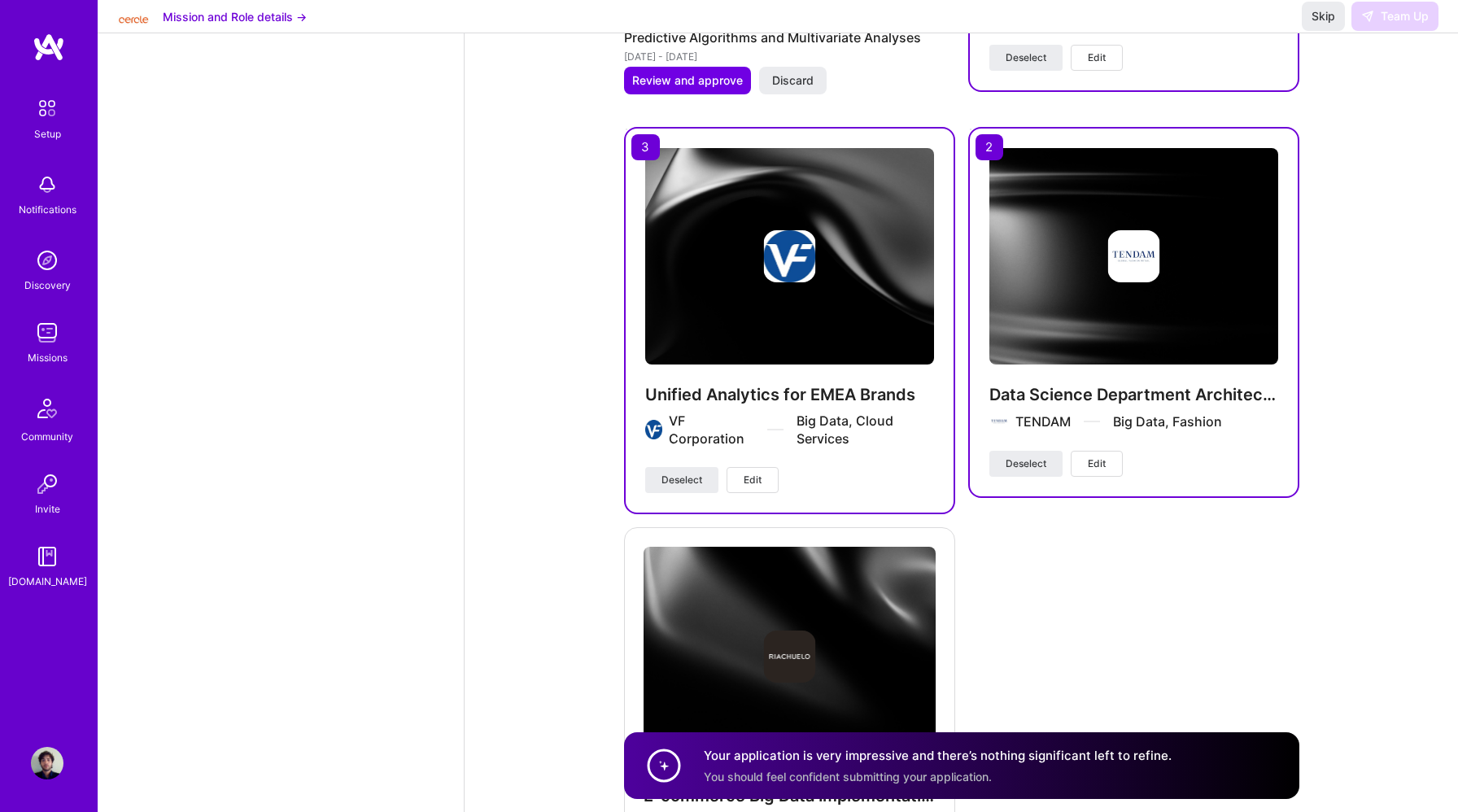
click at [285, 25] on button "Mission and Role details →" at bounding box center [235, 17] width 145 height 17
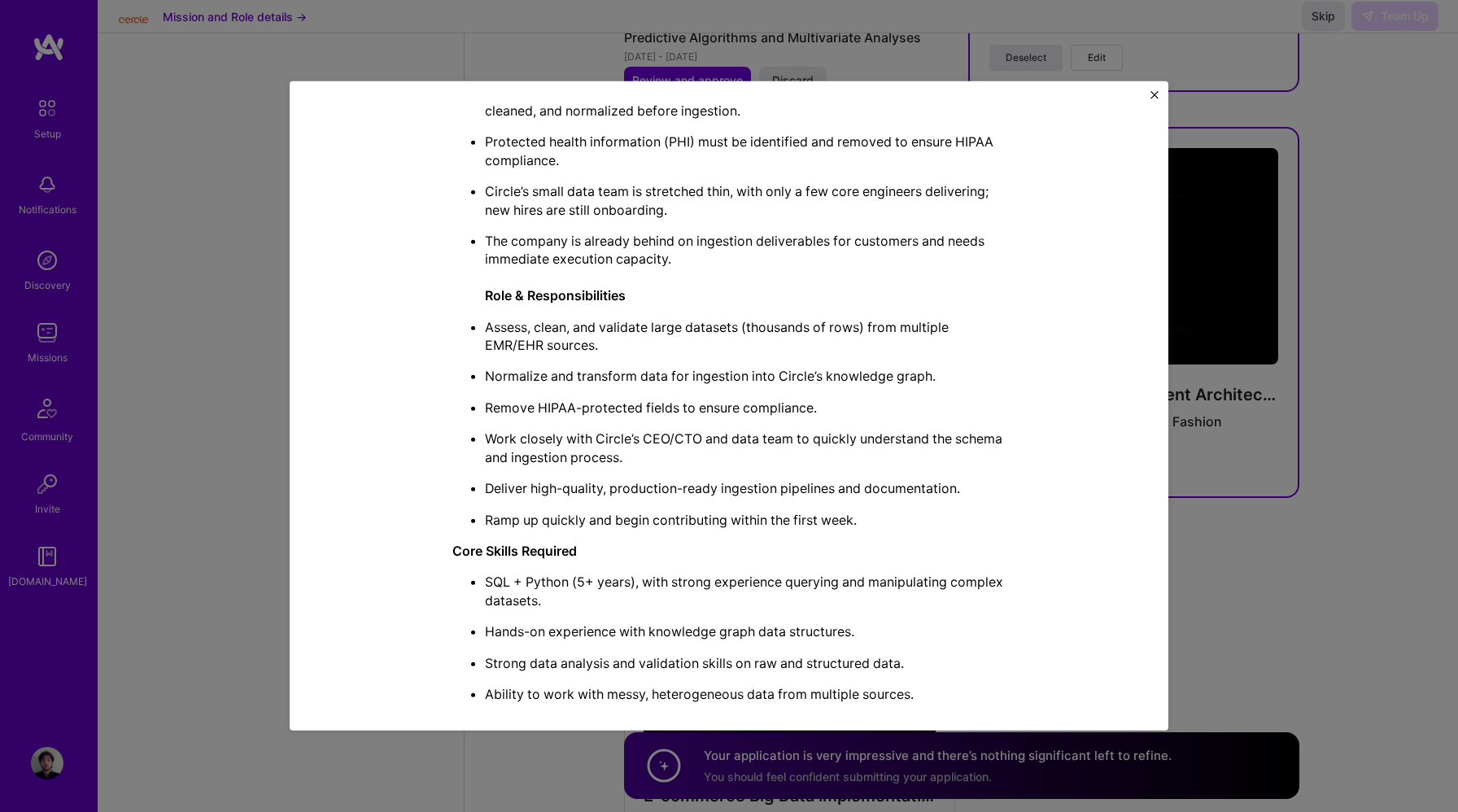
scroll to position [624, 0]
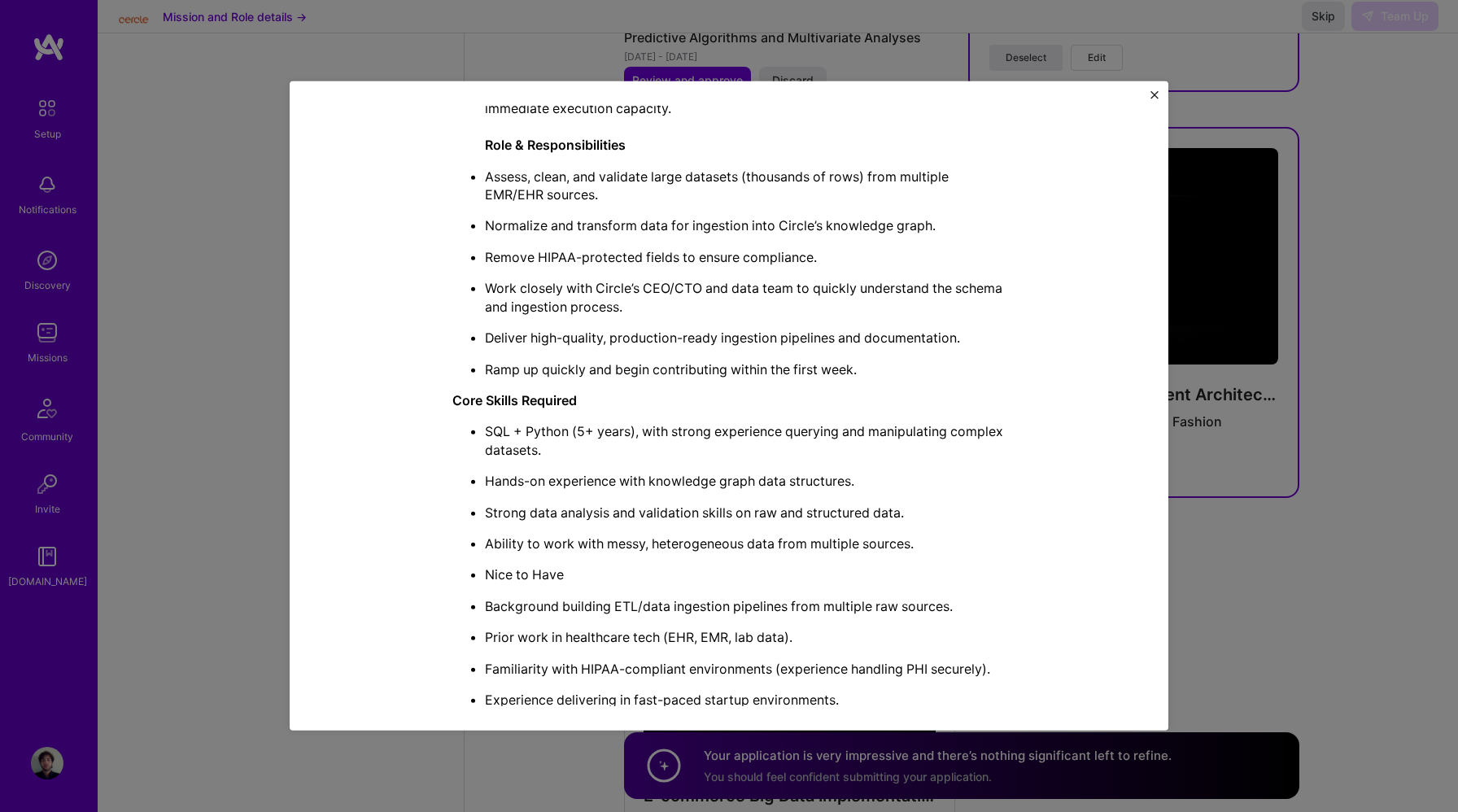
click at [1157, 101] on button "Close" at bounding box center [1154, 99] width 8 height 17
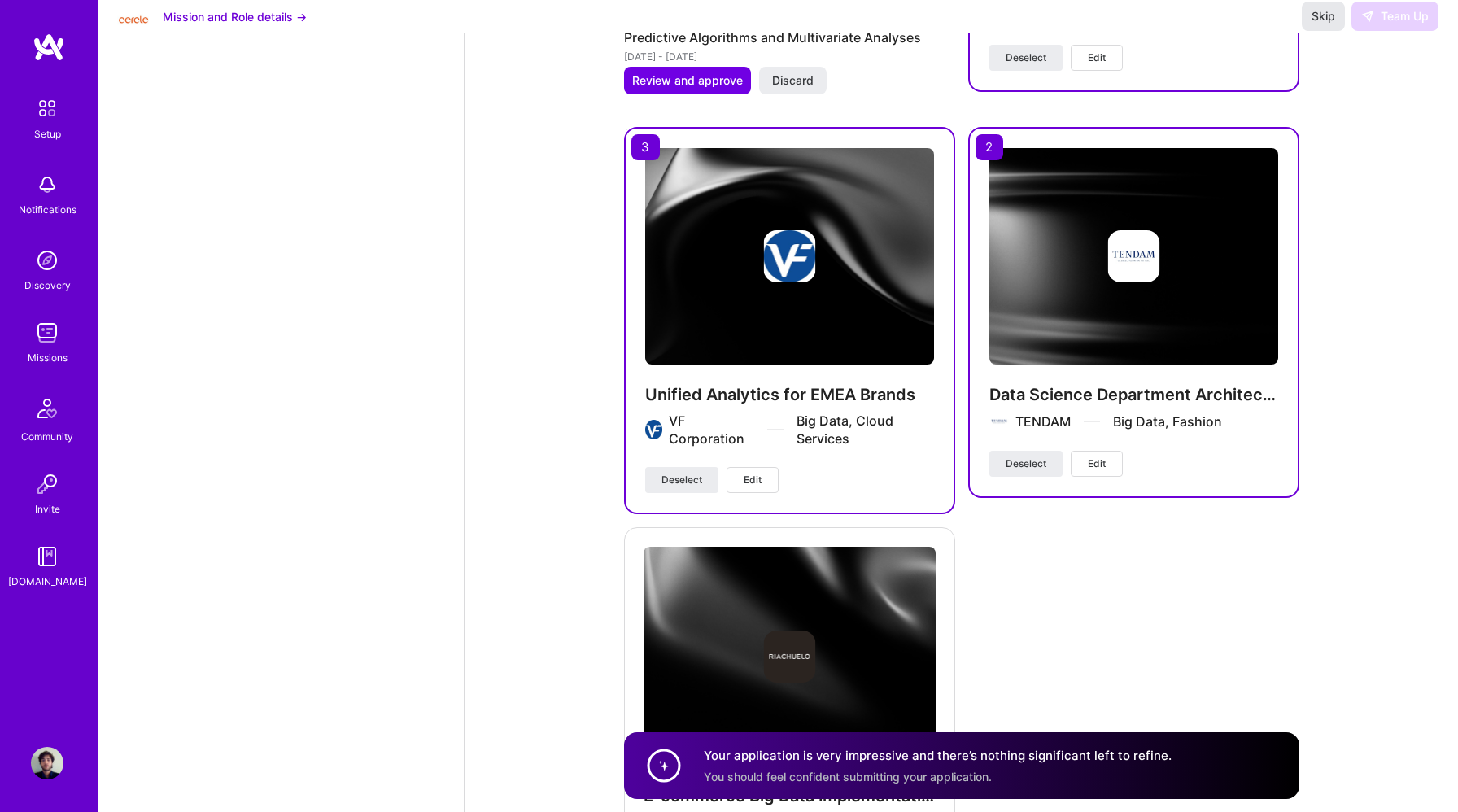
click at [1317, 24] on span "Skip" at bounding box center [1323, 17] width 23 height 17
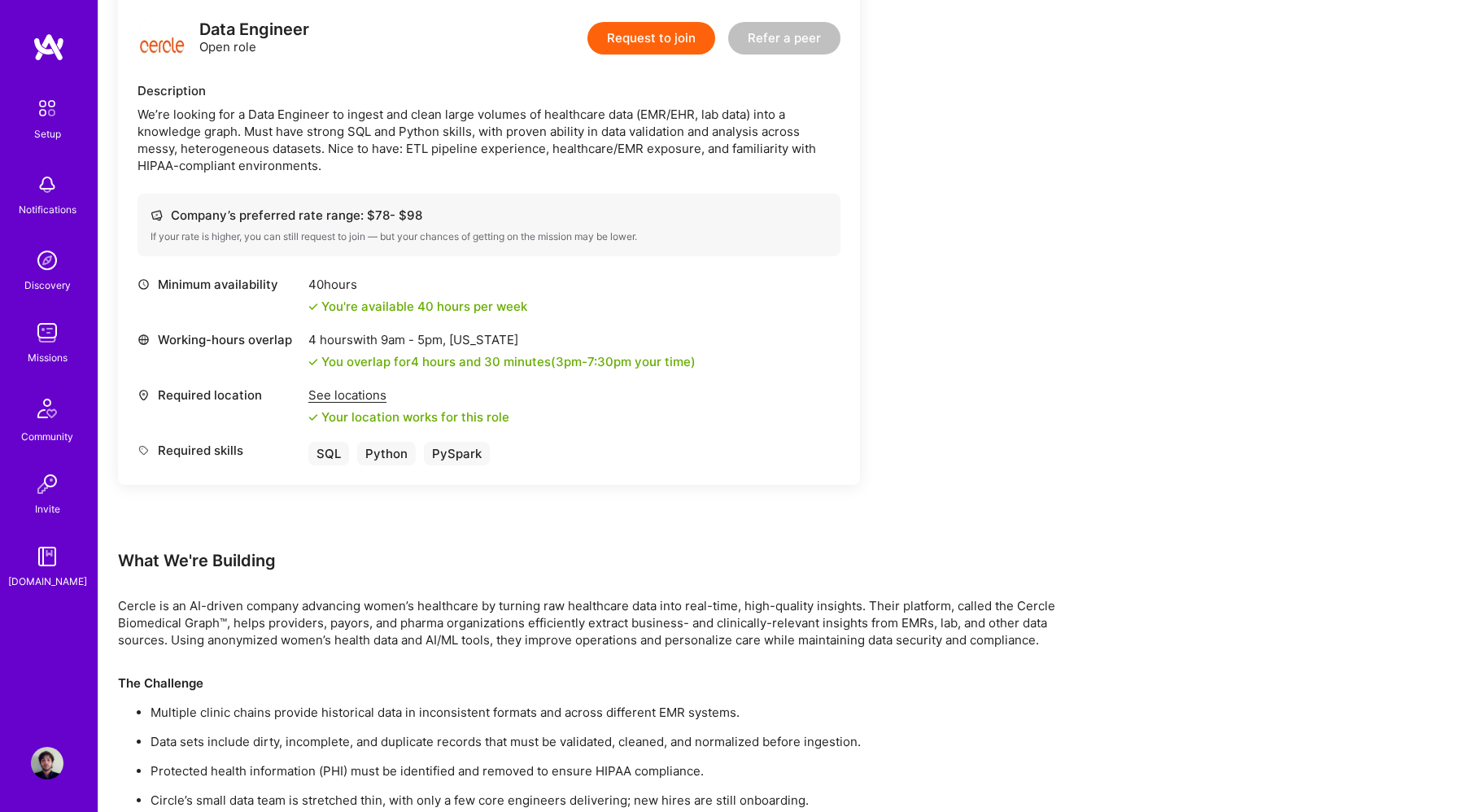
scroll to position [418, 0]
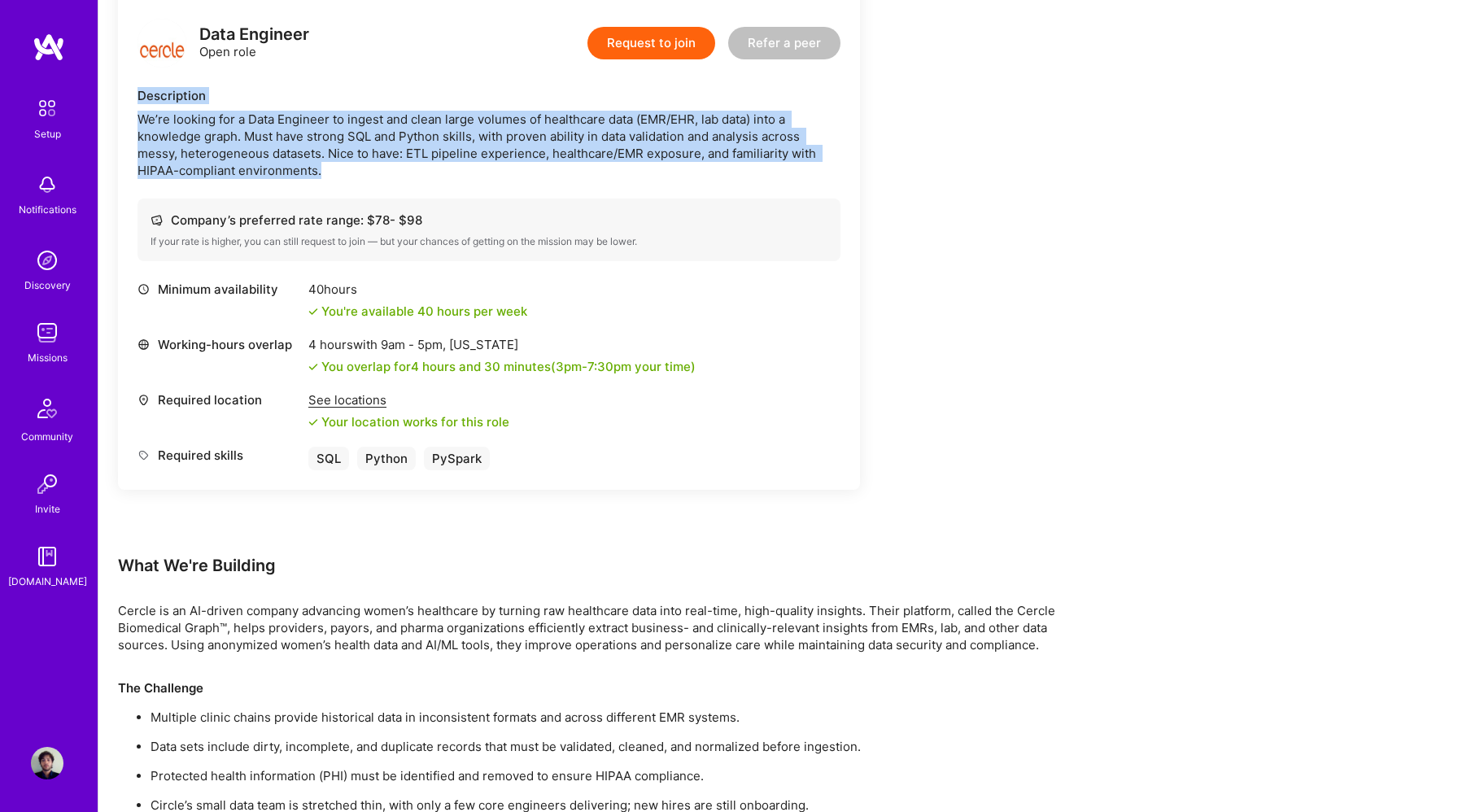
drag, startPoint x: 397, startPoint y: 171, endPoint x: 131, endPoint y: 97, distance: 276.1
click at [131, 97] on div "Data Engineer Open role Request to join Refer a peer Description We’re looking …" at bounding box center [488, 244] width 742 height 491
click at [255, 142] on div "We’re looking for a Data Engineer to ingest and clean large volumes of healthca…" at bounding box center [488, 144] width 703 height 69
drag, startPoint x: 400, startPoint y: 182, endPoint x: 120, endPoint y: 119, distance: 287.0
click at [120, 119] on div "Data Engineer Open role Request to join Refer a peer Description We’re looking …" at bounding box center [488, 244] width 742 height 491
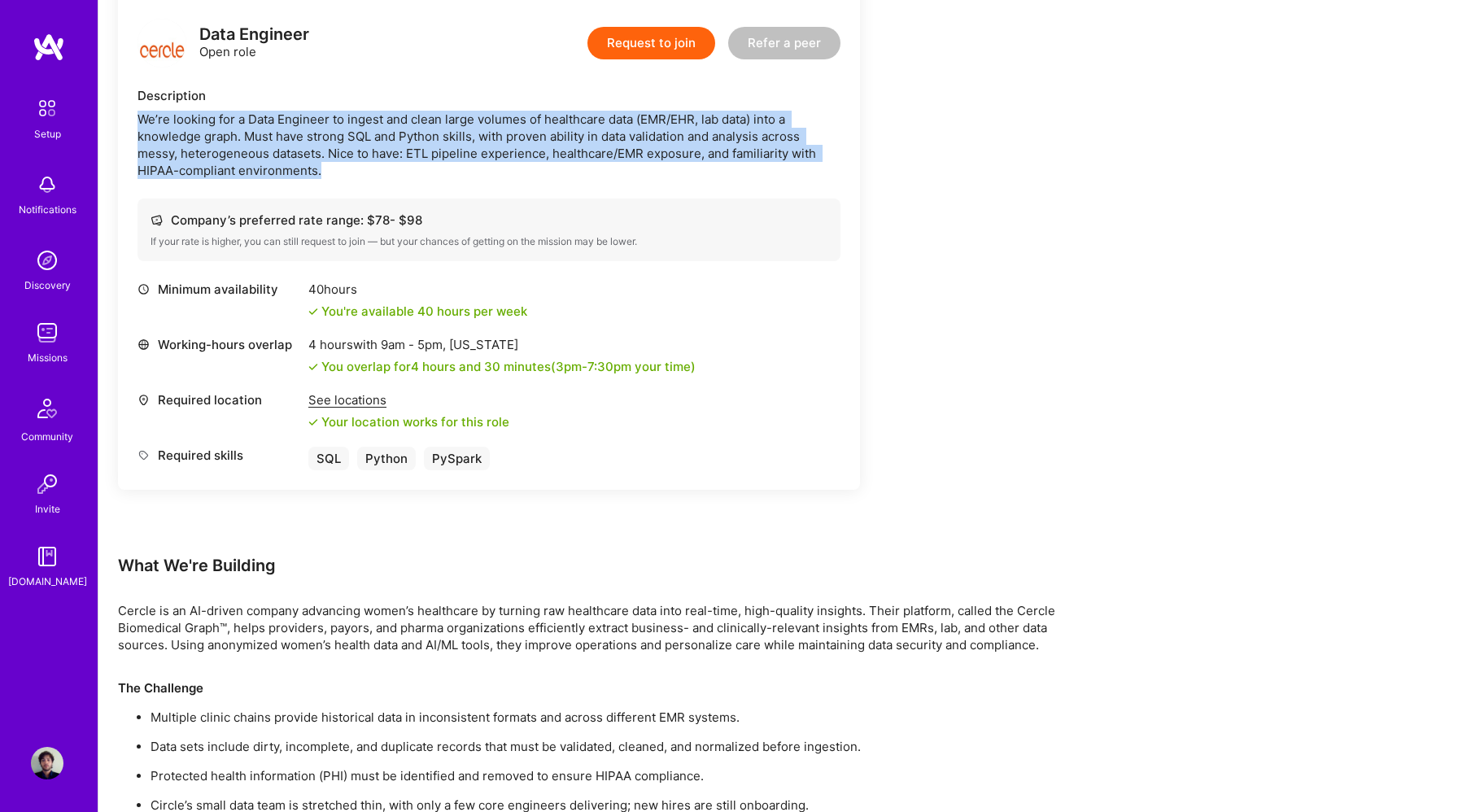
copy div "We’re looking for a Data Engineer to ingest and clean large volumes of healthca…"
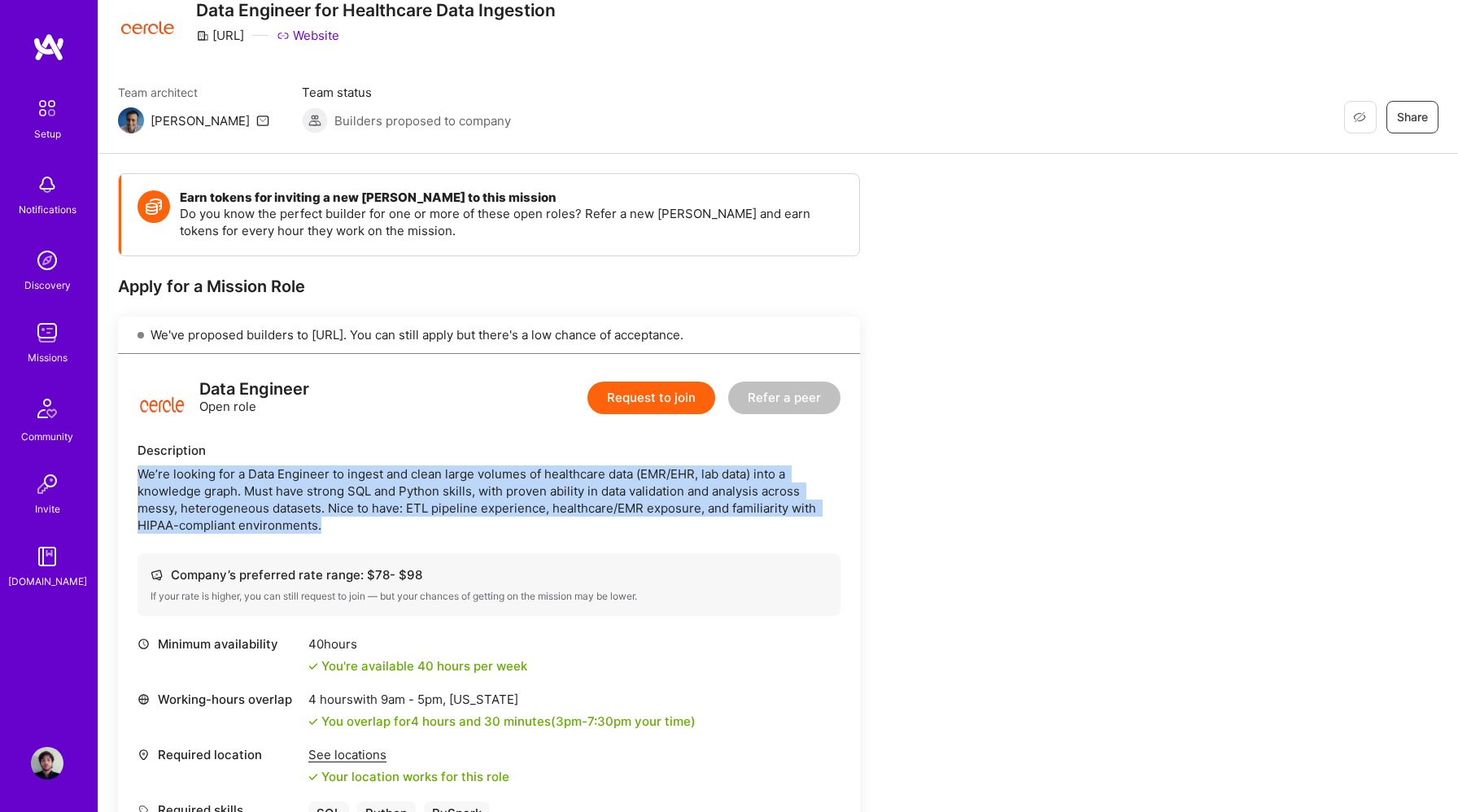
scroll to position [23, 0]
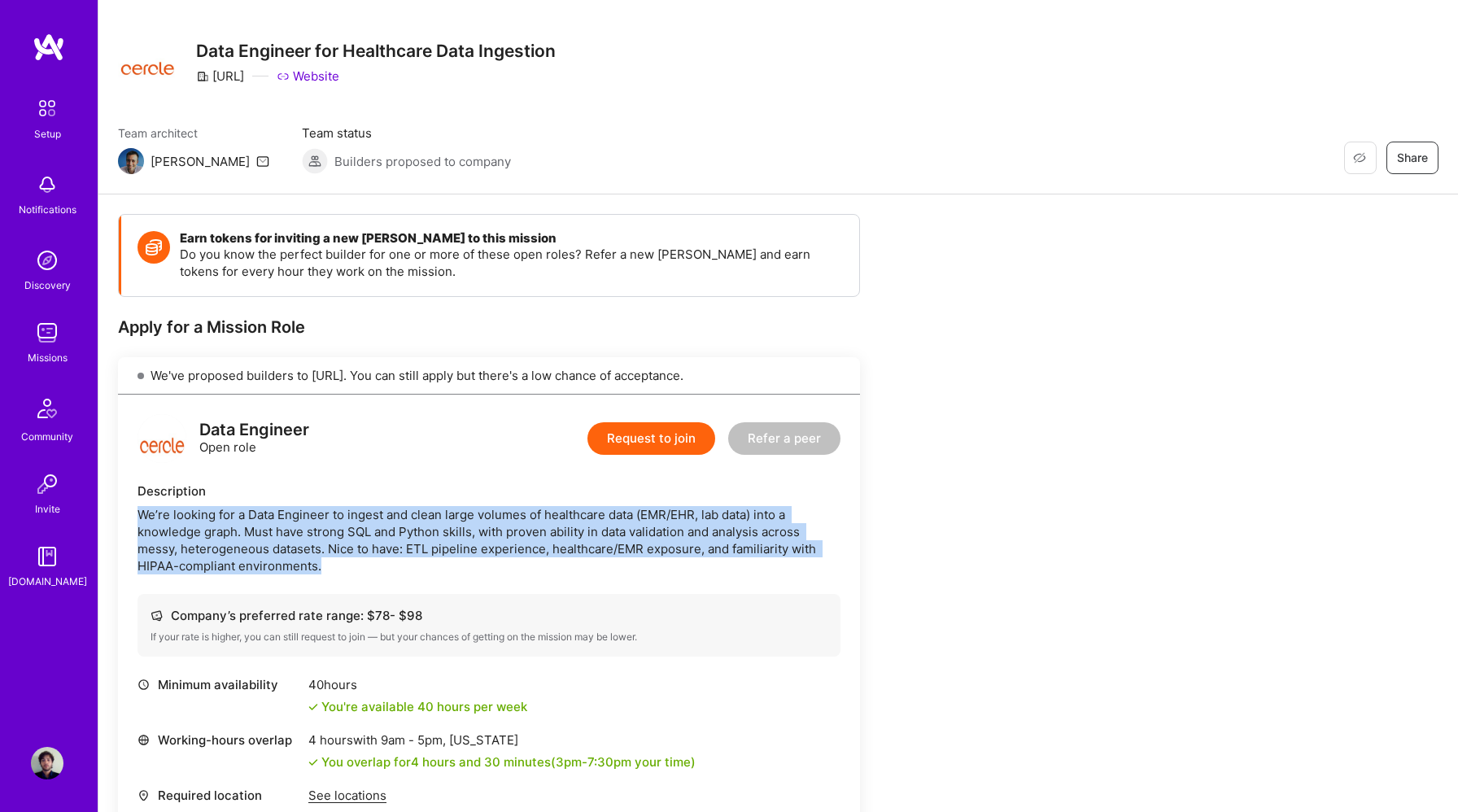
click at [45, 347] on img at bounding box center [46, 332] width 32 height 32
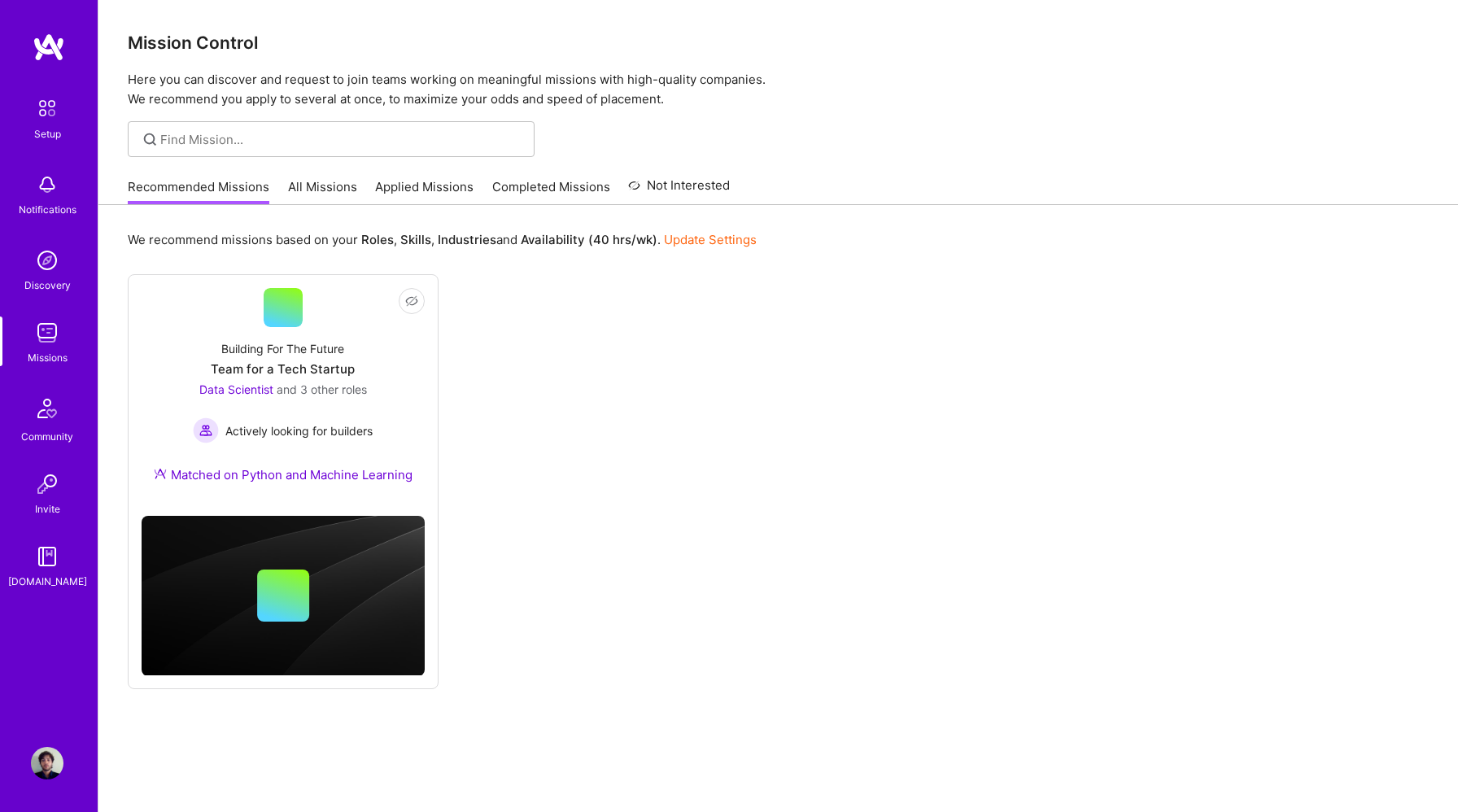
click at [358, 150] on div at bounding box center [331, 139] width 407 height 36
type input "Data Engineer"
click at [312, 132] on input "Data Engineer" at bounding box center [341, 139] width 362 height 17
click at [325, 187] on link "All Missions" at bounding box center [322, 191] width 69 height 27
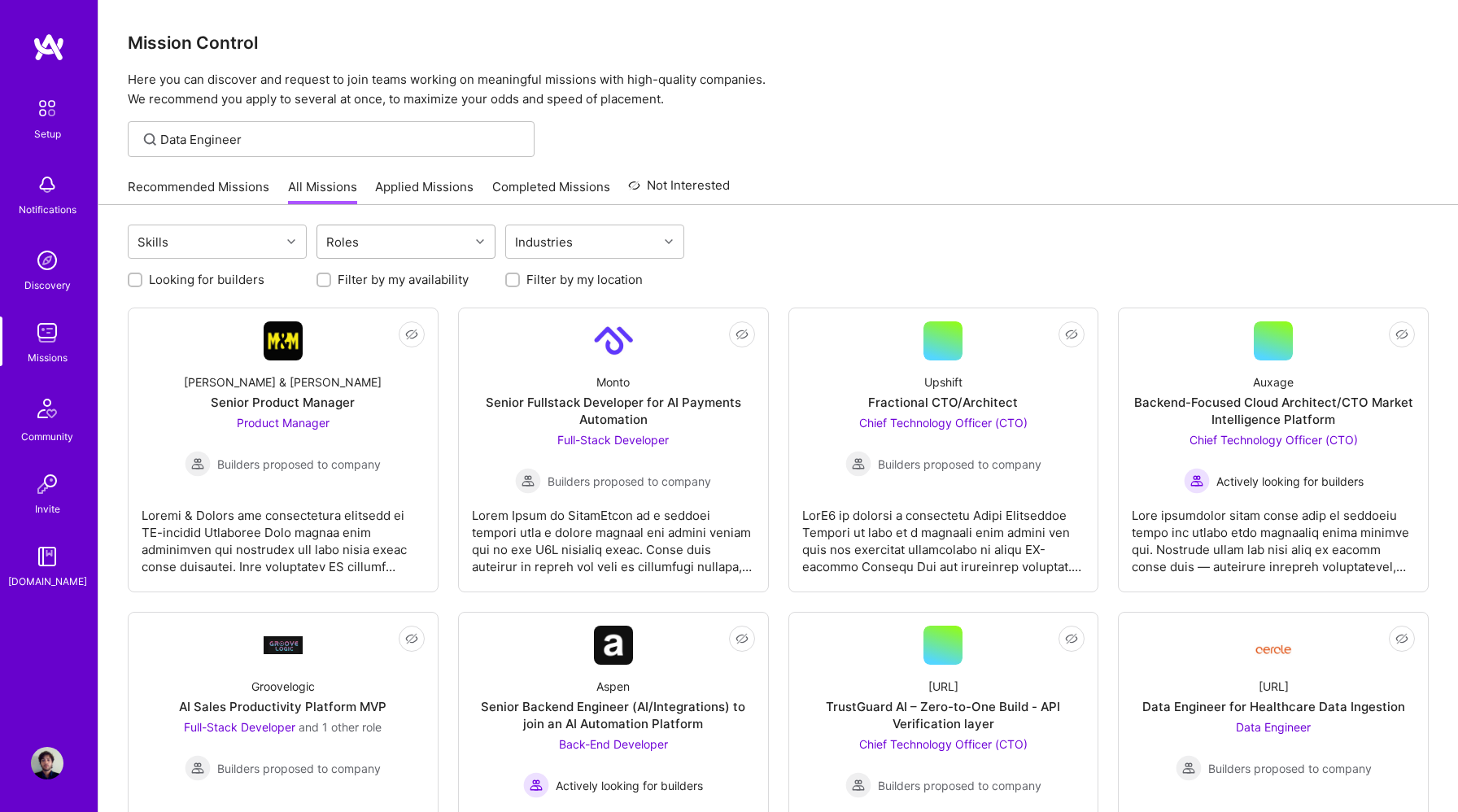
click at [427, 238] on div "Roles" at bounding box center [394, 241] width 152 height 32
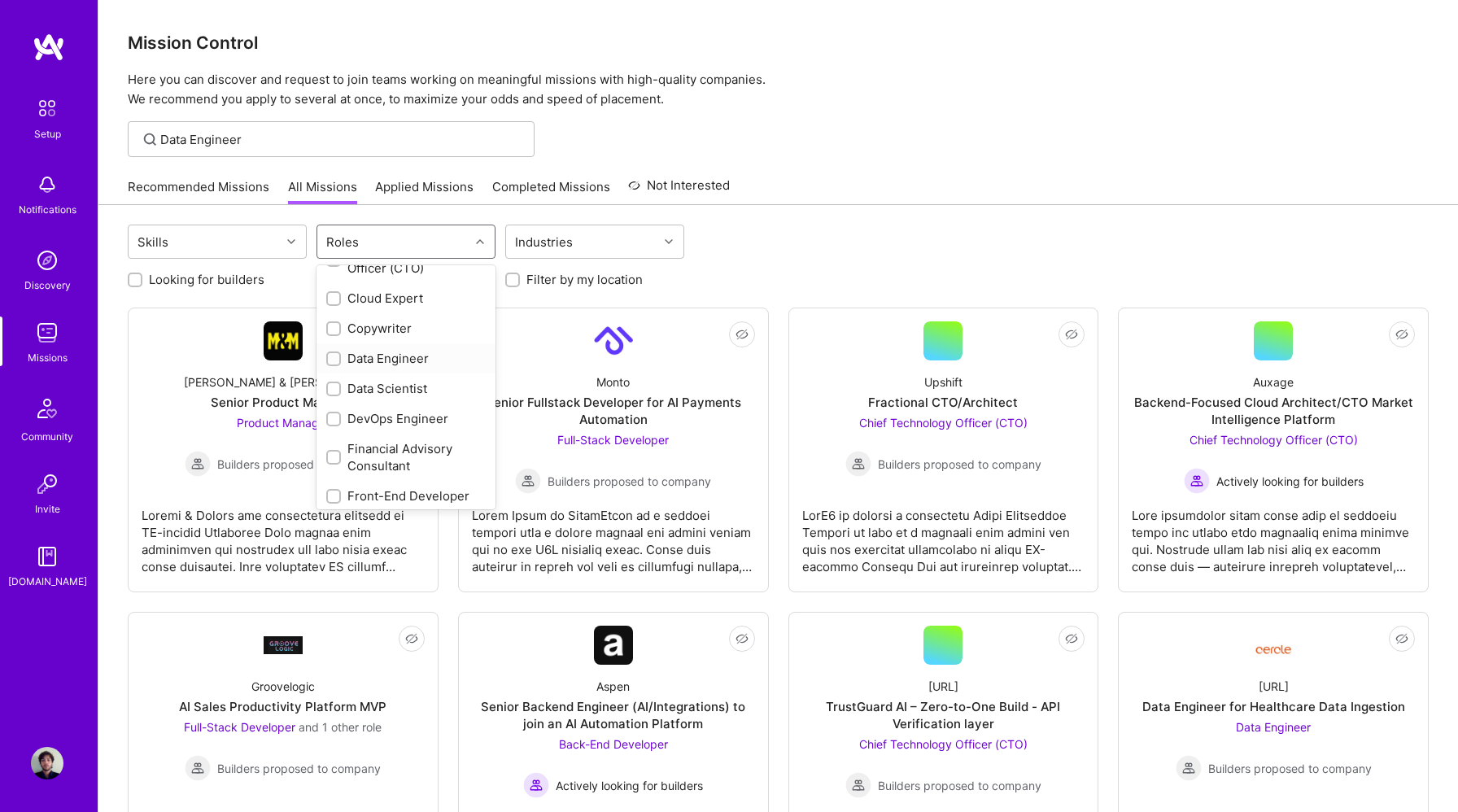
click at [384, 358] on div "Data Engineer" at bounding box center [406, 358] width 159 height 17
checkbox input "true"
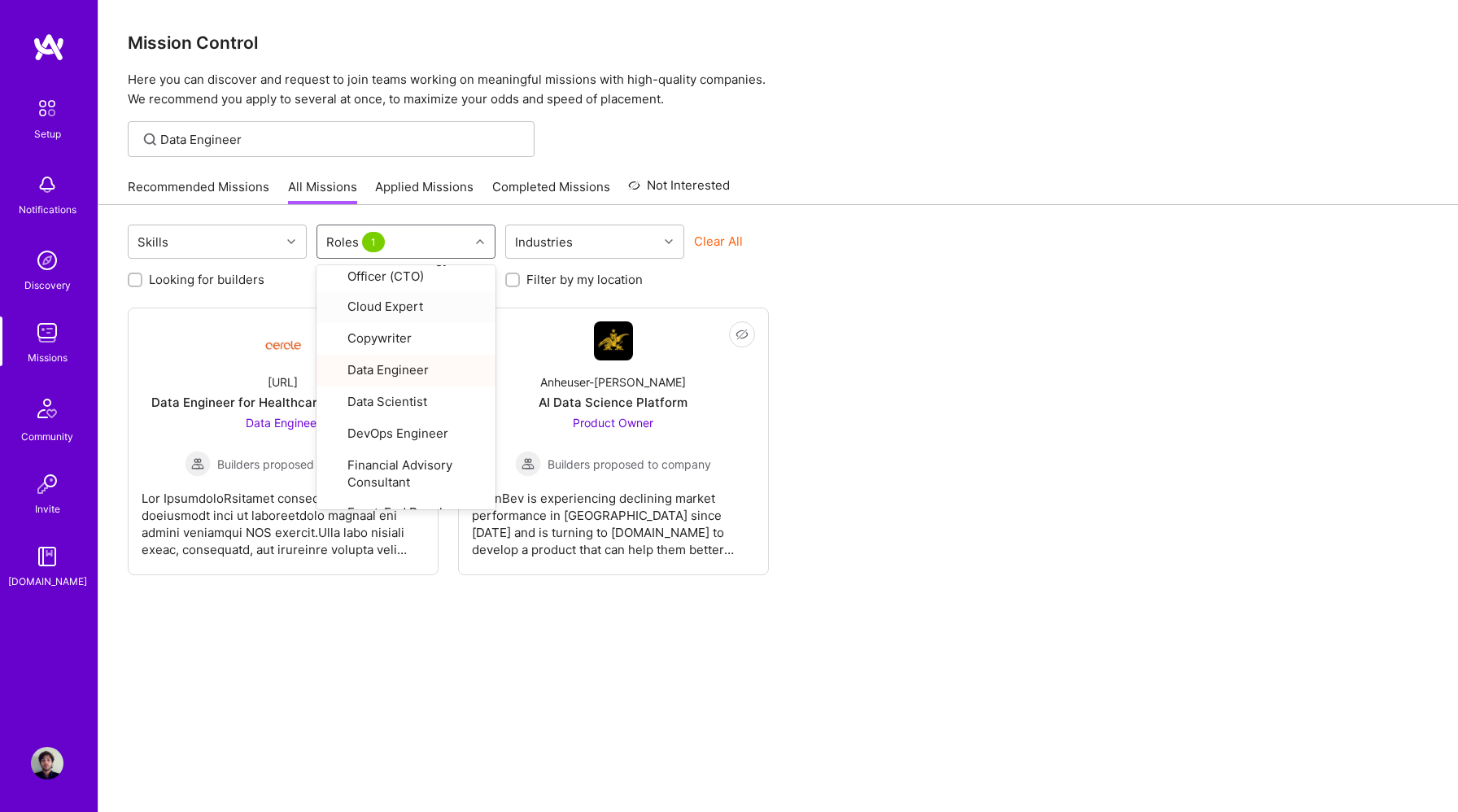
click at [842, 246] on div "Clear All" at bounding box center [783, 247] width 179 height 31
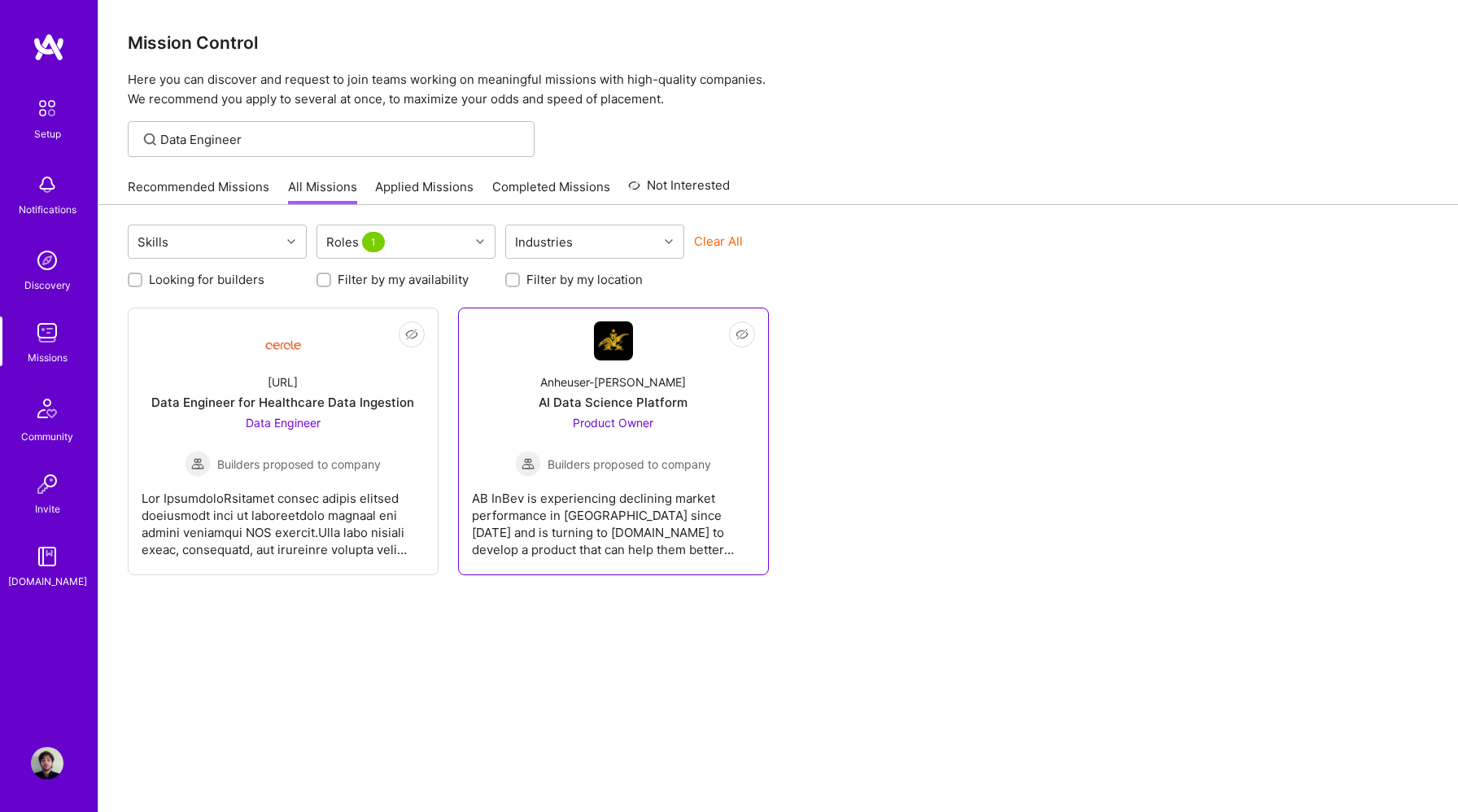
click at [675, 413] on div "Anheuser-Busch AI Data Science Platform Product Owner Builders proposed to comp…" at bounding box center [614, 418] width 283 height 117
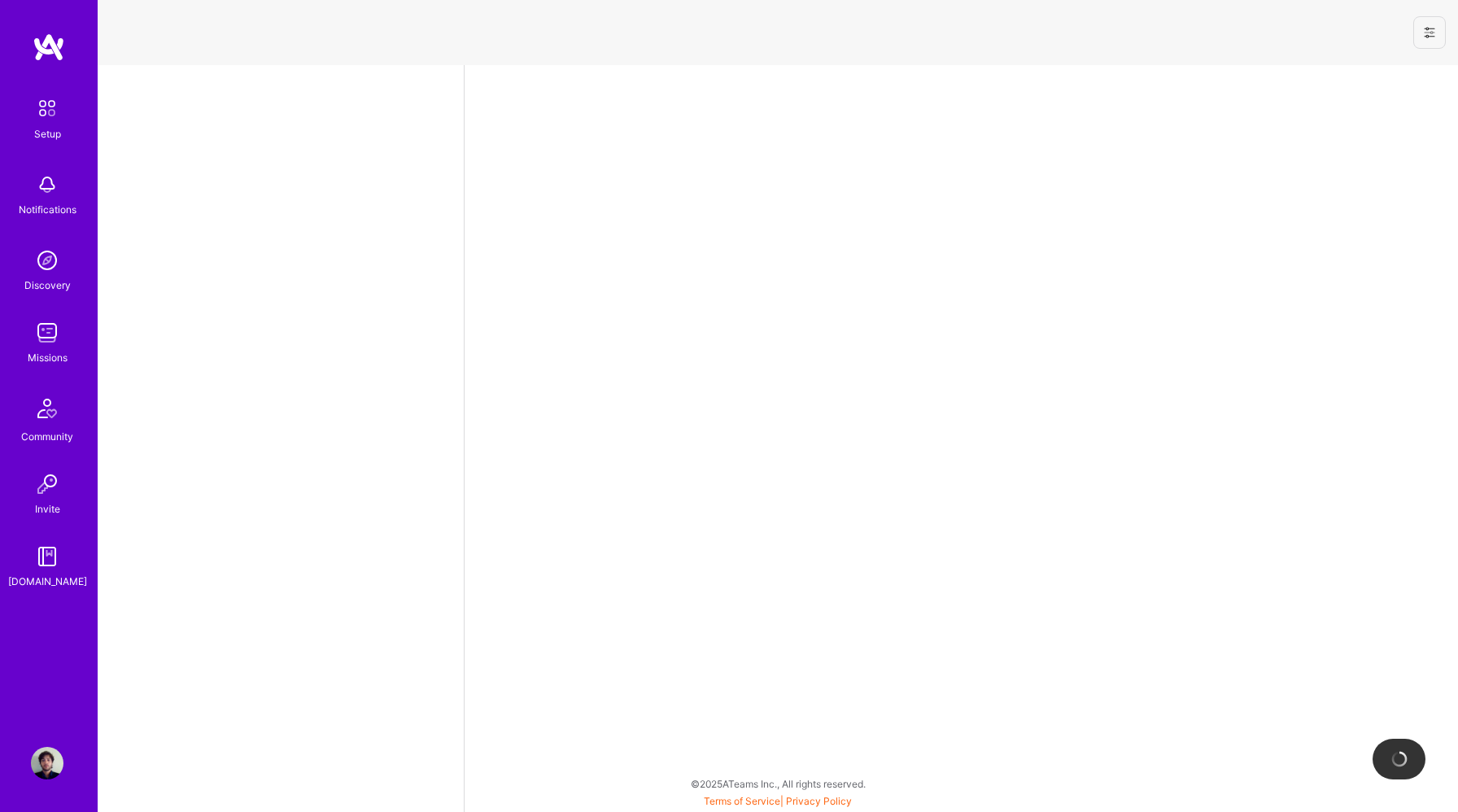
select select "US"
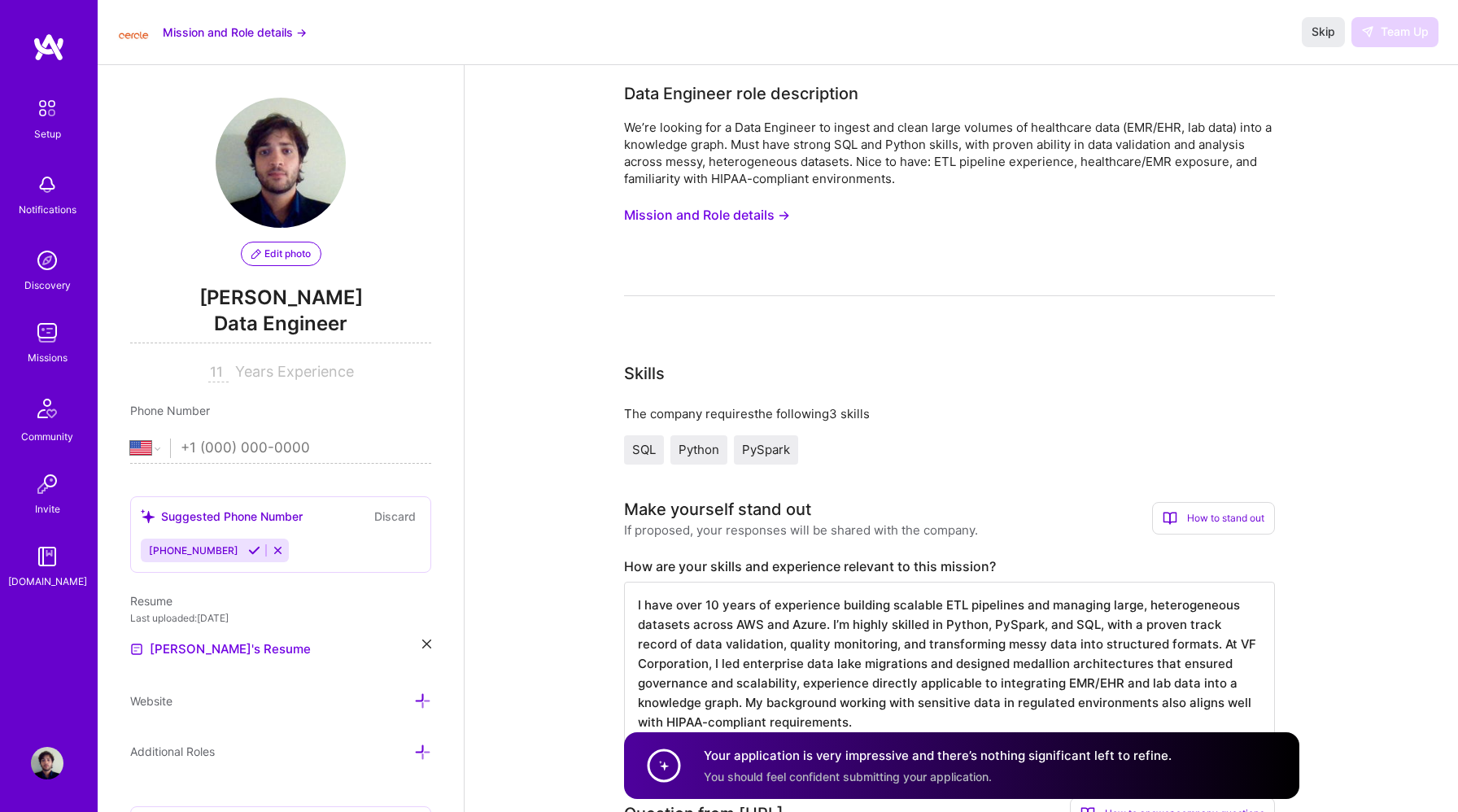
click at [294, 32] on button "Mission and Role details →" at bounding box center [235, 31] width 145 height 17
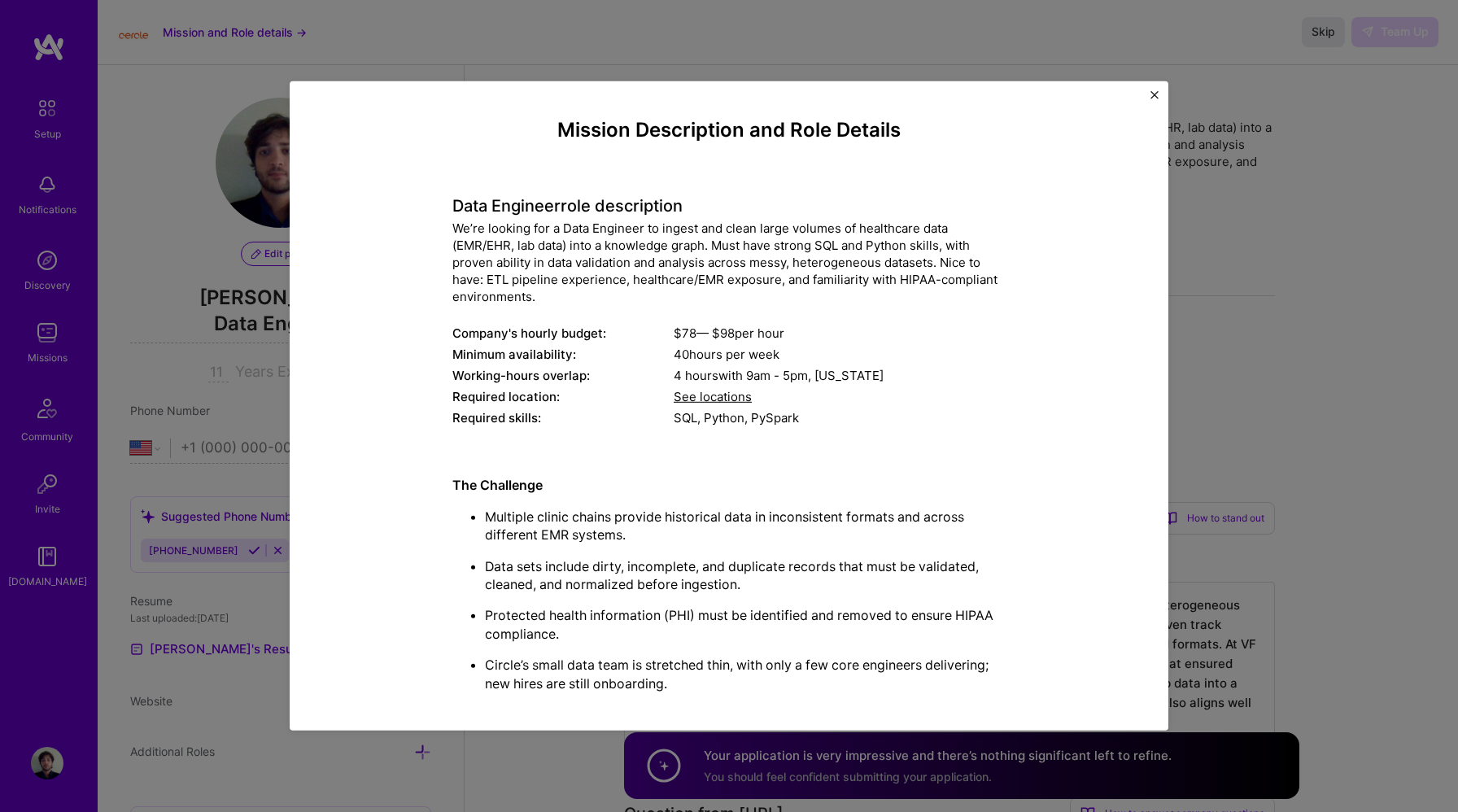
scroll to position [652, 0]
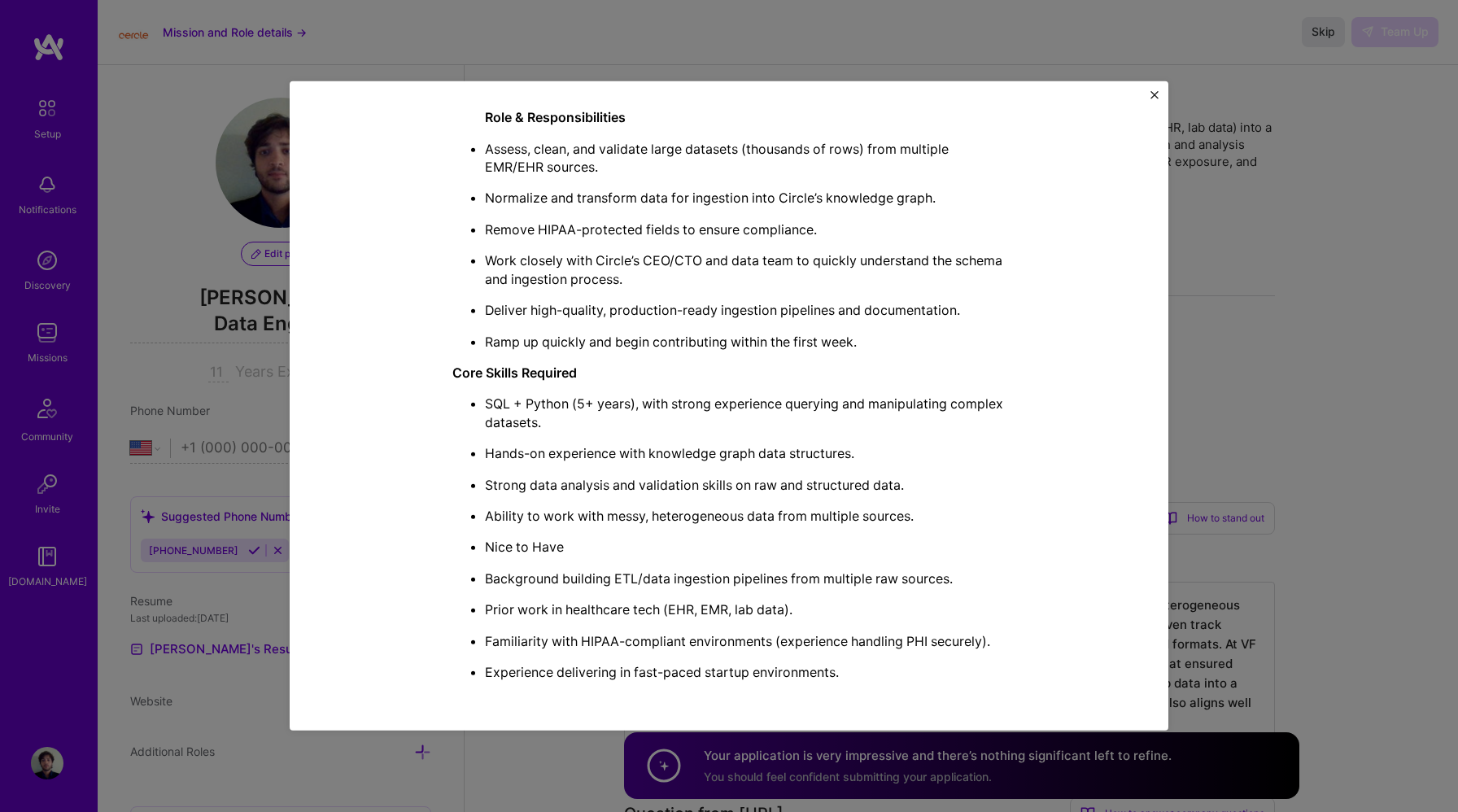
click at [1157, 93] on img "Close" at bounding box center [1154, 94] width 8 height 8
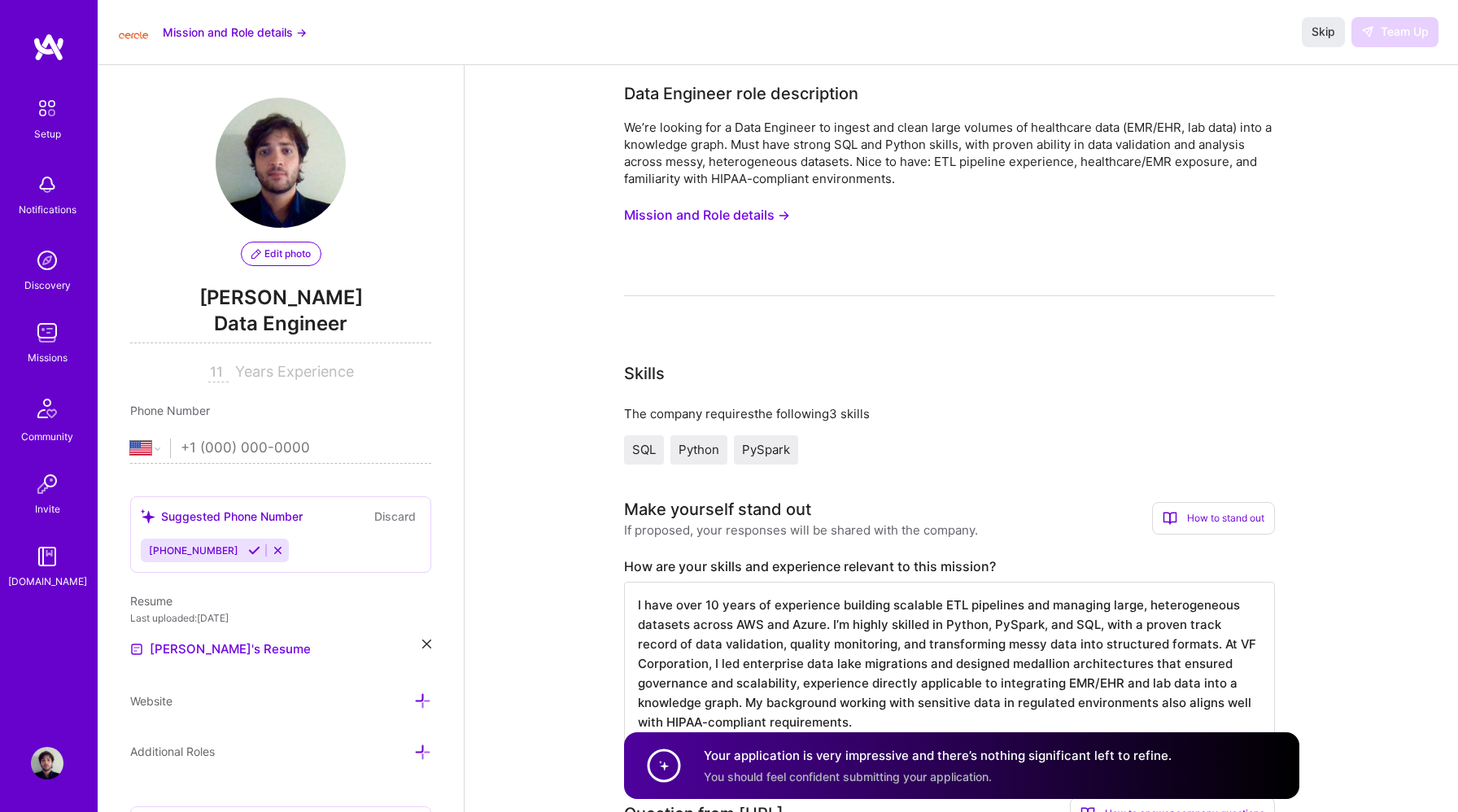
click at [1374, 31] on div "Skip Team Up" at bounding box center [1371, 31] width 137 height 30
